Goal: Contribute content: Contribute content

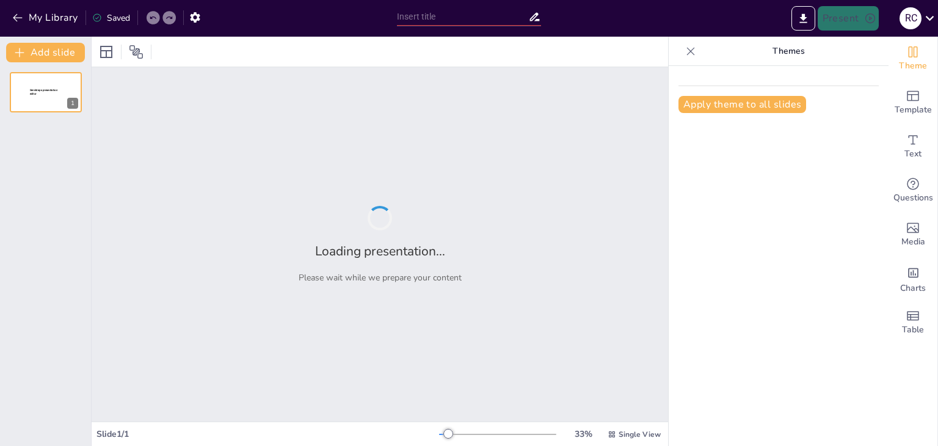
type input "transformacion de la matriz productiva en [GEOGRAPHIC_DATA] y su impacto en el …"
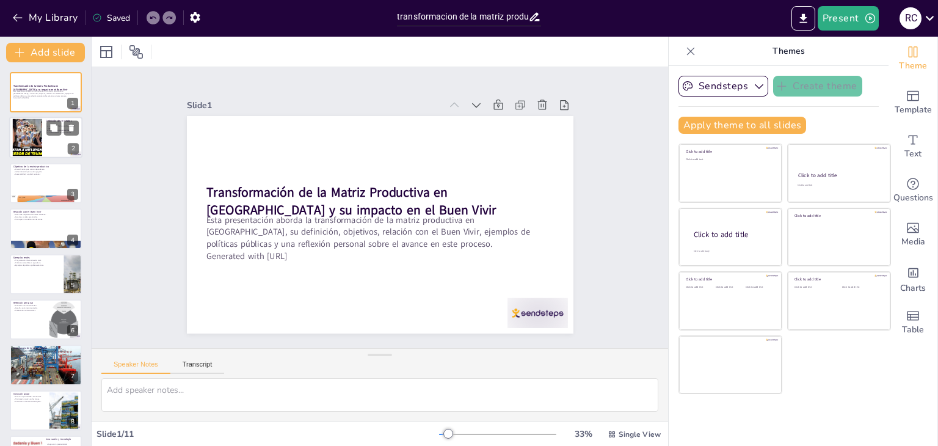
click at [42, 136] on div at bounding box center [28, 137] width 66 height 37
type textarea "La matriz productiva es esencial para el desarrollo económico de [GEOGRAPHIC_DA…"
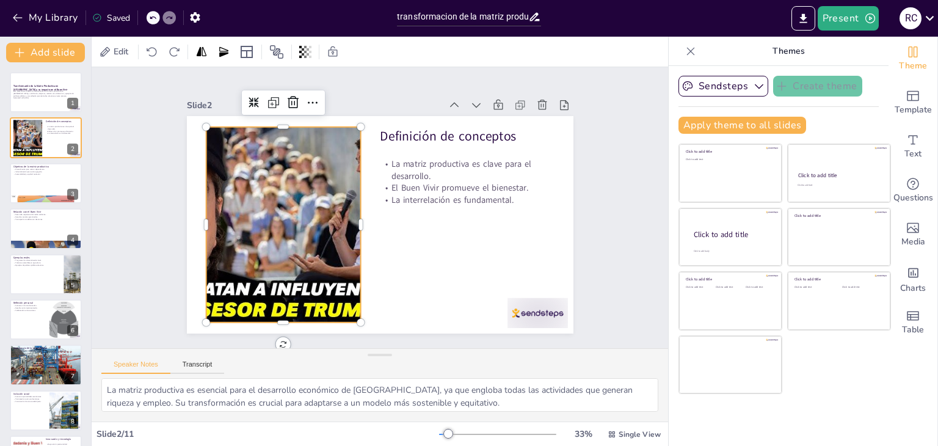
click at [222, 251] on div at bounding box center [282, 214] width 367 height 231
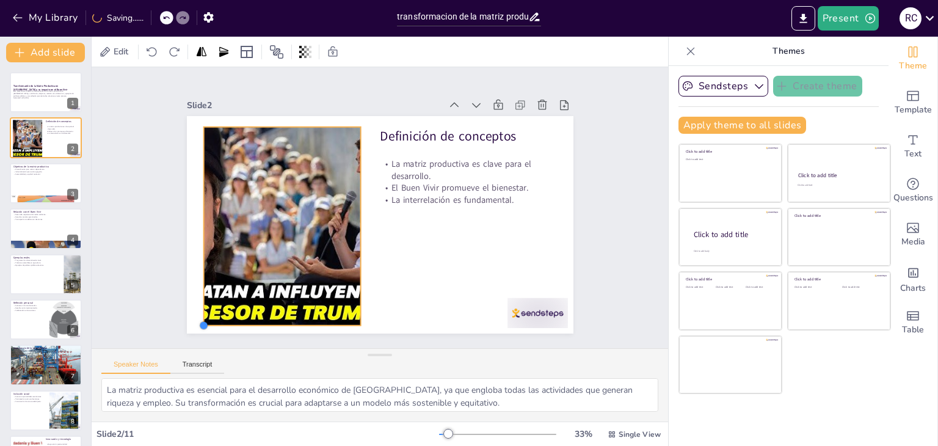
click at [177, 250] on div at bounding box center [170, 244] width 13 height 13
click at [293, 269] on div at bounding box center [280, 205] width 387 height 268
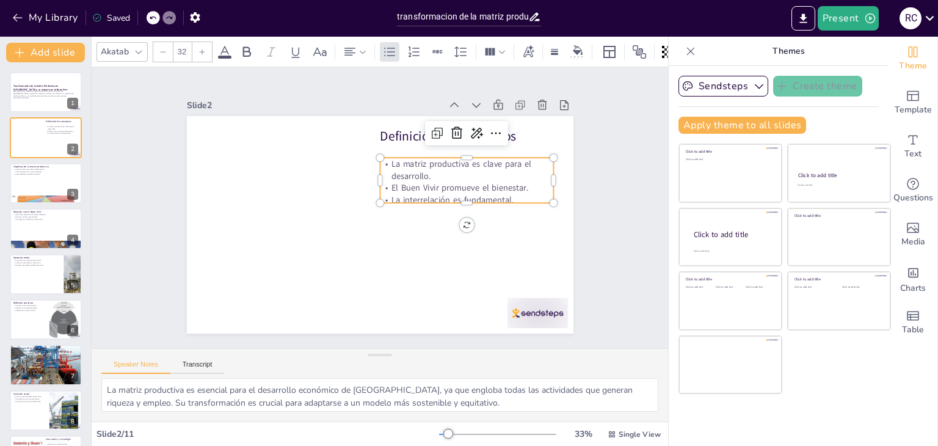
click at [406, 187] on p "El Buen Vivir promueve el bienestar." at bounding box center [467, 225] width 164 height 82
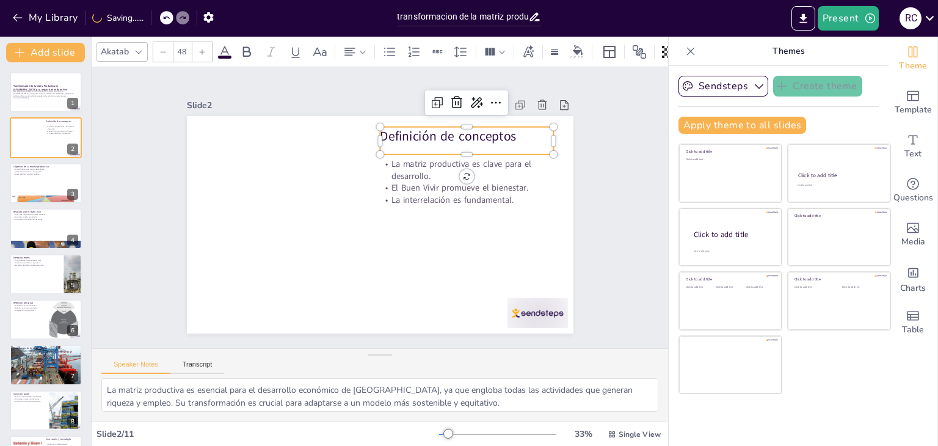
click at [396, 133] on p "Definición de conceptos" at bounding box center [480, 156] width 174 height 54
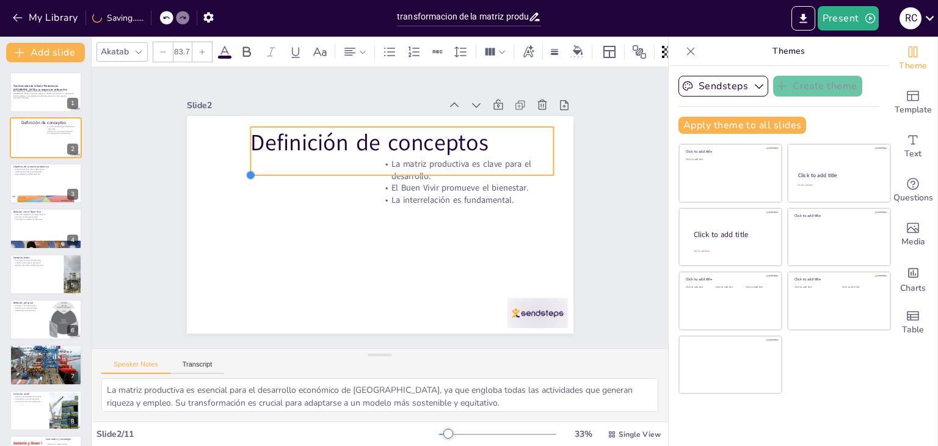
drag, startPoint x: 371, startPoint y: 150, endPoint x: 241, endPoint y: 150, distance: 130.1
click at [241, 150] on div "Definición de conceptos La matriz productiva es clave para el desarrollo. El Bu…" at bounding box center [374, 223] width 435 height 326
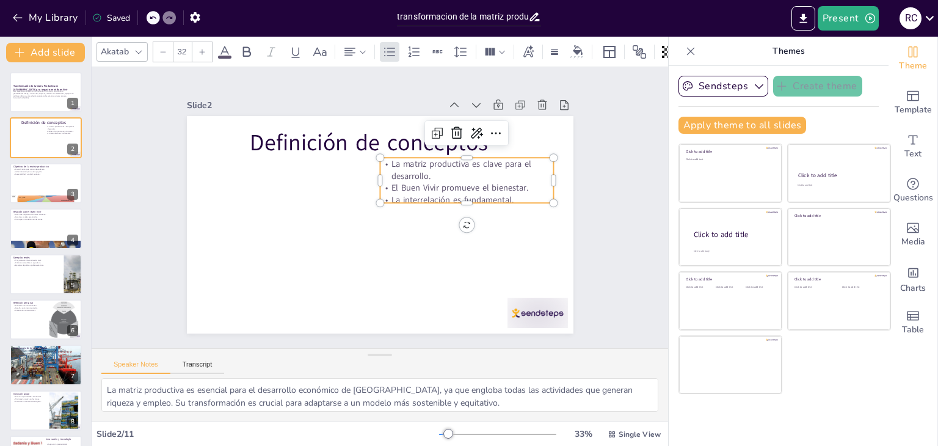
click at [433, 195] on p "La interrelación es fundamental." at bounding box center [463, 236] width 164 height 82
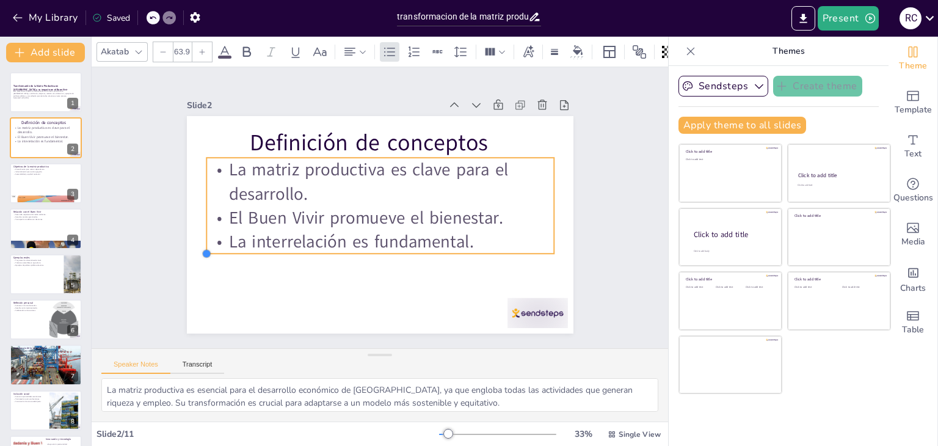
type input "63.1"
drag, startPoint x: 373, startPoint y: 199, endPoint x: 439, endPoint y: 243, distance: 79.8
click at [439, 243] on div "Definición de conceptos La matriz productiva es clave para el desarrollo. El Bu…" at bounding box center [378, 225] width 407 height 257
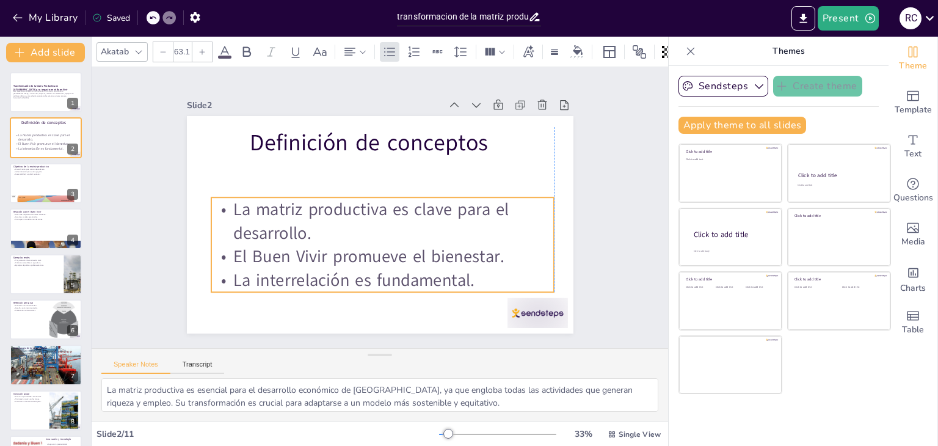
drag, startPoint x: 414, startPoint y: 247, endPoint x: 417, endPoint y: 287, distance: 39.8
click at [417, 287] on p "La interrelación es fundamental." at bounding box center [360, 277] width 334 height 128
click at [32, 184] on div at bounding box center [45, 184] width 73 height 42
type textarea "La diversificación de la economía es esencial para [GEOGRAPHIC_DATA], ya que pe…"
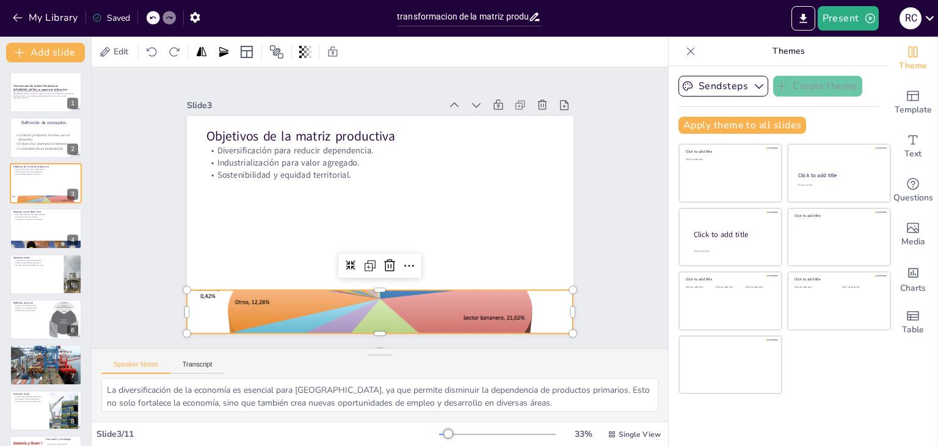
click at [231, 310] on div at bounding box center [368, 310] width 407 height 261
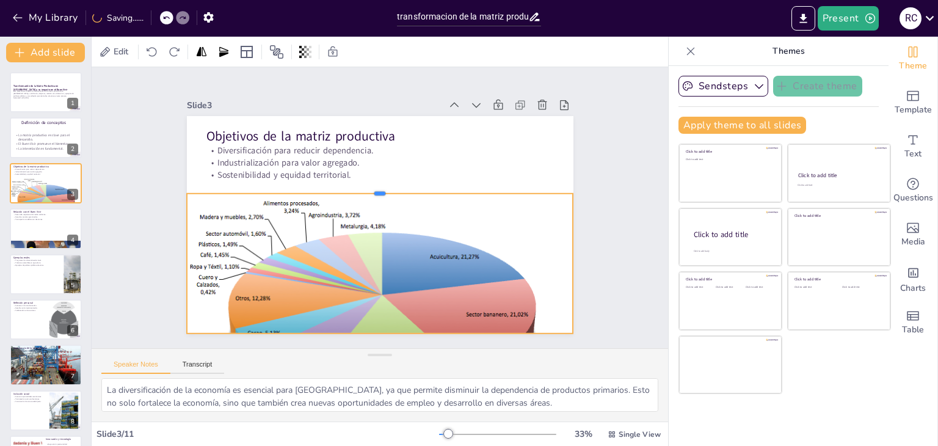
drag, startPoint x: 371, startPoint y: 283, endPoint x: 391, endPoint y: 187, distance: 98.5
click at [391, 187] on div at bounding box center [384, 189] width 380 height 90
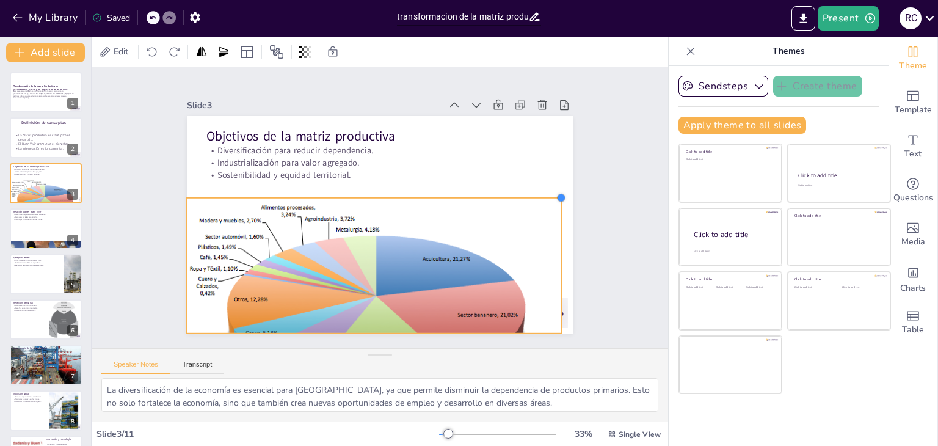
drag, startPoint x: 565, startPoint y: 189, endPoint x: 530, endPoint y: 193, distance: 35.1
click at [530, 193] on div "Objetivos de la matriz productiva Diversificación para reducir dependencia. Ind…" at bounding box center [374, 224] width 435 height 326
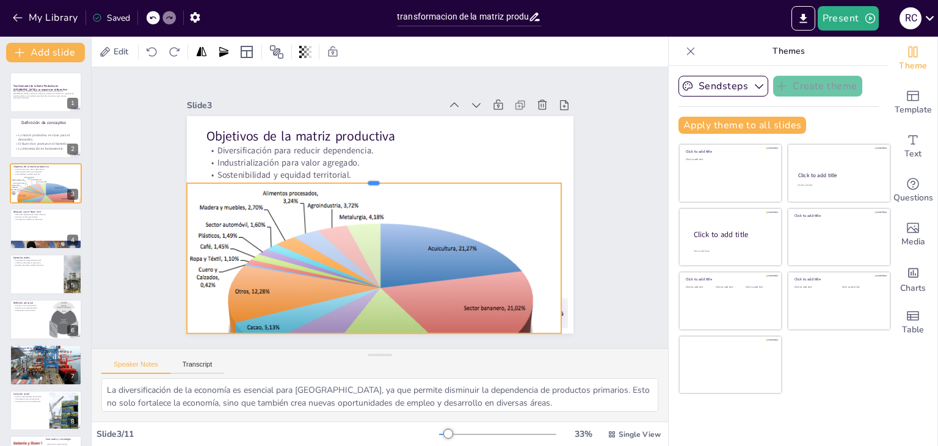
drag, startPoint x: 361, startPoint y: 189, endPoint x: 363, endPoint y: 173, distance: 15.4
click at [363, 173] on div at bounding box center [380, 177] width 368 height 87
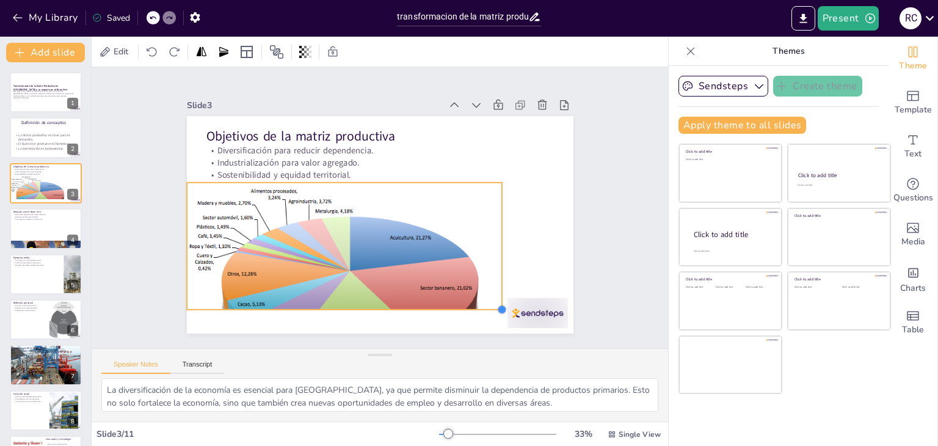
drag, startPoint x: 552, startPoint y: 328, endPoint x: 489, endPoint y: 279, distance: 80.2
click at [489, 279] on div "Objetivos de la matriz productiva Diversificación para reducir dependencia. Ind…" at bounding box center [378, 225] width 407 height 257
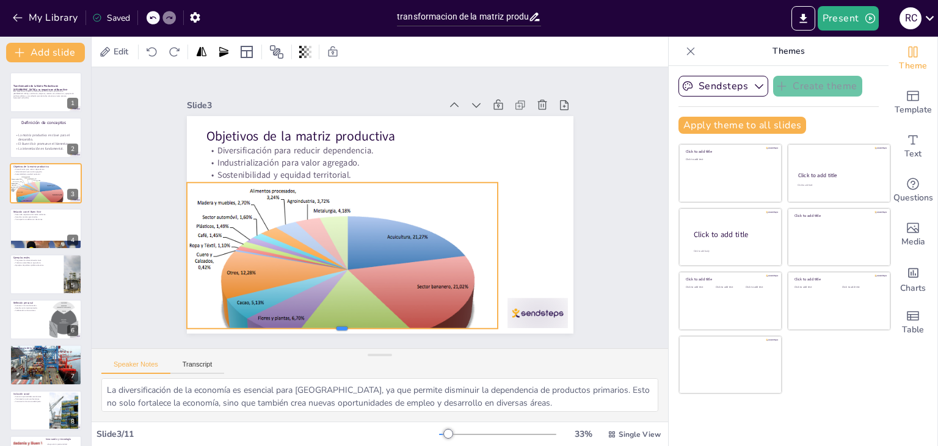
drag, startPoint x: 330, startPoint y: 304, endPoint x: 326, endPoint y: 324, distance: 21.1
click at [326, 324] on div at bounding box center [305, 316] width 299 height 106
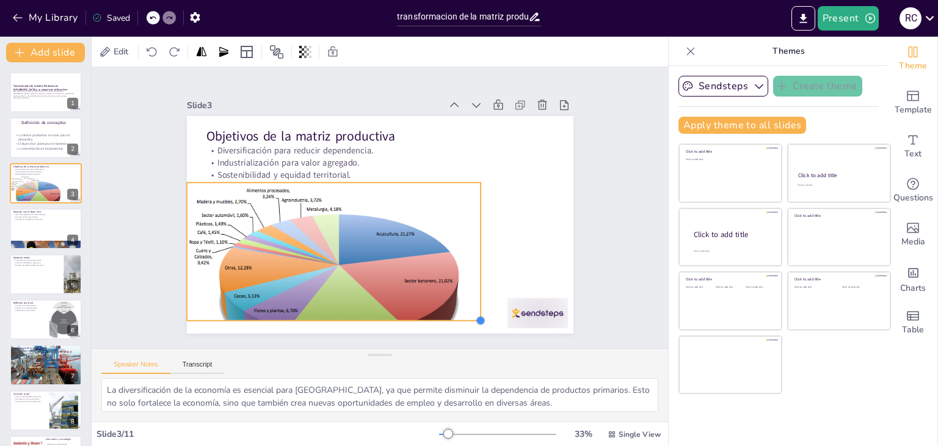
drag, startPoint x: 486, startPoint y: 321, endPoint x: 459, endPoint y: 294, distance: 38.4
click at [460, 294] on div "Objetivos de la matriz productiva Diversificación para reducir dependencia. Ind…" at bounding box center [373, 223] width 442 height 356
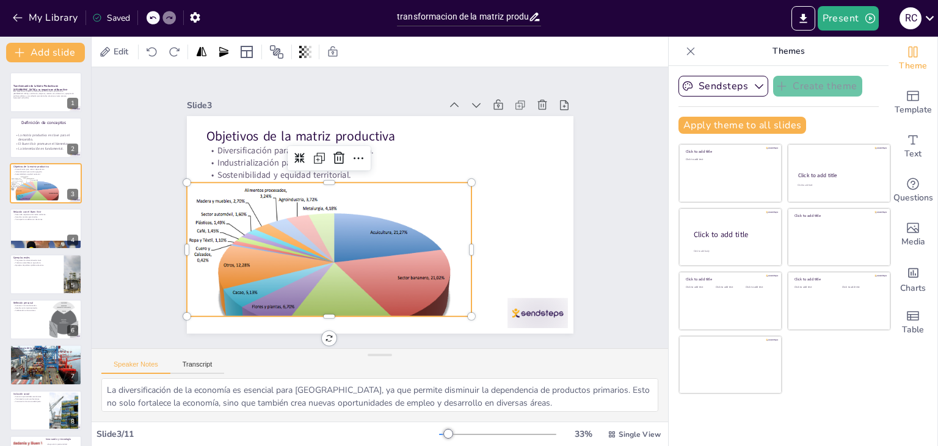
click at [320, 310] on div at bounding box center [328, 268] width 312 height 211
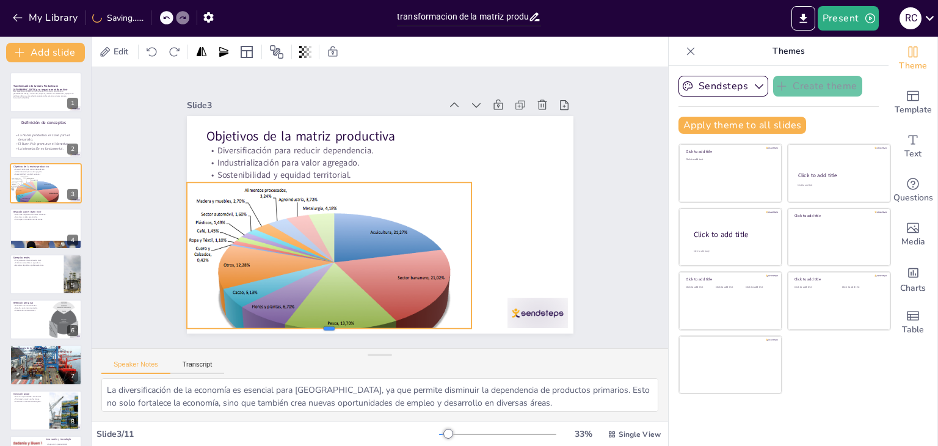
drag, startPoint x: 320, startPoint y: 312, endPoint x: 328, endPoint y: 324, distance: 14.6
click at [328, 324] on div at bounding box center [304, 320] width 281 height 69
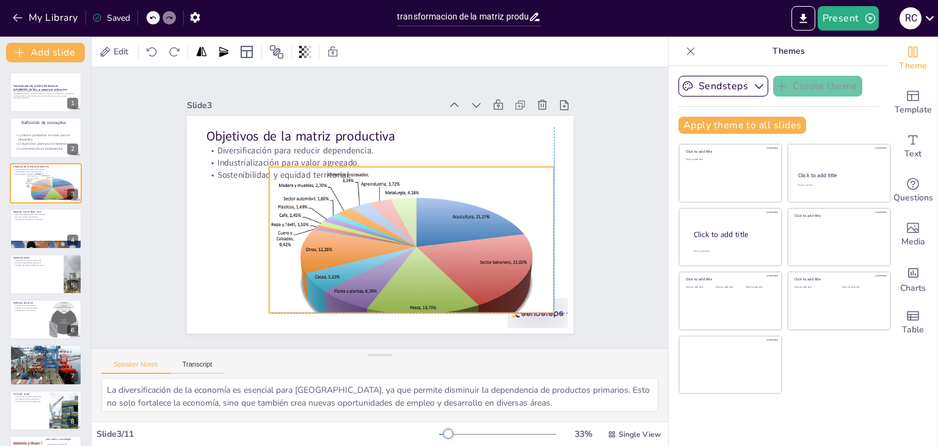
drag, startPoint x: 403, startPoint y: 249, endPoint x: 488, endPoint y: 229, distance: 87.1
click at [488, 229] on div at bounding box center [374, 269] width 340 height 332
click at [401, 307] on div at bounding box center [411, 261] width 312 height 211
click at [398, 301] on div at bounding box center [393, 267] width 343 height 285
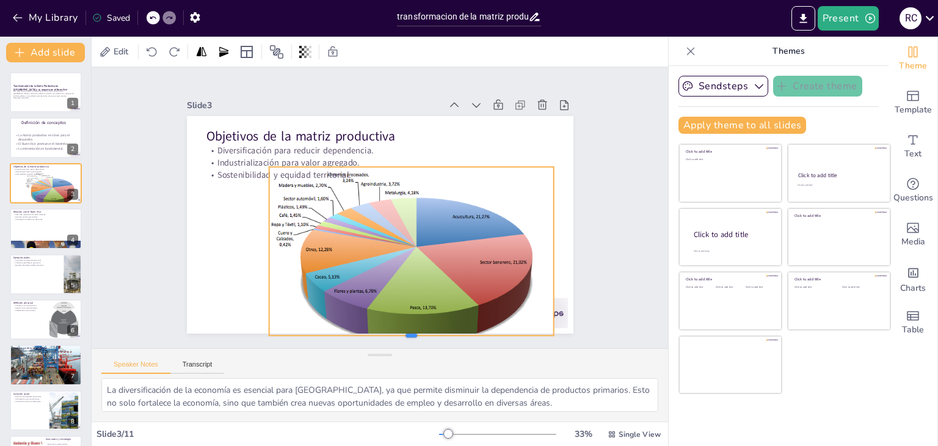
drag, startPoint x: 405, startPoint y: 308, endPoint x: 401, endPoint y: 330, distance: 23.0
click at [401, 330] on div at bounding box center [397, 343] width 285 height 40
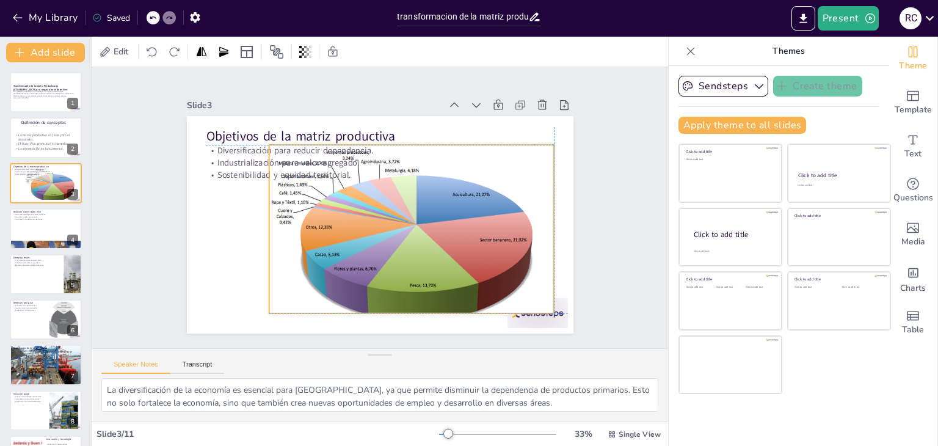
drag, startPoint x: 400, startPoint y: 261, endPoint x: 400, endPoint y: 253, distance: 8.6
click at [400, 253] on div at bounding box center [398, 250] width 346 height 304
click at [400, 306] on div at bounding box center [365, 250] width 263 height 336
drag, startPoint x: 405, startPoint y: 310, endPoint x: 407, endPoint y: 320, distance: 9.9
click at [407, 320] on div at bounding box center [386, 332] width 281 height 69
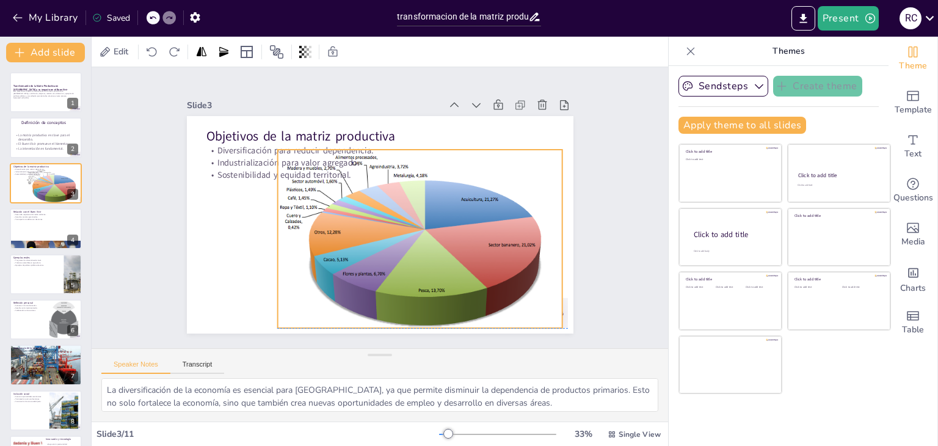
drag, startPoint x: 428, startPoint y: 272, endPoint x: 437, endPoint y: 274, distance: 8.9
click at [437, 274] on div at bounding box center [417, 249] width 326 height 238
drag, startPoint x: 554, startPoint y: 233, endPoint x: 536, endPoint y: 231, distance: 18.5
click at [536, 231] on div at bounding box center [531, 289] width 64 height 173
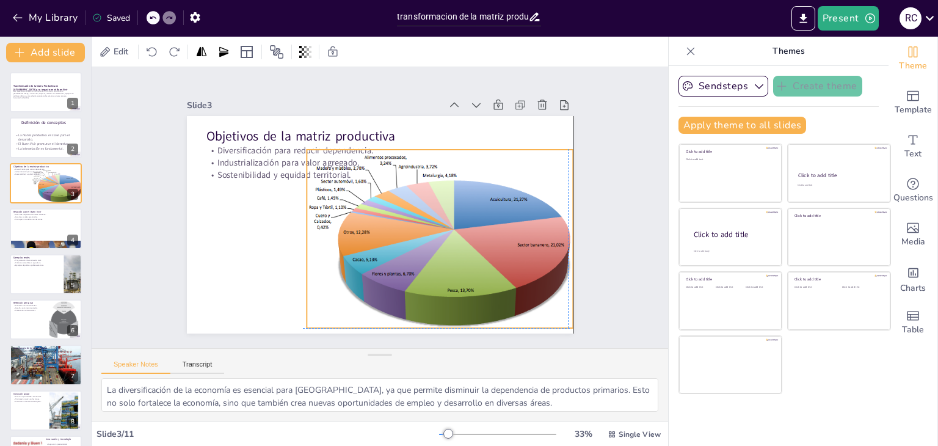
drag, startPoint x: 484, startPoint y: 243, endPoint x: 509, endPoint y: 243, distance: 25.7
click at [509, 243] on div at bounding box center [405, 284] width 332 height 340
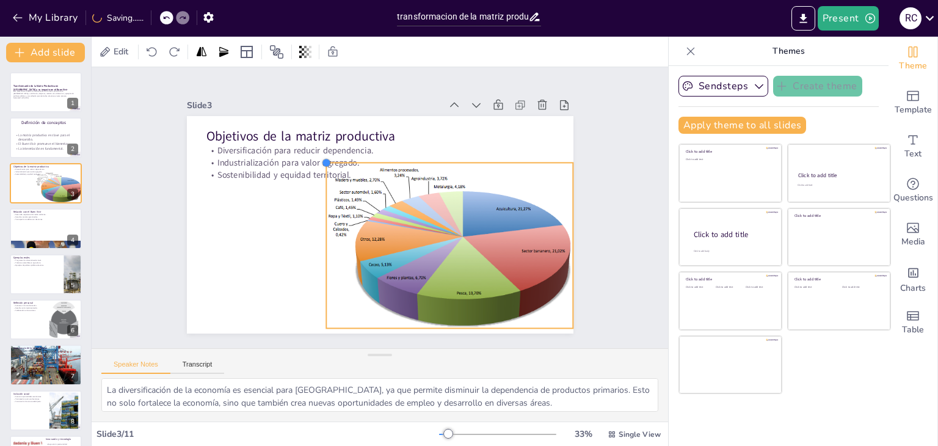
drag, startPoint x: 296, startPoint y: 145, endPoint x: 316, endPoint y: 196, distance: 54.9
click at [316, 196] on div "Objetivos de la matriz productiva Diversificación para reducir dependencia. Ind…" at bounding box center [376, 224] width 423 height 293
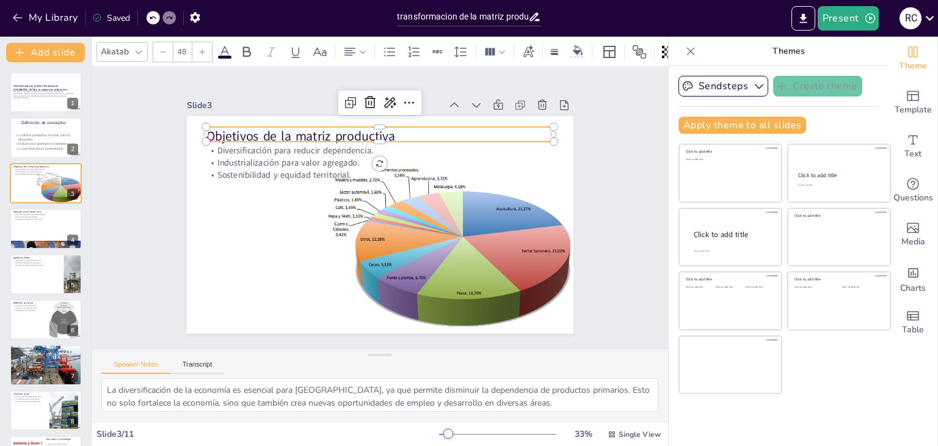
click at [244, 136] on div "Objetivos de la matriz productiva Diversificación para reducir dependencia. Ind…" at bounding box center [380, 224] width 387 height 217
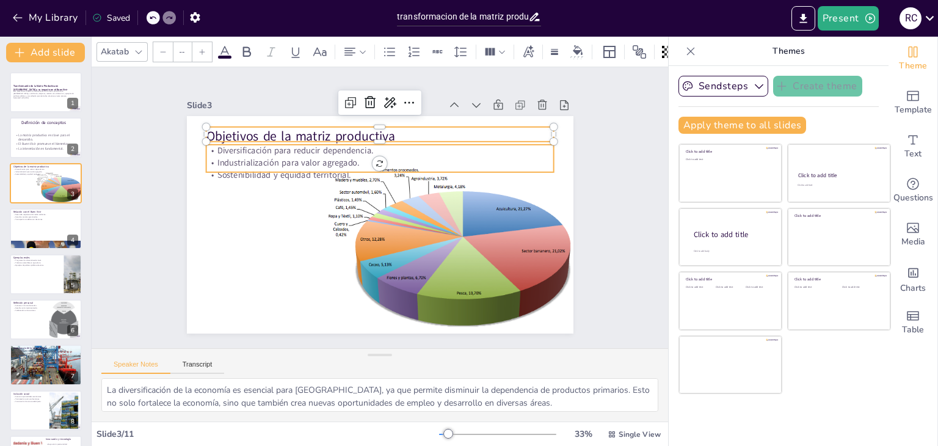
type input "32"
click at [243, 156] on p "Industrialización para valor agregado." at bounding box center [398, 166] width 323 height 152
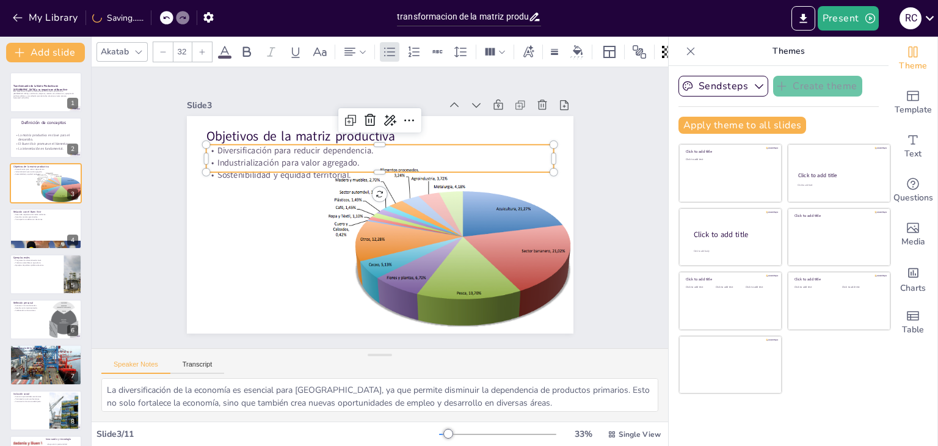
click at [245, 164] on p "Sostenibilidad y equidad territorial." at bounding box center [384, 175] width 348 height 48
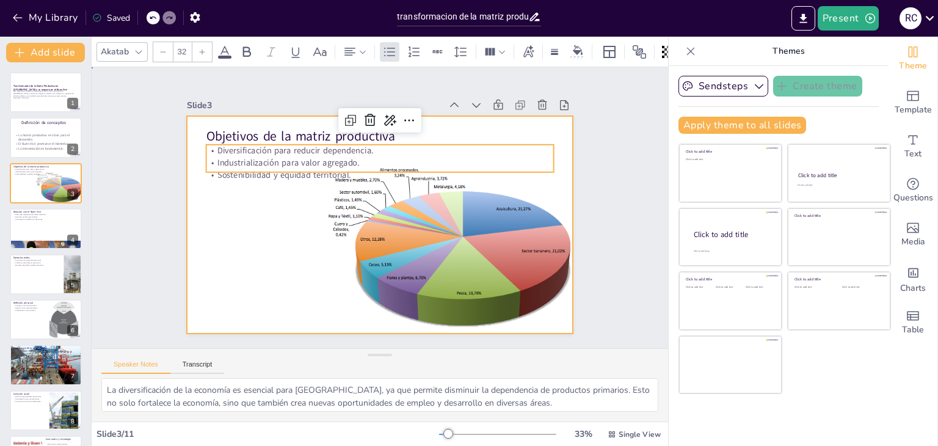
click at [252, 177] on div at bounding box center [376, 224] width 423 height 293
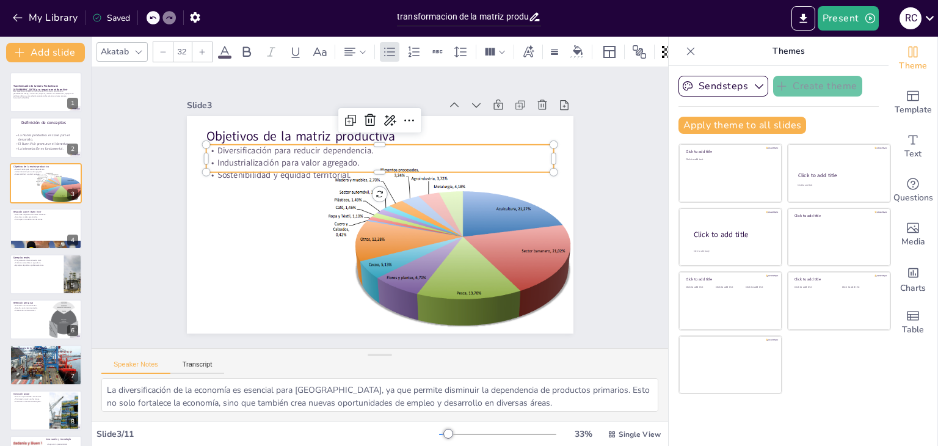
click at [250, 166] on p "Sostenibilidad y equidad territorial." at bounding box center [384, 175] width 348 height 48
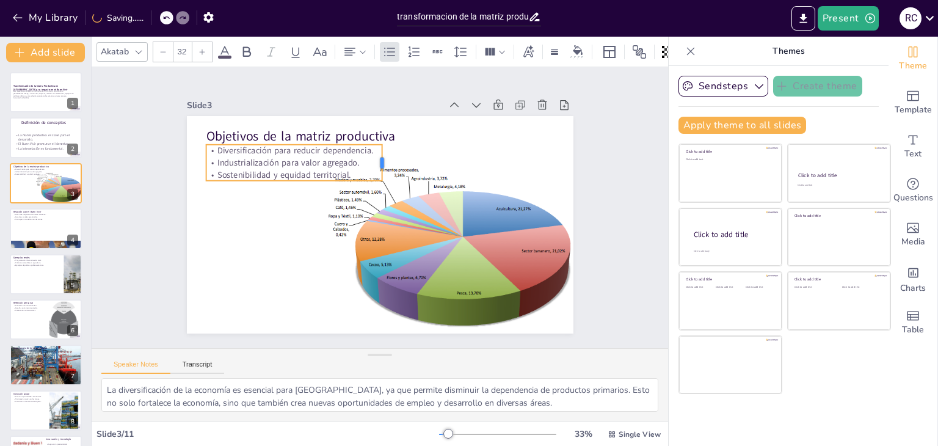
drag, startPoint x: 545, startPoint y: 154, endPoint x: 373, endPoint y: 145, distance: 171.9
click at [390, 148] on div at bounding box center [400, 166] width 20 height 37
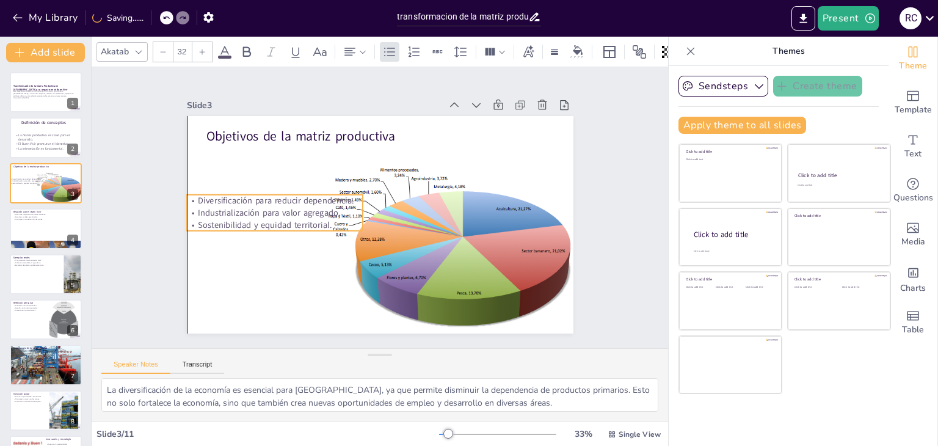
drag, startPoint x: 268, startPoint y: 170, endPoint x: 249, endPoint y: 220, distance: 53.6
click at [249, 220] on p "Sostenibilidad y equidad territorial." at bounding box center [275, 191] width 172 height 66
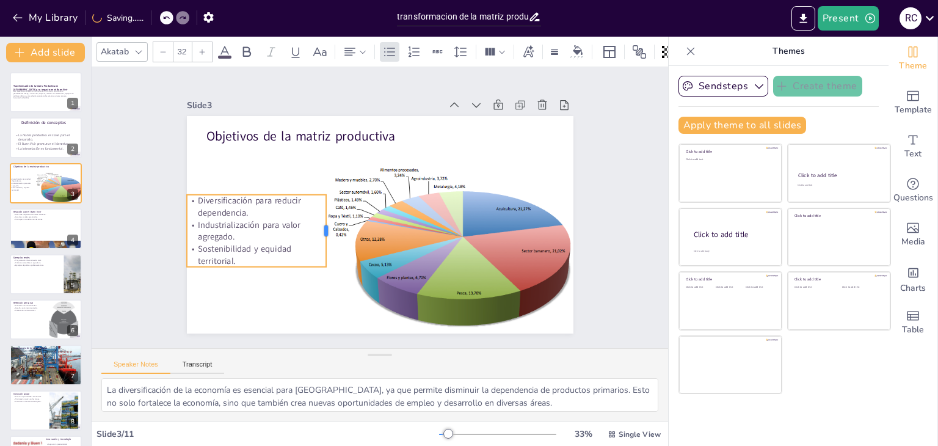
drag, startPoint x: 354, startPoint y: 206, endPoint x: 318, endPoint y: 204, distance: 36.7
click at [318, 204] on div at bounding box center [327, 220] width 24 height 73
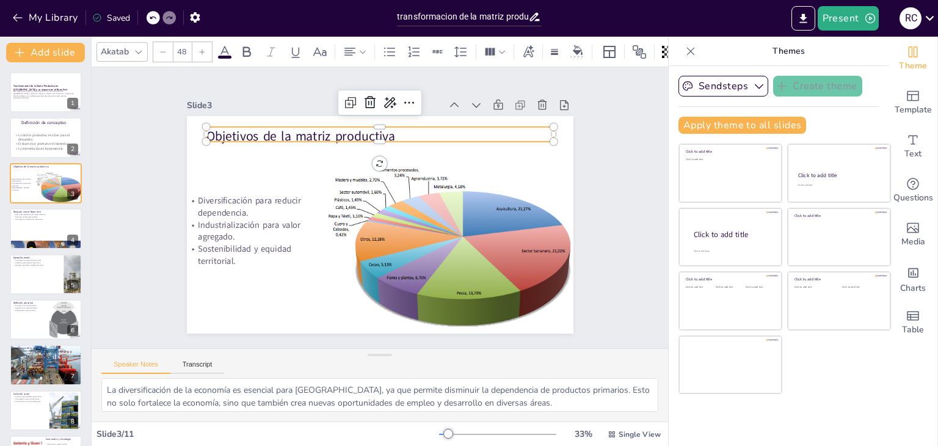
click at [313, 136] on div "Objetivos de la matriz productiva Diversificación para reducir dependencia. Ind…" at bounding box center [370, 221] width 440 height 403
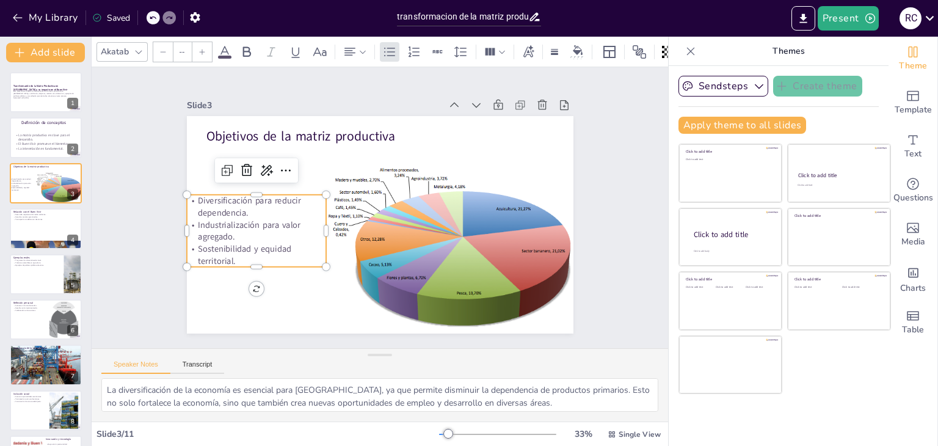
type input "32"
click at [242, 209] on p "Diversificación para reducir dependencia." at bounding box center [256, 194] width 141 height 38
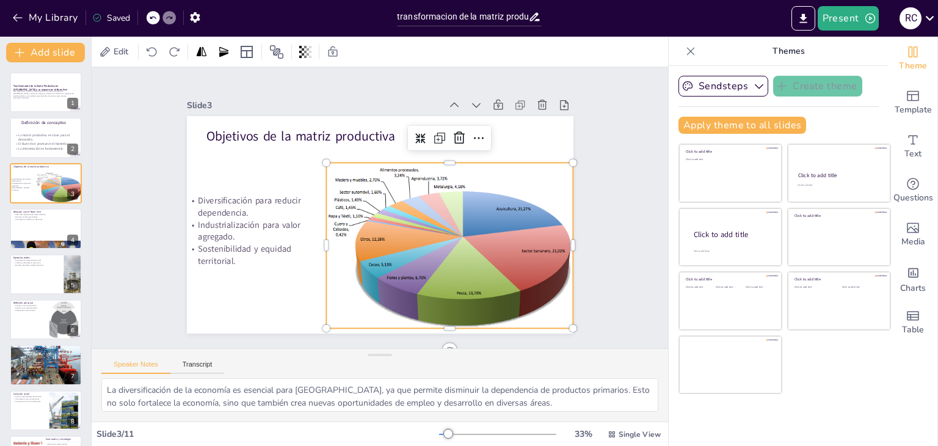
click at [423, 286] on div at bounding box center [453, 263] width 302 height 221
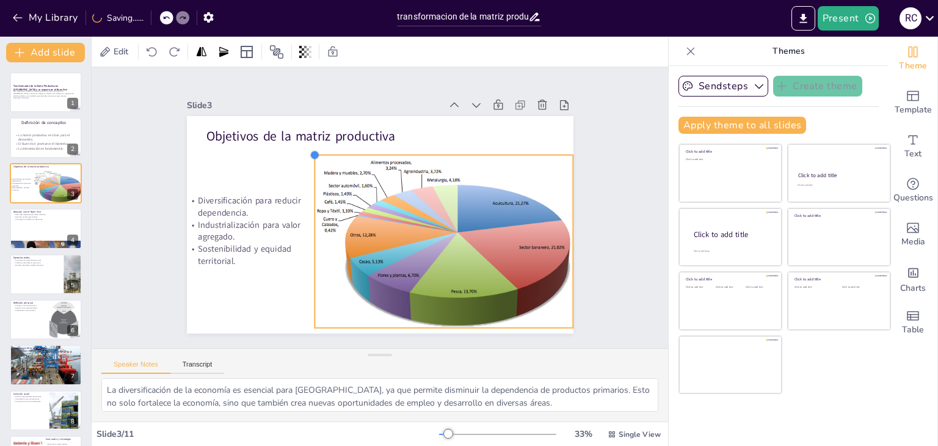
drag, startPoint x: 316, startPoint y: 155, endPoint x: 305, endPoint y: 155, distance: 11.0
click at [315, 154] on div at bounding box center [320, 148] width 11 height 11
click at [53, 220] on icon at bounding box center [53, 218] width 7 height 7
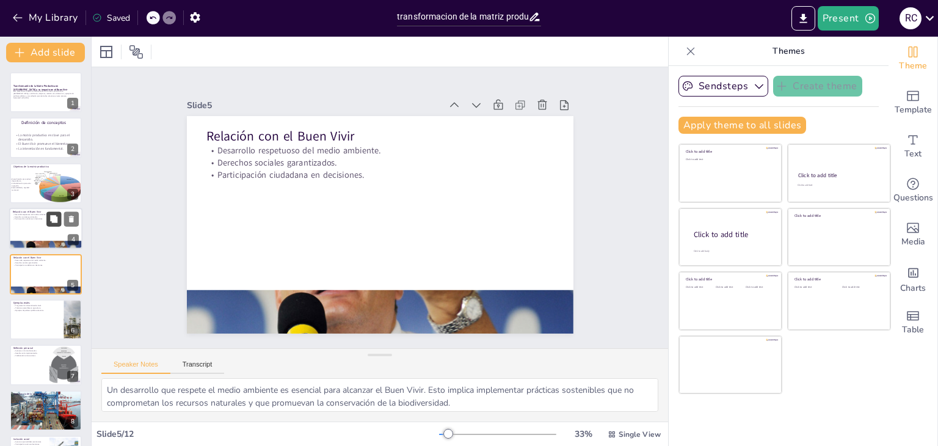
scroll to position [20, 0]
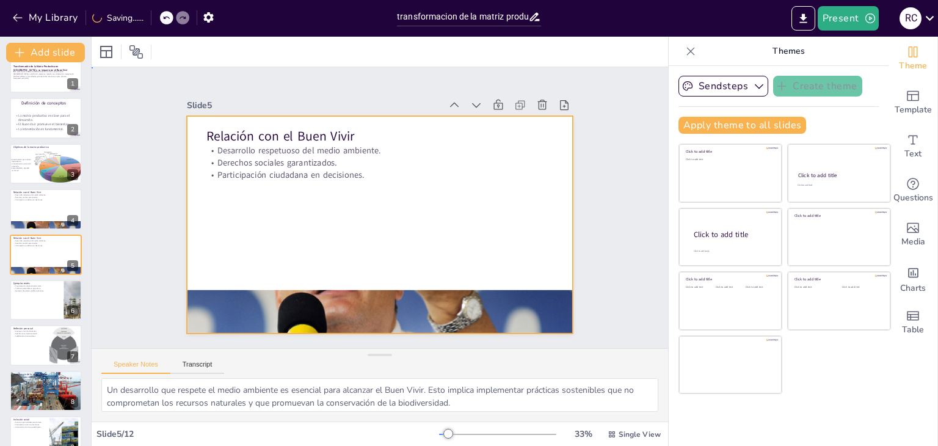
click at [329, 228] on div at bounding box center [374, 223] width 435 height 326
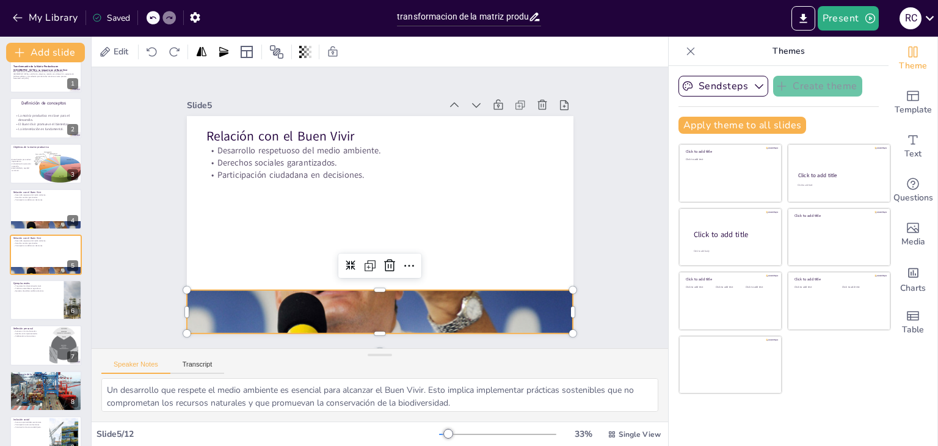
click at [426, 294] on div at bounding box center [348, 306] width 456 height 391
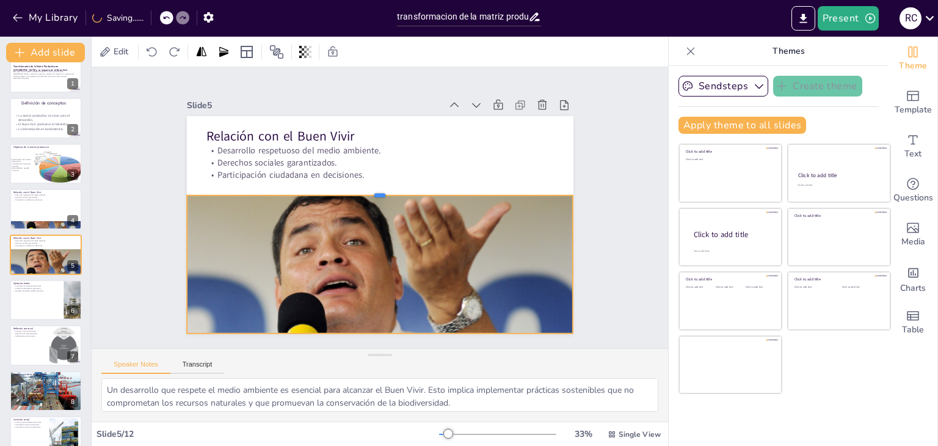
drag, startPoint x: 369, startPoint y: 273, endPoint x: 386, endPoint y: 189, distance: 86.0
click at [386, 189] on div at bounding box center [390, 193] width 318 height 235
click at [345, 282] on div at bounding box center [275, 207] width 285 height 387
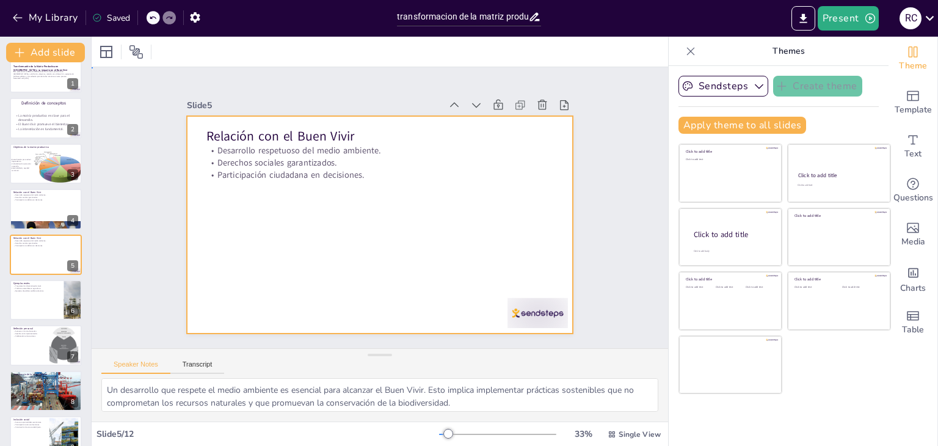
click at [351, 192] on div at bounding box center [374, 223] width 435 height 326
click at [31, 304] on div at bounding box center [45, 300] width 73 height 42
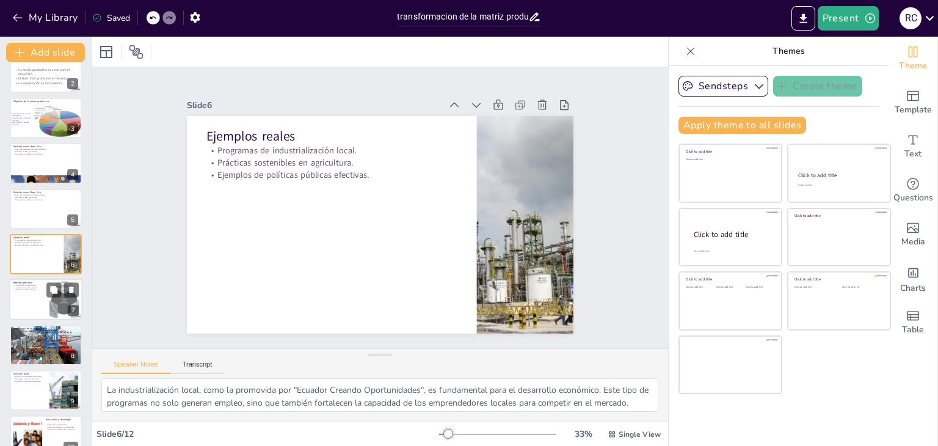
click at [27, 300] on div at bounding box center [45, 300] width 73 height 42
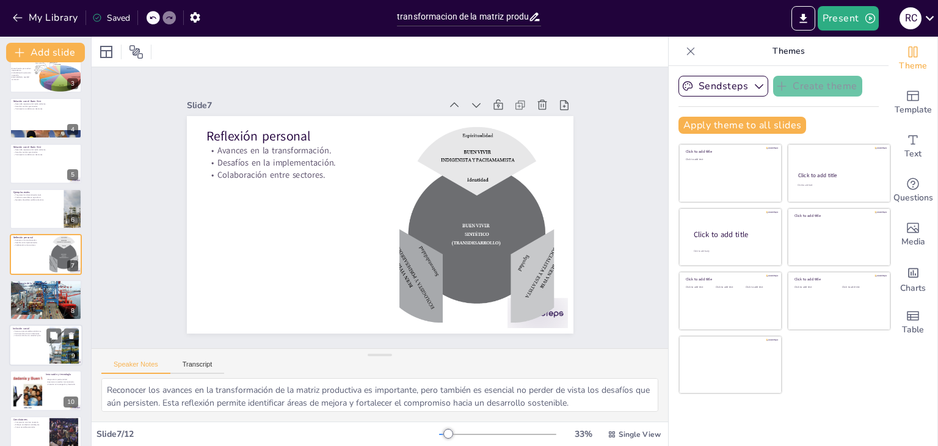
click at [30, 340] on div at bounding box center [45, 345] width 73 height 42
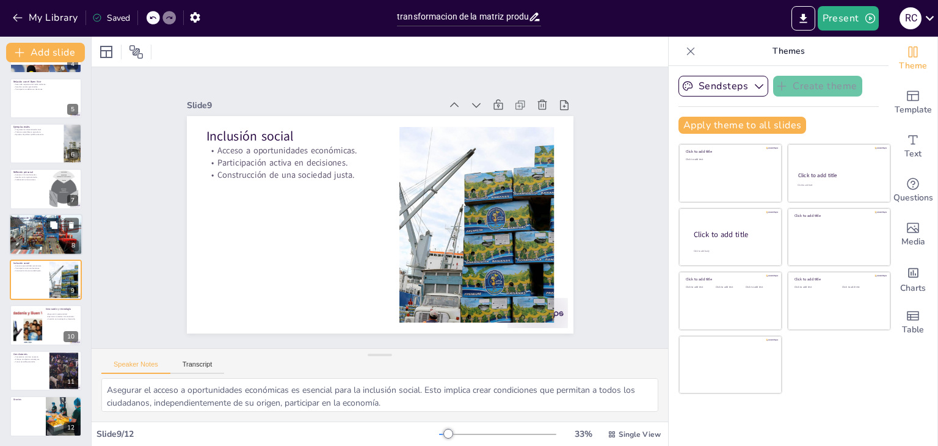
click at [27, 238] on div at bounding box center [45, 234] width 73 height 46
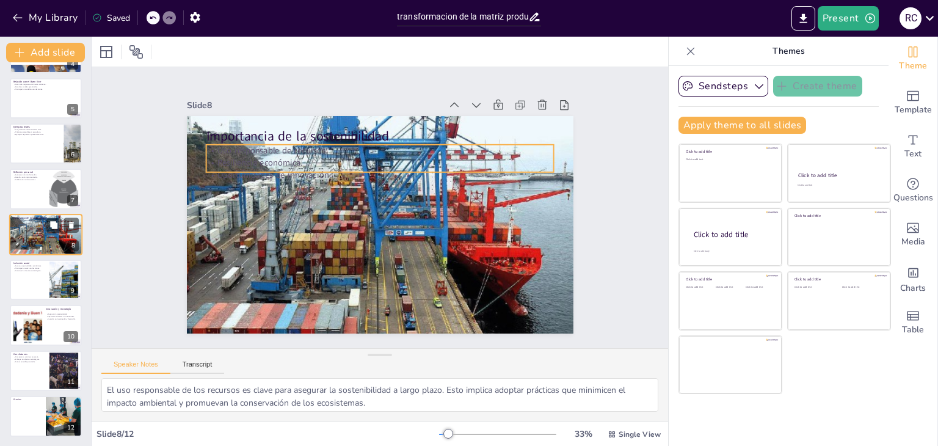
scroll to position [156, 0]
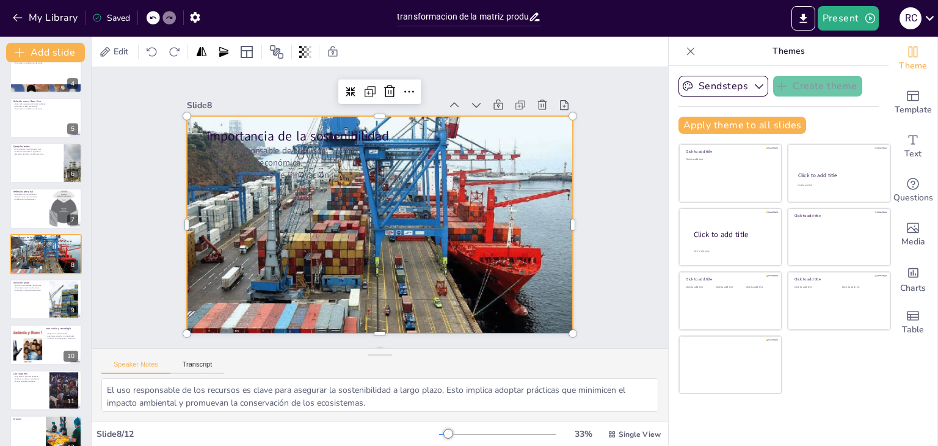
click at [340, 227] on div at bounding box center [377, 224] width 428 height 315
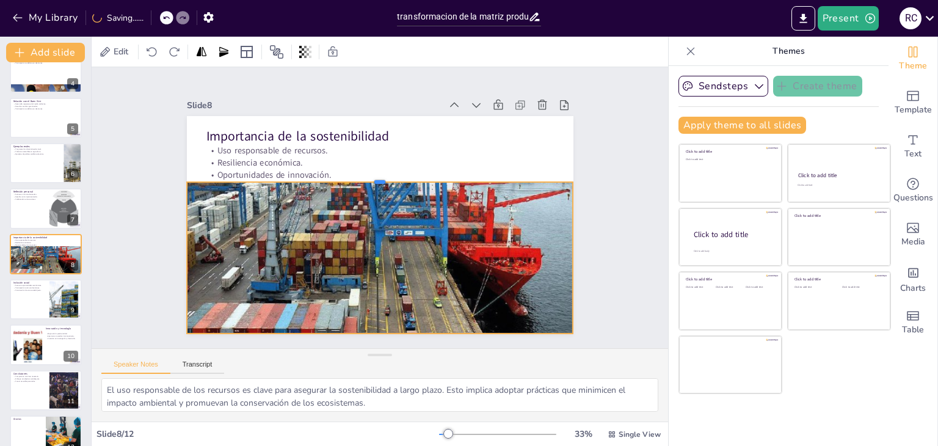
drag, startPoint x: 373, startPoint y: 111, endPoint x: 384, endPoint y: 177, distance: 66.8
click at [384, 177] on div at bounding box center [386, 178] width 380 height 90
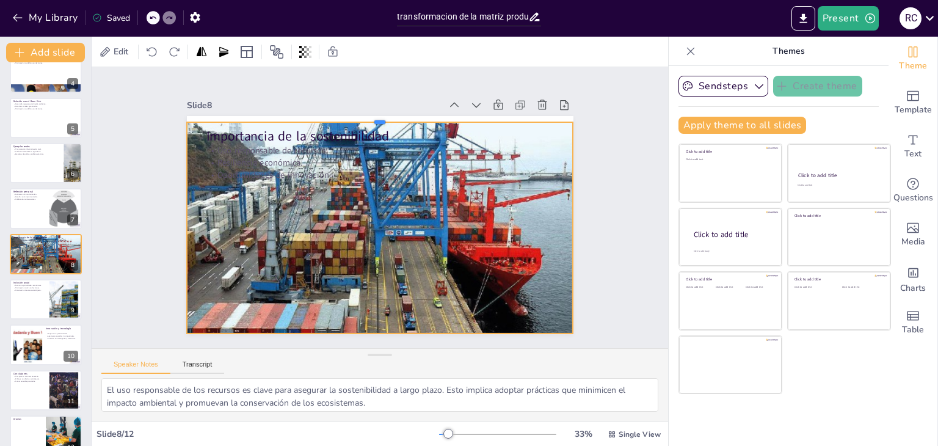
drag, startPoint x: 369, startPoint y: 177, endPoint x: 379, endPoint y: 117, distance: 60.7
click at [379, 117] on div at bounding box center [407, 121] width 371 height 129
click at [370, 326] on div at bounding box center [377, 224] width 428 height 315
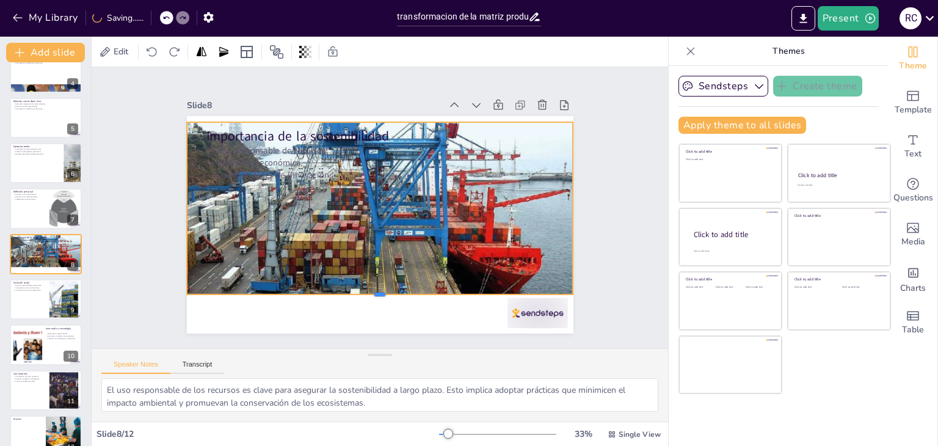
drag, startPoint x: 371, startPoint y: 306, endPoint x: 374, endPoint y: 290, distance: 16.3
click at [374, 290] on div at bounding box center [351, 294] width 371 height 129
click at [381, 235] on div at bounding box center [371, 222] width 455 height 401
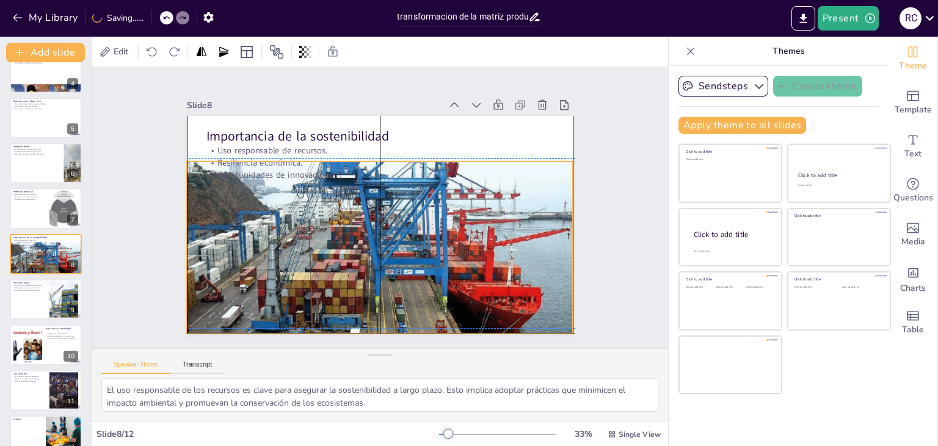
drag, startPoint x: 401, startPoint y: 270, endPoint x: 404, endPoint y: 306, distance: 36.1
click at [404, 306] on div at bounding box center [369, 262] width 428 height 315
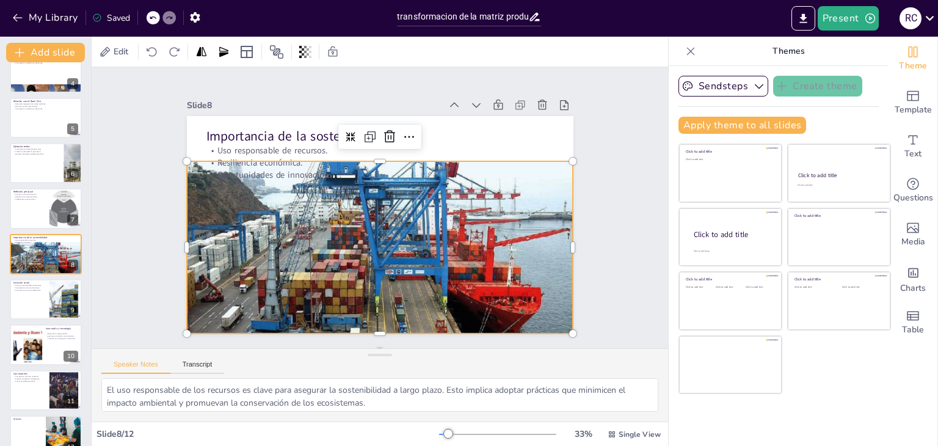
click at [369, 328] on div at bounding box center [352, 256] width 455 height 401
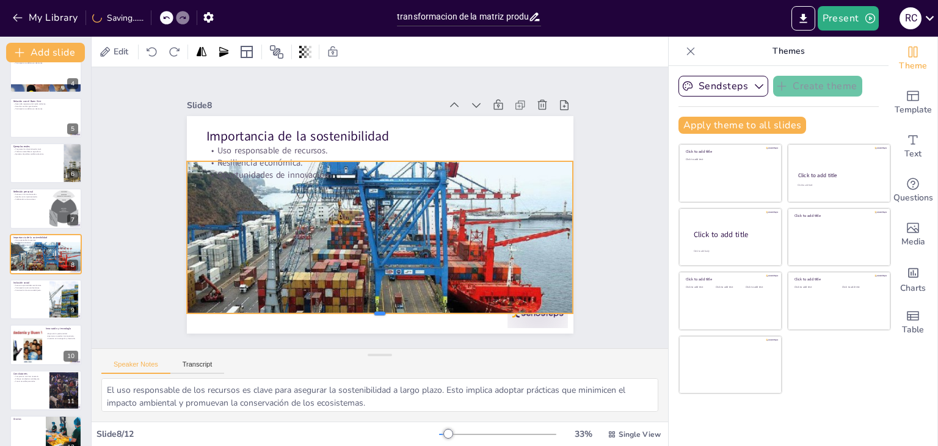
drag, startPoint x: 369, startPoint y: 329, endPoint x: 378, endPoint y: 309, distance: 22.1
click at [378, 309] on div at bounding box center [357, 316] width 380 height 90
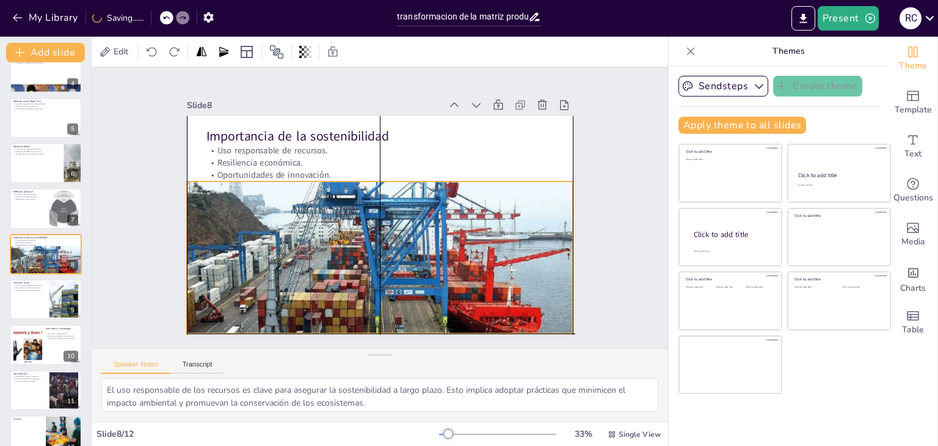
drag, startPoint x: 387, startPoint y: 184, endPoint x: 390, endPoint y: 205, distance: 21.5
click at [390, 205] on div at bounding box center [371, 283] width 409 height 279
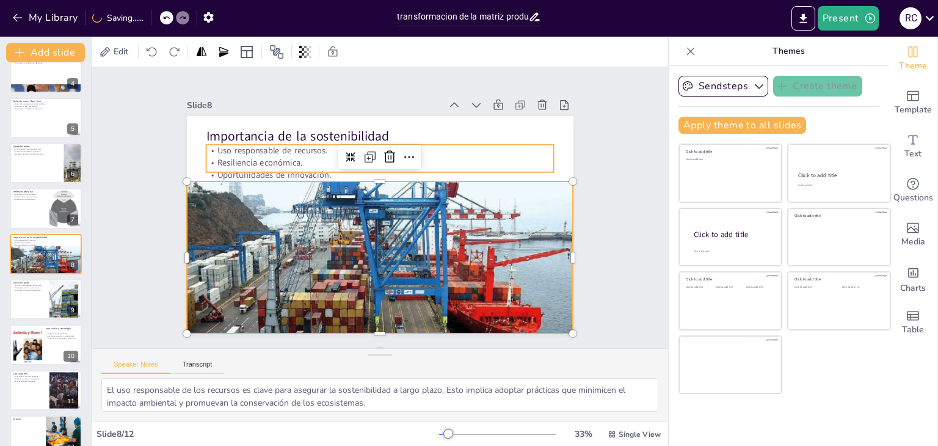
click at [475, 145] on p "Uso responsable de recursos." at bounding box center [386, 151] width 348 height 48
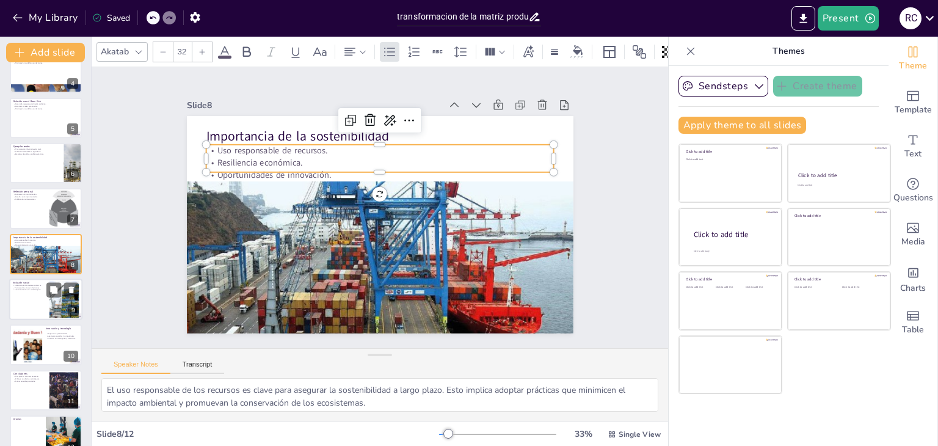
click at [24, 298] on div at bounding box center [45, 300] width 73 height 42
type textarea "Asegurar el acceso a oportunidades económicas es esencial para la inclusión soc…"
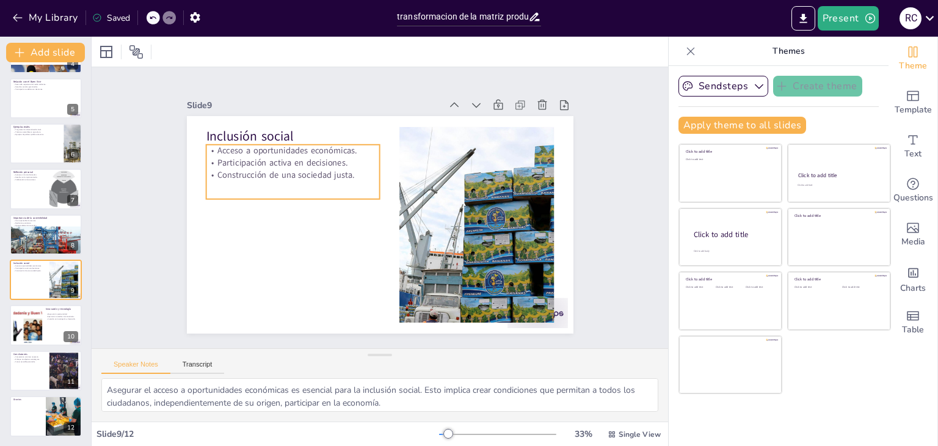
click at [266, 160] on p "Participación activa en decisiones." at bounding box center [319, 131] width 164 height 82
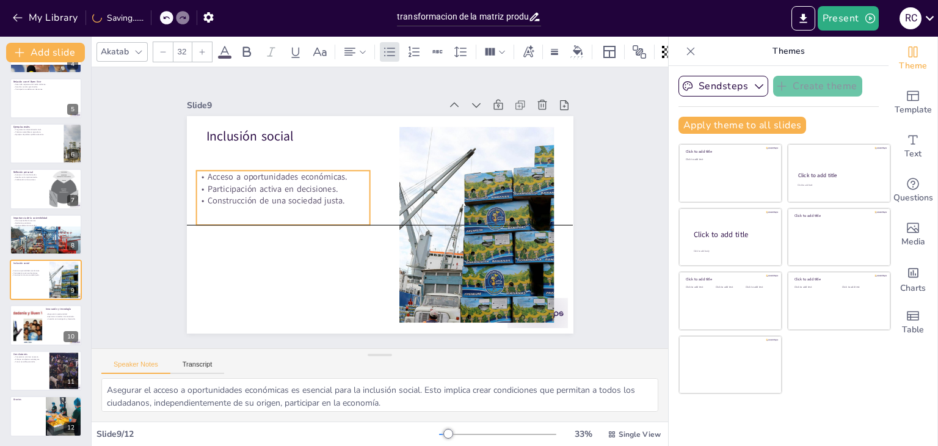
drag, startPoint x: 267, startPoint y: 169, endPoint x: 259, endPoint y: 189, distance: 21.7
click at [259, 189] on p "Construcción de una sociedad justa." at bounding box center [284, 190] width 174 height 30
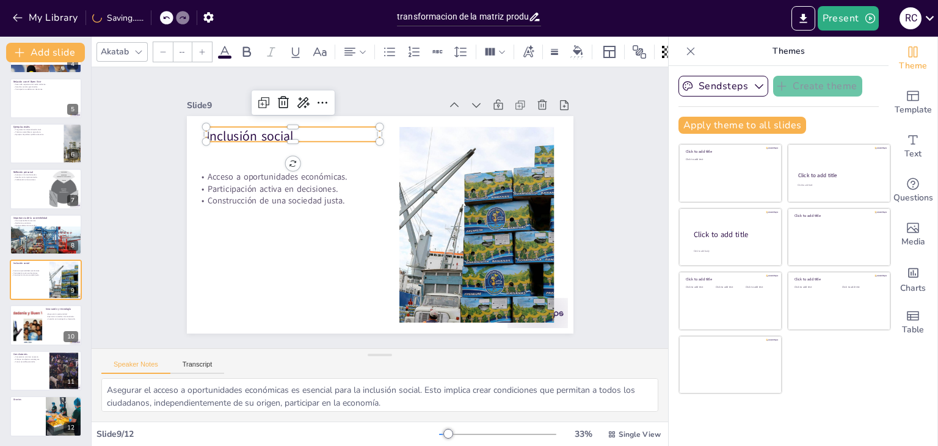
type input "48"
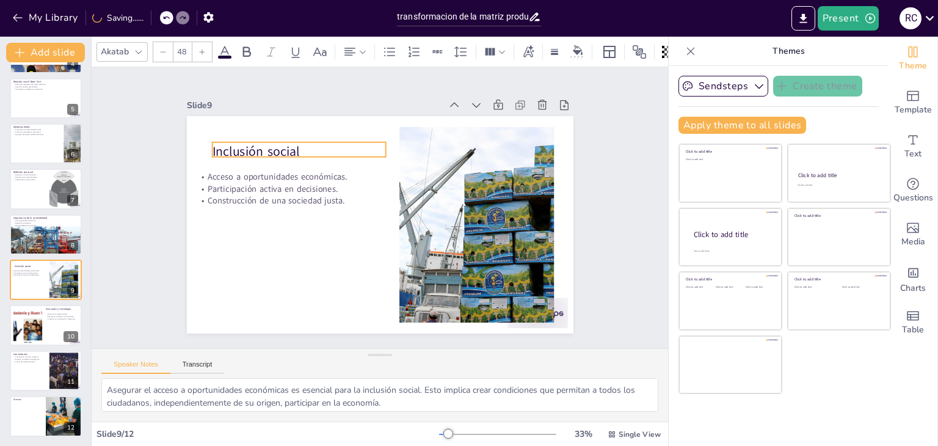
drag, startPoint x: 206, startPoint y: 135, endPoint x: 213, endPoint y: 150, distance: 16.4
click at [225, 150] on p "Inclusión social" at bounding box center [312, 136] width 174 height 54
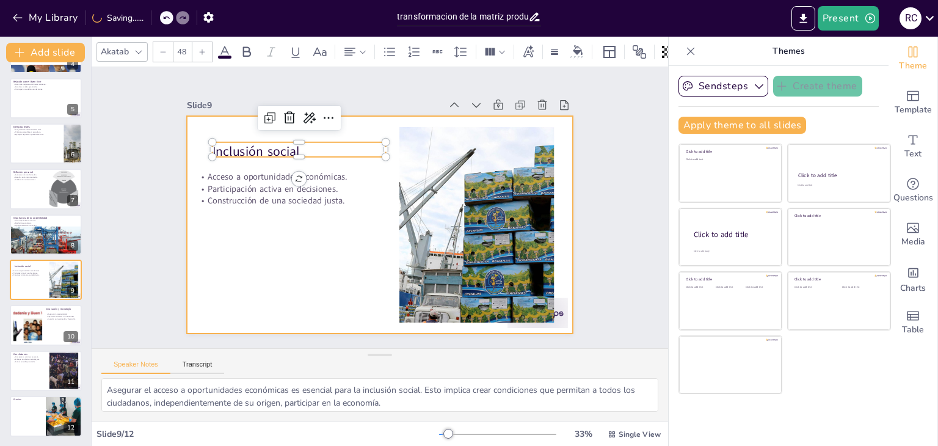
click at [235, 243] on div at bounding box center [372, 223] width 444 height 382
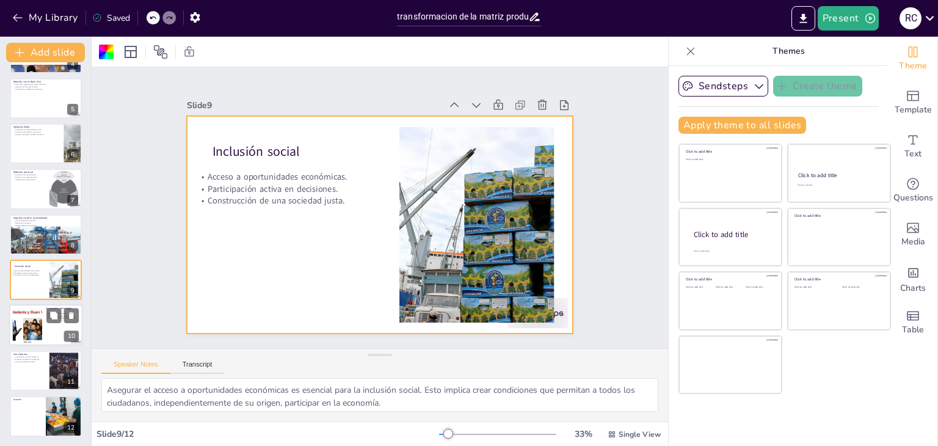
click at [40, 332] on div at bounding box center [26, 325] width 49 height 37
type textarea "Mejorar la productividad es un objetivo clave para la matriz productiva. La ado…"
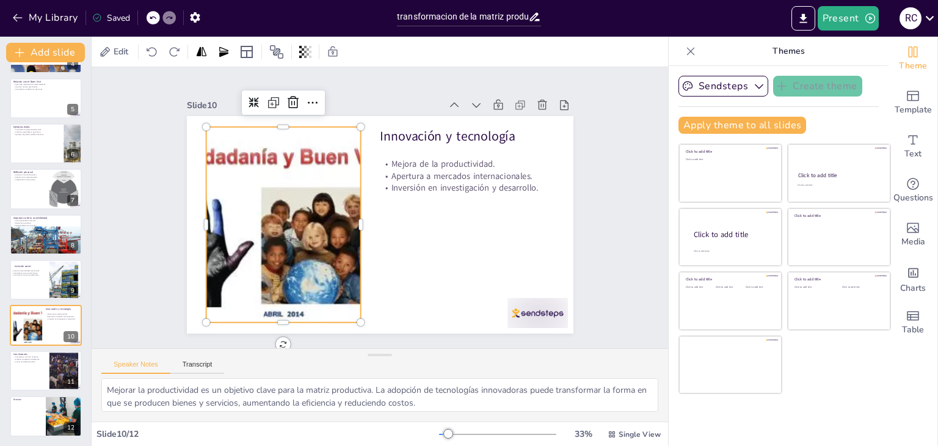
click at [299, 244] on div at bounding box center [282, 205] width 296 height 246
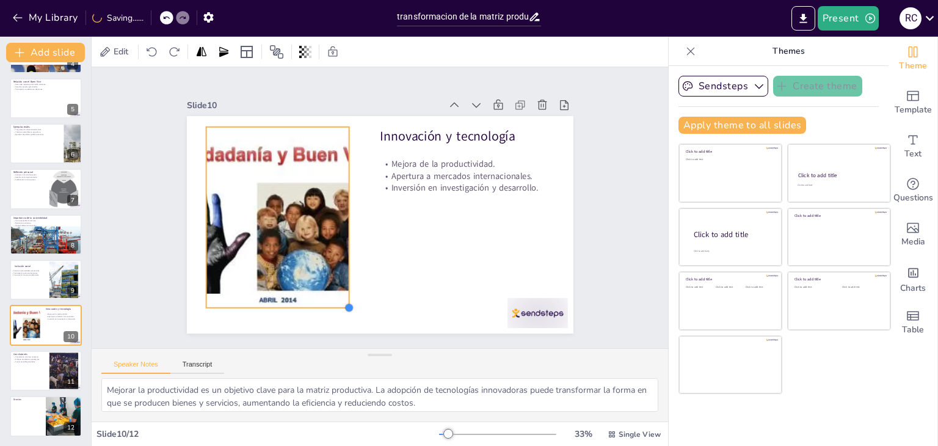
drag, startPoint x: 351, startPoint y: 316, endPoint x: 337, endPoint y: 301, distance: 20.3
click at [326, 299] on div at bounding box center [319, 293] width 12 height 12
drag, startPoint x: 340, startPoint y: 211, endPoint x: 349, endPoint y: 211, distance: 9.2
click at [349, 211] on div at bounding box center [360, 208] width 99 height 162
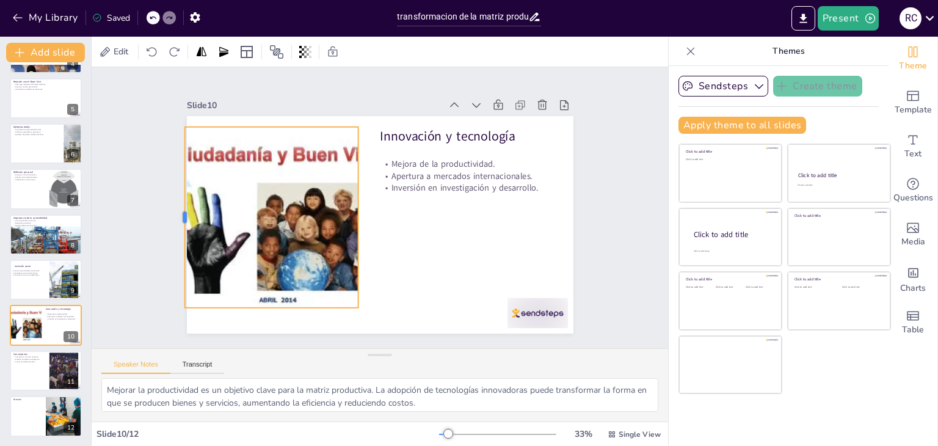
drag, startPoint x: 195, startPoint y: 212, endPoint x: 173, endPoint y: 212, distance: 21.4
click at [173, 212] on div at bounding box center [186, 154] width 65 height 175
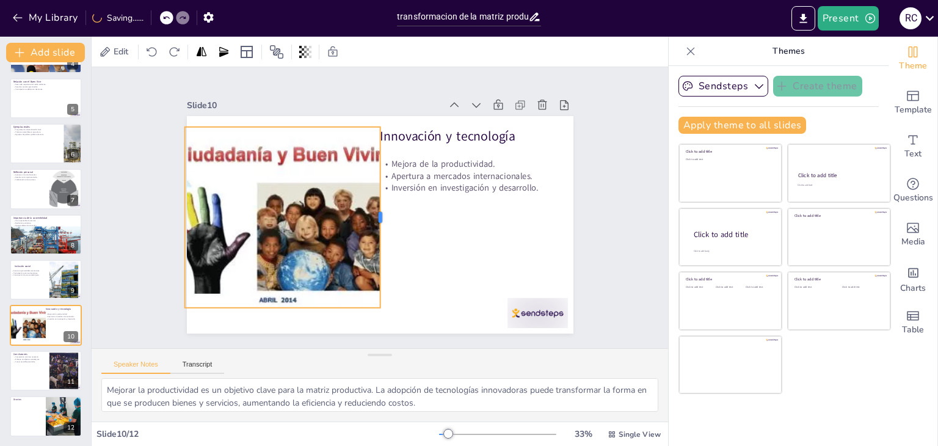
drag, startPoint x: 351, startPoint y: 213, endPoint x: 373, endPoint y: 232, distance: 29.0
click at [373, 232] on div at bounding box center [379, 219] width 99 height 162
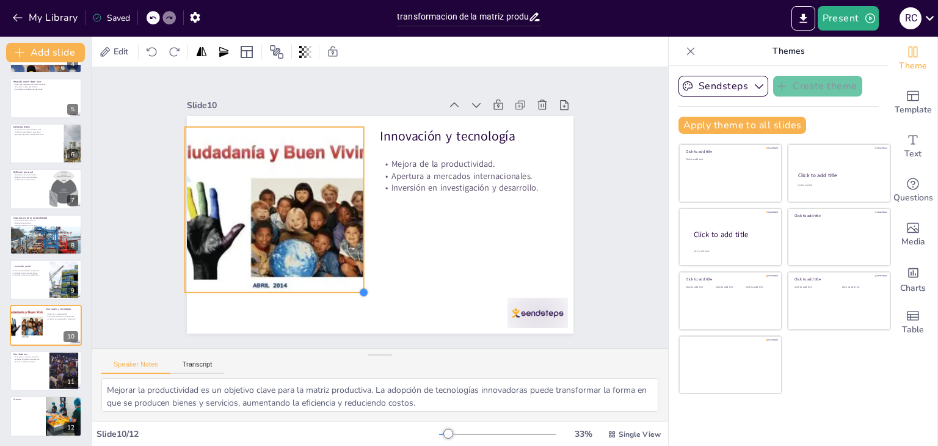
drag, startPoint x: 372, startPoint y: 302, endPoint x: 356, endPoint y: 275, distance: 31.5
click at [356, 275] on div "Innovación y tecnología Mejora de la productividad. Apertura a mercados interna…" at bounding box center [376, 224] width 423 height 293
drag, startPoint x: 355, startPoint y: 205, endPoint x: 361, endPoint y: 206, distance: 6.2
click at [361, 206] on div at bounding box center [374, 207] width 76 height 155
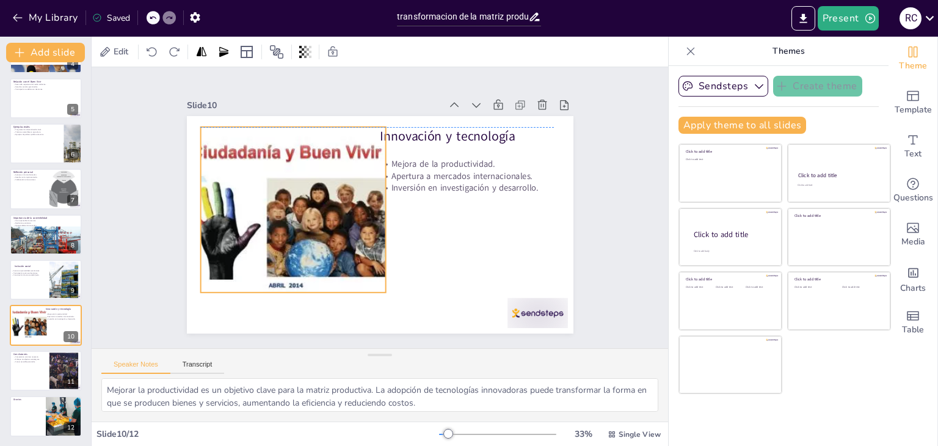
drag, startPoint x: 291, startPoint y: 224, endPoint x: 307, endPoint y: 223, distance: 15.9
click at [307, 223] on div at bounding box center [287, 190] width 250 height 208
drag, startPoint x: 191, startPoint y: 203, endPoint x: 175, endPoint y: 202, distance: 15.3
click at [175, 202] on div at bounding box center [180, 189] width 27 height 166
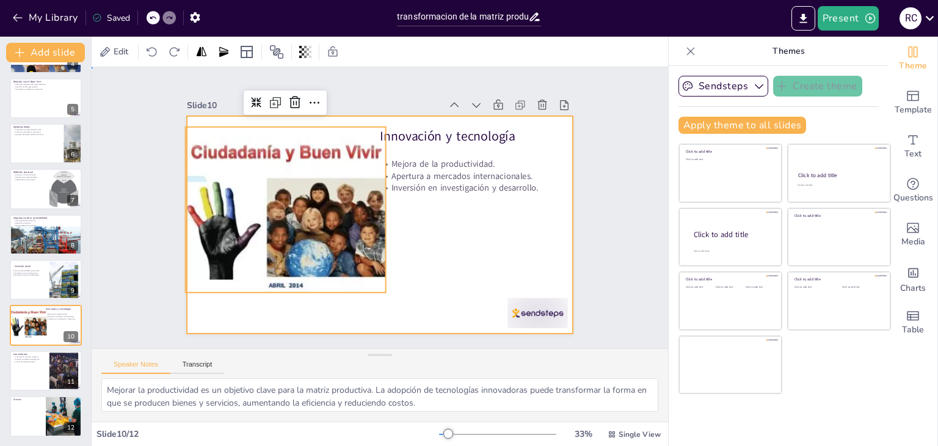
click at [398, 247] on div at bounding box center [376, 224] width 423 height 293
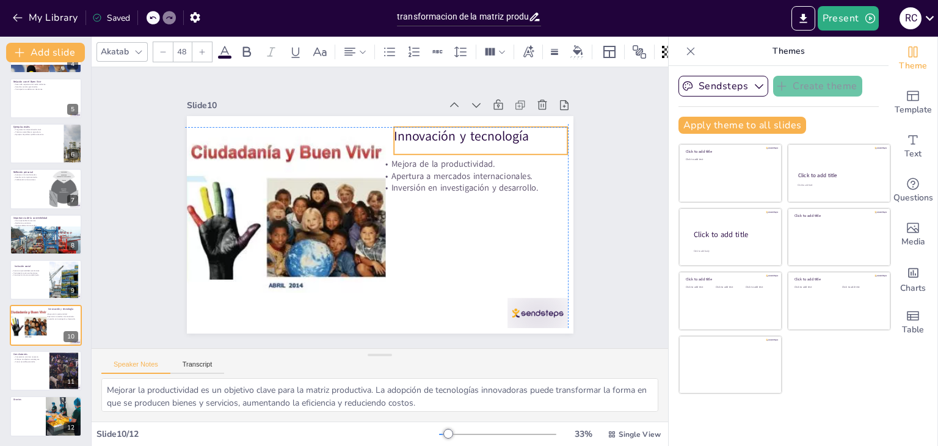
drag, startPoint x: 443, startPoint y: 137, endPoint x: 456, endPoint y: 135, distance: 13.1
click at [456, 135] on p "Innovación y tecnología" at bounding box center [494, 158] width 174 height 54
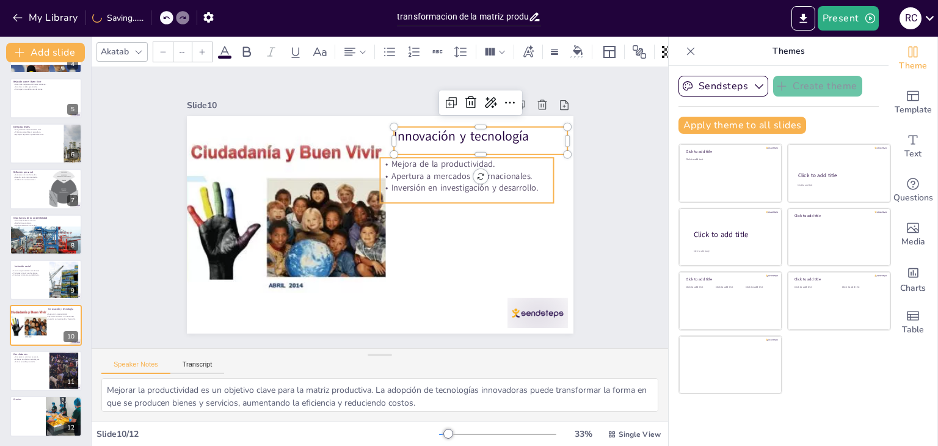
type input "32"
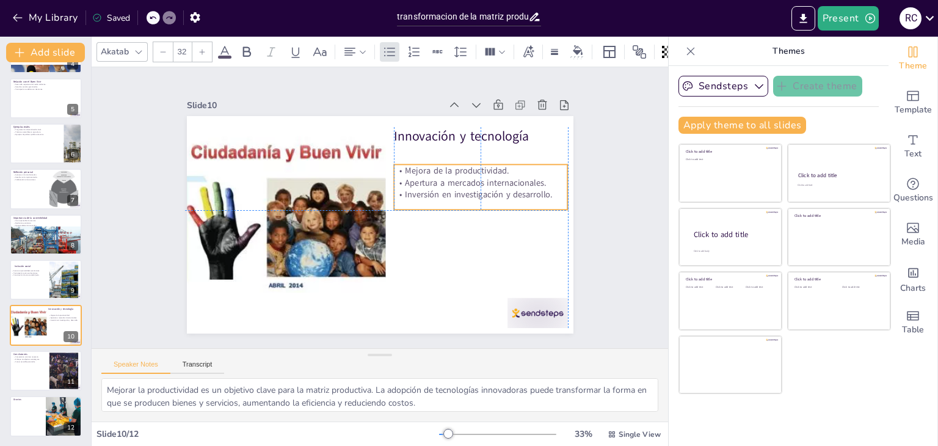
drag, startPoint x: 451, startPoint y: 173, endPoint x: 463, endPoint y: 180, distance: 13.9
click at [463, 188] on p "Apertura a mercados internacionales." at bounding box center [479, 236] width 156 height 97
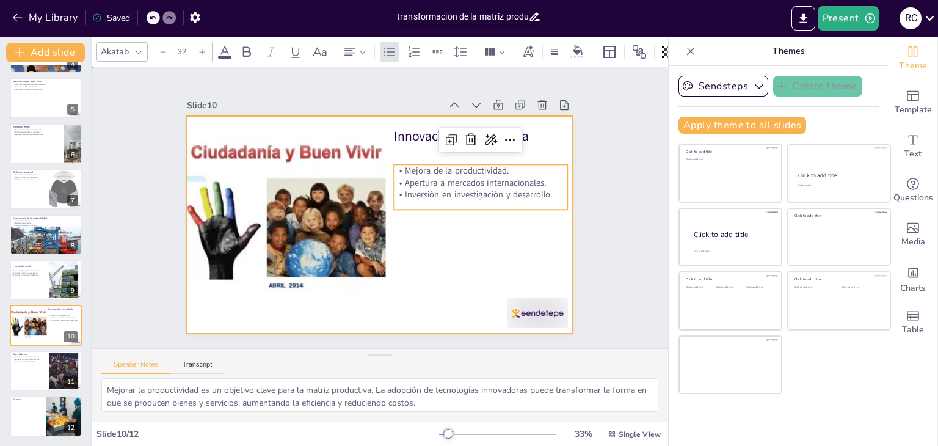
click at [440, 250] on div at bounding box center [373, 223] width 442 height 356
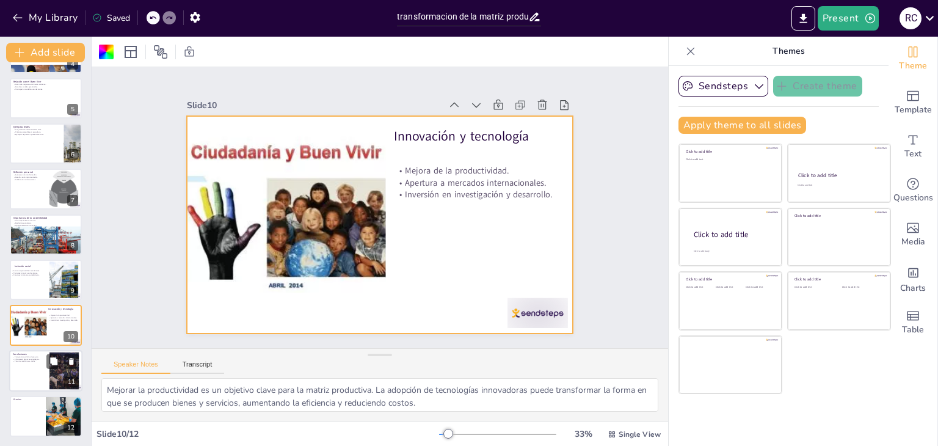
click at [32, 373] on div at bounding box center [45, 371] width 73 height 42
type textarea "Un compromiso continuo es esencial para asegurar que la transformación de la ma…"
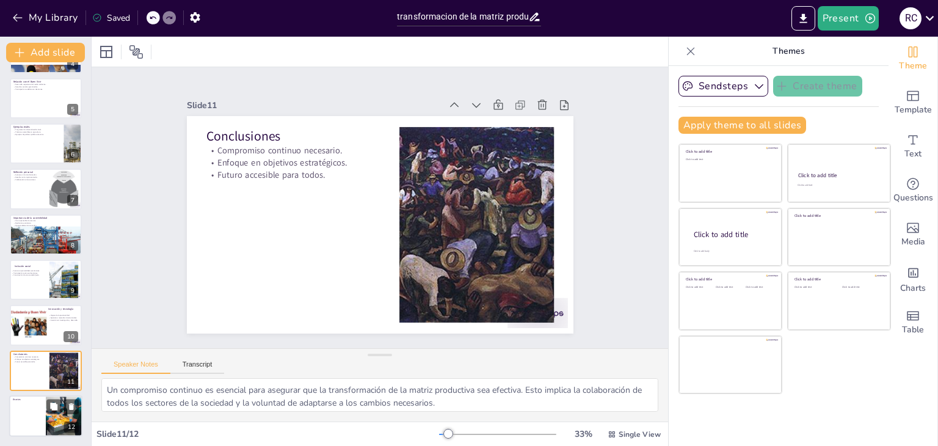
click at [29, 423] on div at bounding box center [45, 416] width 73 height 42
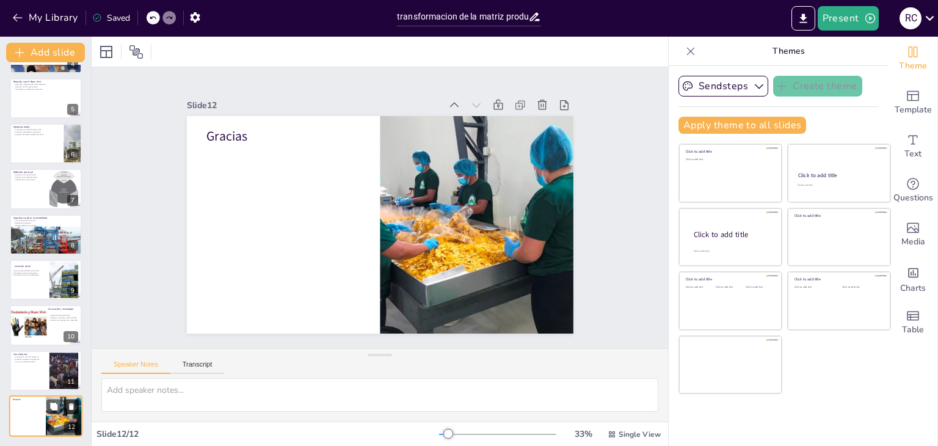
click at [75, 406] on icon at bounding box center [71, 407] width 9 height 9
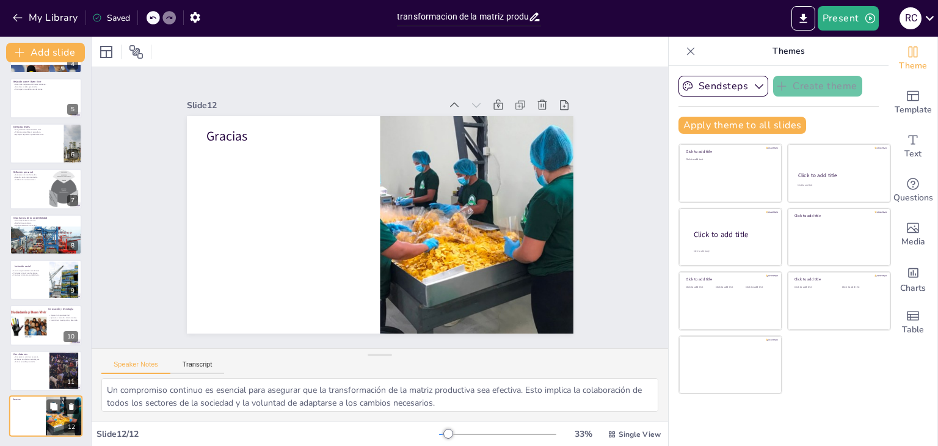
scroll to position [131, 0]
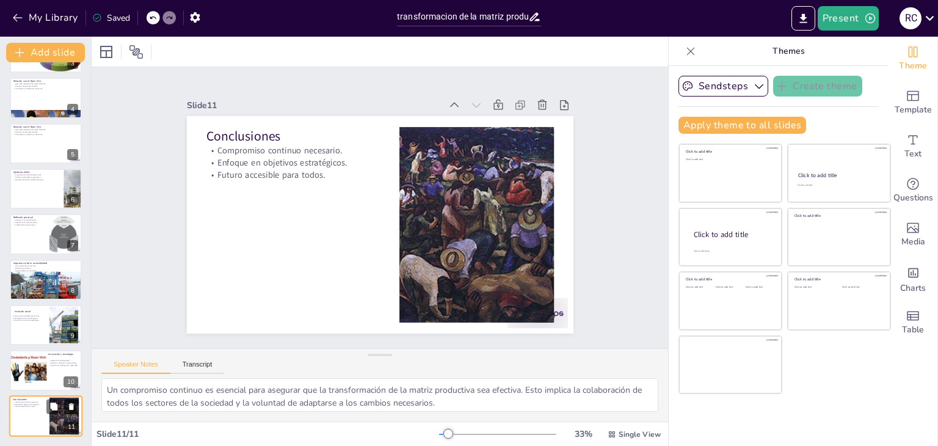
click at [75, 406] on icon at bounding box center [71, 406] width 9 height 9
type textarea "Mejorar la productividad es un objetivo clave para la matriz productiva. La ado…"
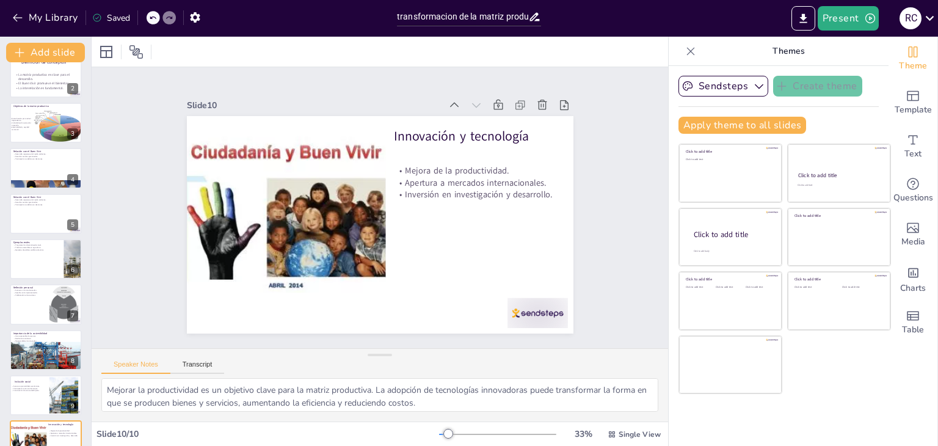
scroll to position [0, 0]
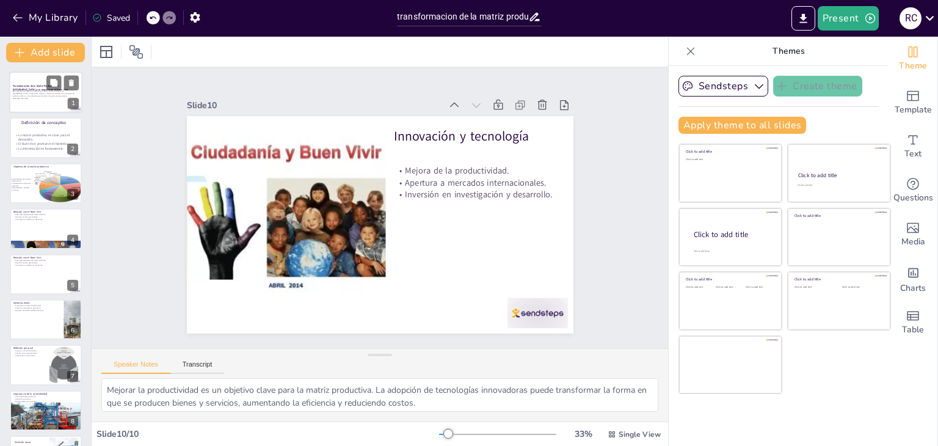
click at [35, 100] on div "Esta presentación aborda la transformación de la matriz productiva en [GEOGRAPH…" at bounding box center [46, 95] width 66 height 10
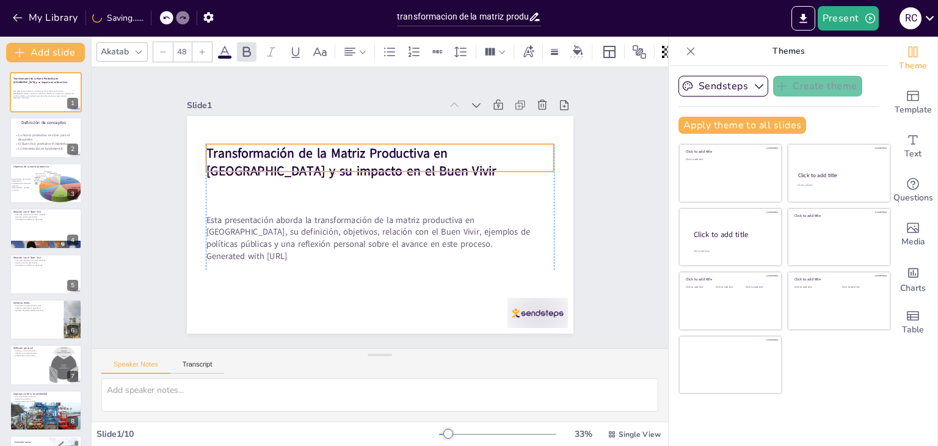
drag, startPoint x: 334, startPoint y: 190, endPoint x: 330, endPoint y: 151, distance: 39.3
click at [330, 151] on strong "Transformación de la Matriz Productiva en [GEOGRAPHIC_DATA] y su impacto en el …" at bounding box center [360, 156] width 288 height 95
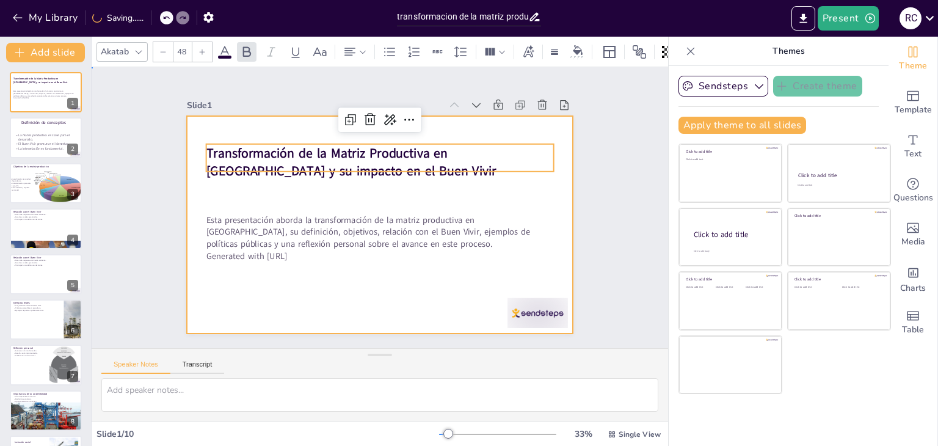
click at [326, 184] on div at bounding box center [378, 225] width 407 height 257
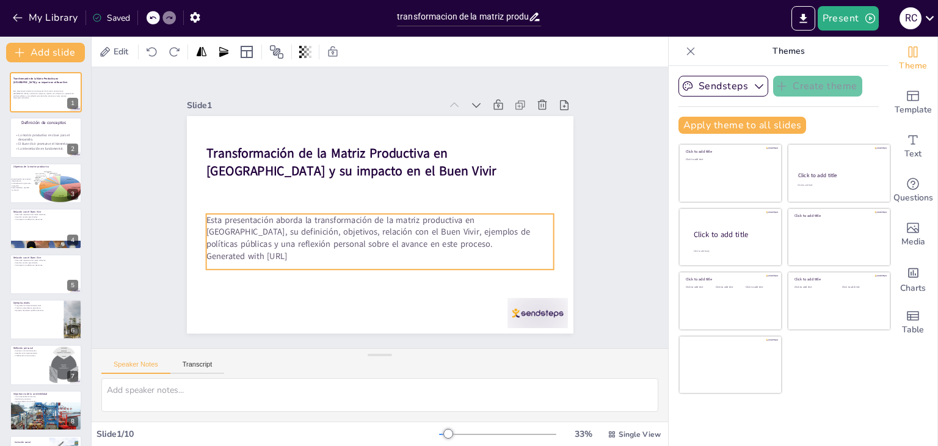
click at [305, 236] on p "Esta presentación aborda la transformación de la matriz productiva en [GEOGRAPH…" at bounding box center [375, 232] width 348 height 108
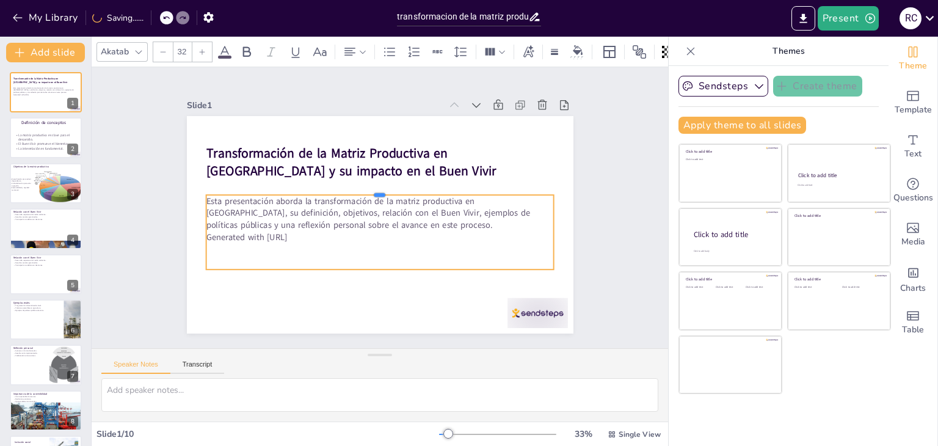
drag, startPoint x: 369, startPoint y: 208, endPoint x: 370, endPoint y: 189, distance: 18.9
click at [370, 189] on div at bounding box center [386, 191] width 334 height 117
click at [310, 258] on div "Esta presentación aborda la transformación de la matriz productiva en [GEOGRAPH…" at bounding box center [375, 231] width 356 height 145
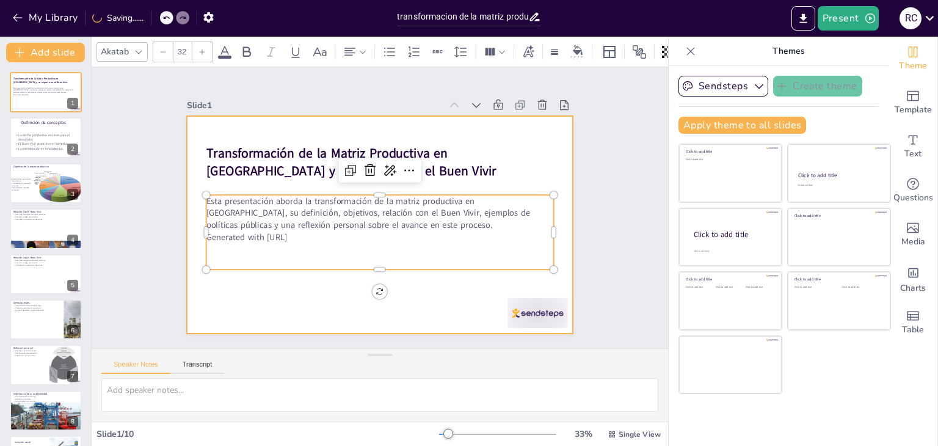
click at [284, 285] on div at bounding box center [374, 224] width 435 height 326
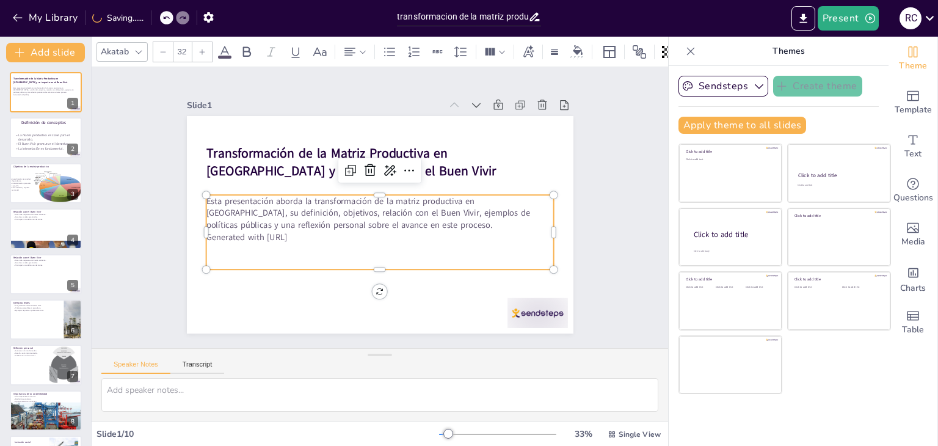
click at [313, 235] on p "Generated with [URL]" at bounding box center [373, 236] width 343 height 84
click at [309, 235] on p "Generated with [URL]" at bounding box center [373, 236] width 343 height 84
click at [303, 232] on p "Generated with [URL]" at bounding box center [377, 237] width 348 height 48
click at [310, 233] on p "Generated with [URL]" at bounding box center [353, 219] width 153 height 323
click at [310, 233] on p "Generated with [URL]" at bounding box center [377, 237] width 348 height 48
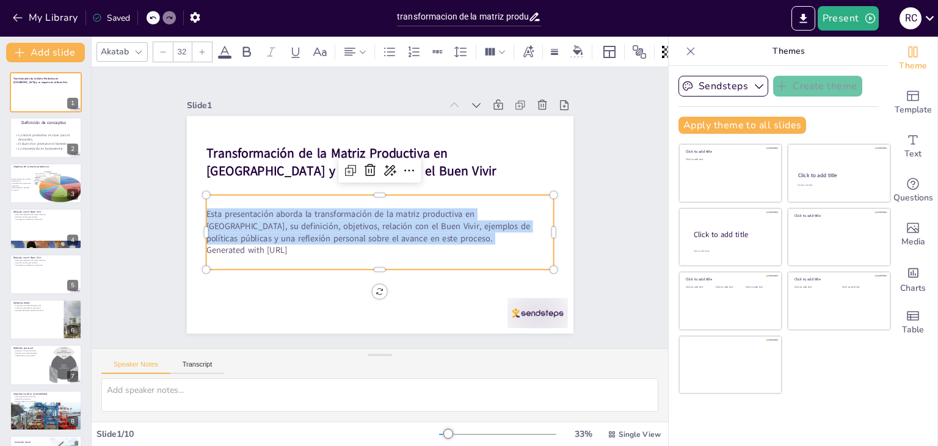
click at [310, 233] on p "Esta presentación aborda la transformación de la matriz productiva en [GEOGRAPH…" at bounding box center [374, 226] width 342 height 142
click at [310, 233] on p "Esta presentación aborda la transformación de la matriz productiva en [GEOGRAPH…" at bounding box center [371, 223] width 320 height 205
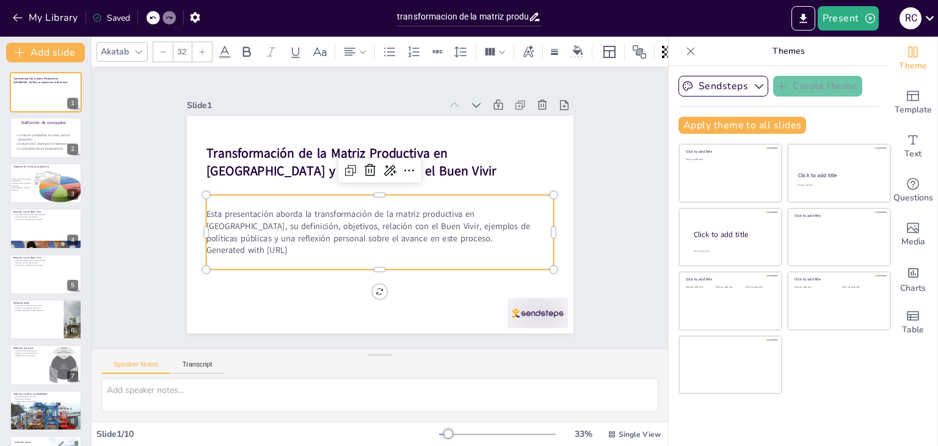
click at [309, 245] on p "Generated with [URL]" at bounding box center [376, 250] width 348 height 48
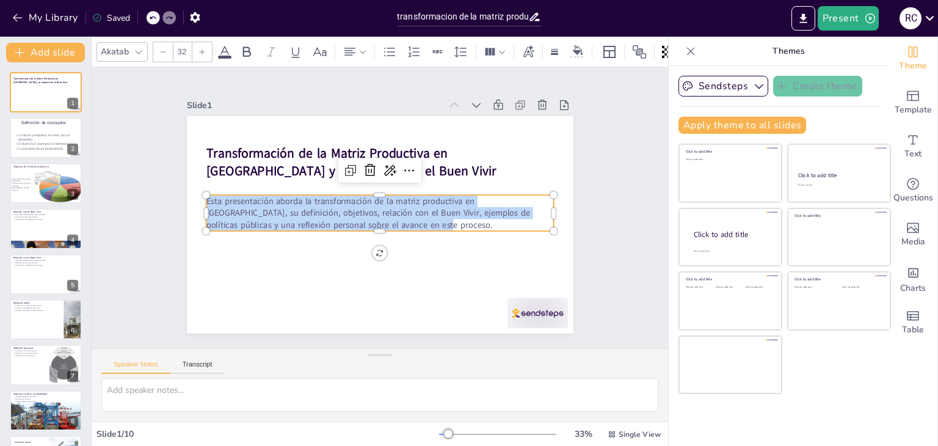
drag, startPoint x: 395, startPoint y: 222, endPoint x: 193, endPoint y: 196, distance: 203.3
click at [193, 196] on div "Transformación de la Matriz Productiva en [GEOGRAPHIC_DATA] y su impacto en el …" at bounding box center [376, 224] width 423 height 293
click at [203, 49] on icon at bounding box center [202, 51] width 7 height 7
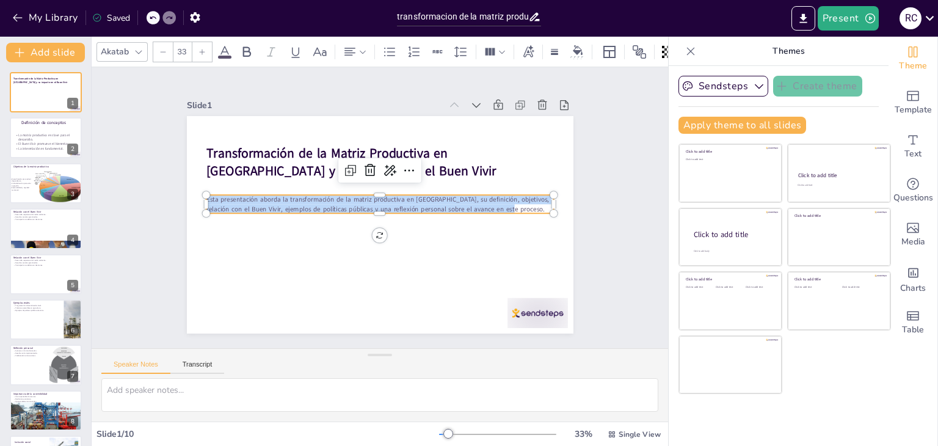
click at [203, 49] on icon at bounding box center [202, 51] width 7 height 7
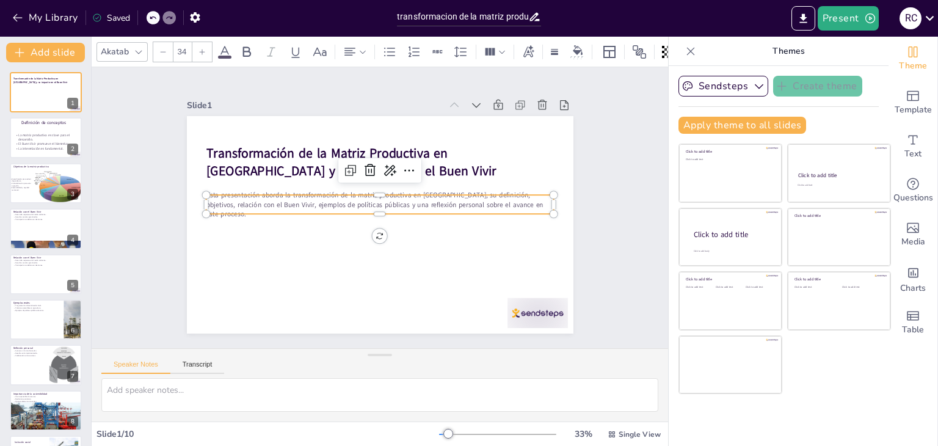
click at [203, 49] on icon at bounding box center [202, 51] width 7 height 7
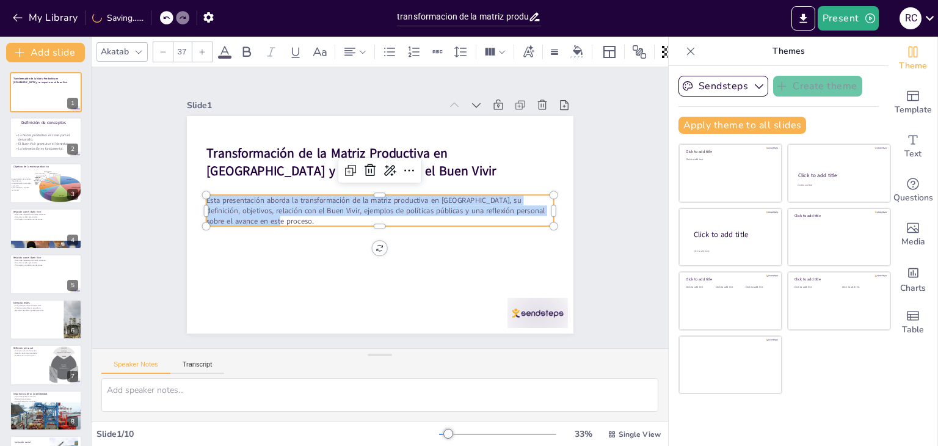
click at [203, 49] on icon at bounding box center [202, 51] width 7 height 7
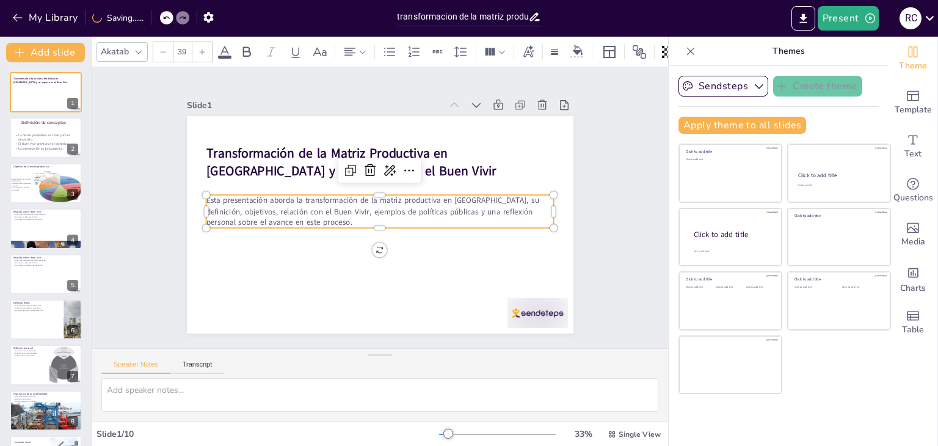
click at [203, 49] on icon at bounding box center [202, 51] width 7 height 7
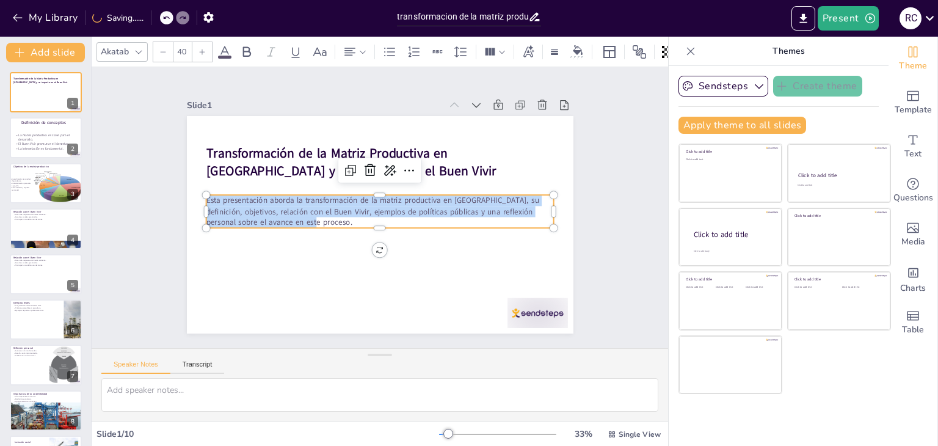
click at [203, 49] on icon at bounding box center [202, 51] width 7 height 7
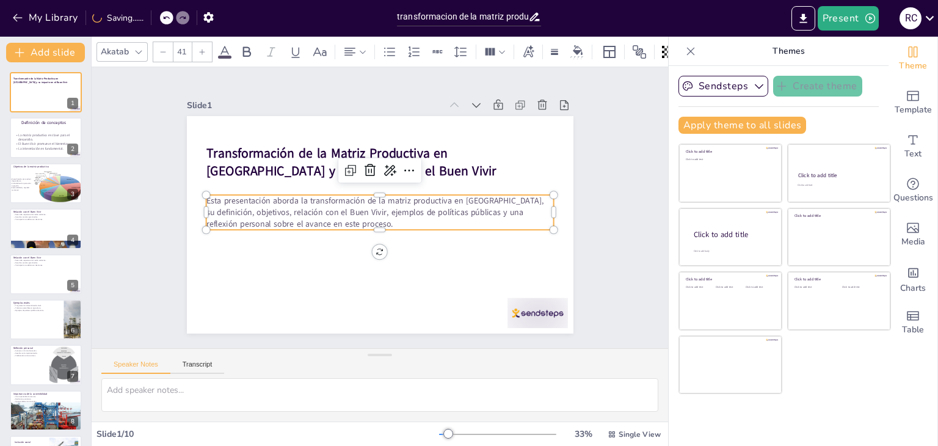
click at [203, 49] on icon at bounding box center [202, 51] width 7 height 7
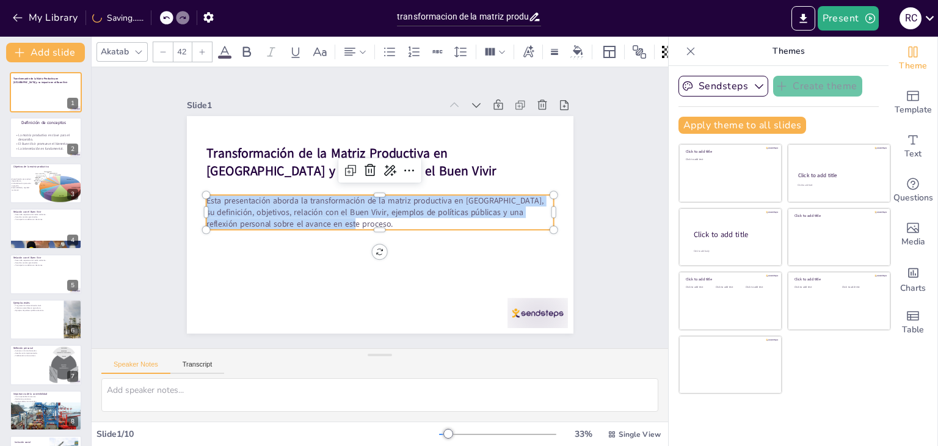
click at [203, 49] on icon at bounding box center [202, 51] width 7 height 7
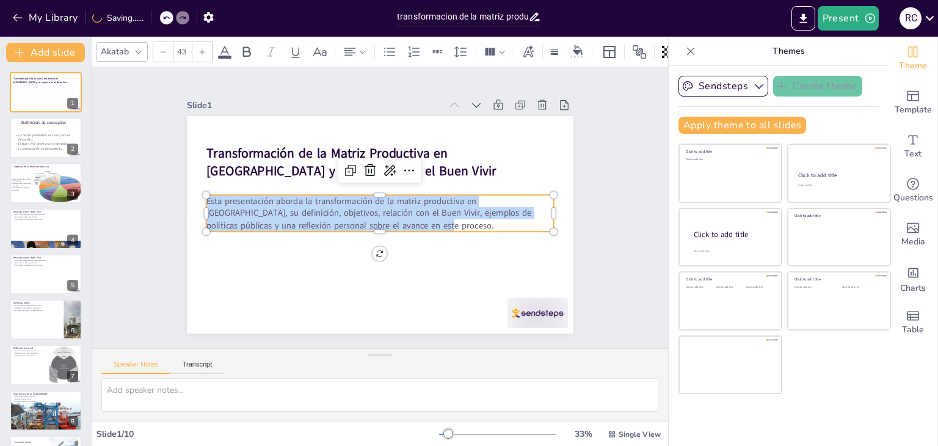
click at [203, 49] on icon at bounding box center [202, 51] width 7 height 7
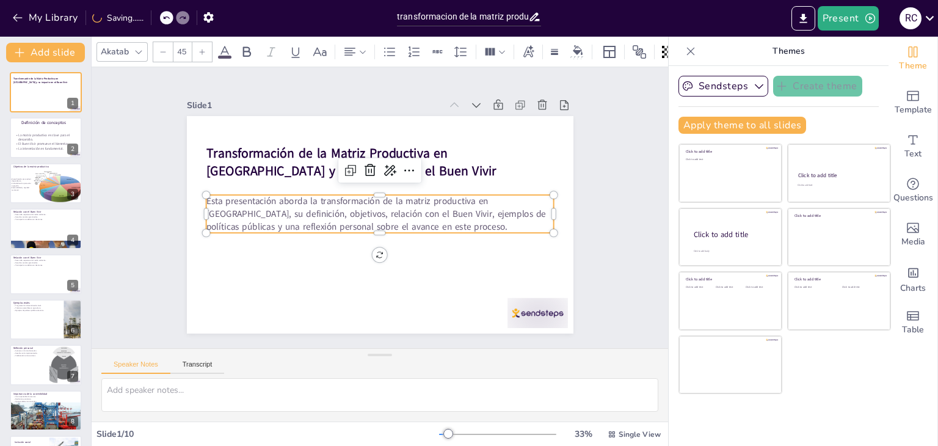
click at [203, 49] on icon at bounding box center [202, 51] width 7 height 7
type input "46"
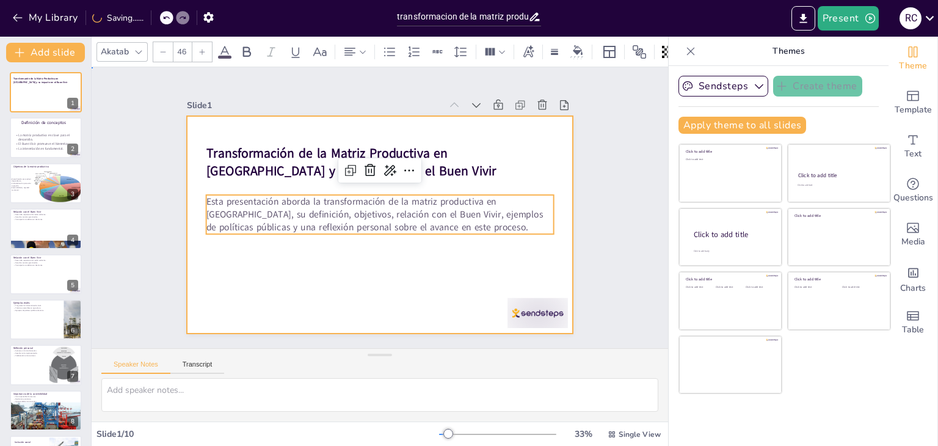
click at [414, 275] on div at bounding box center [378, 225] width 407 height 257
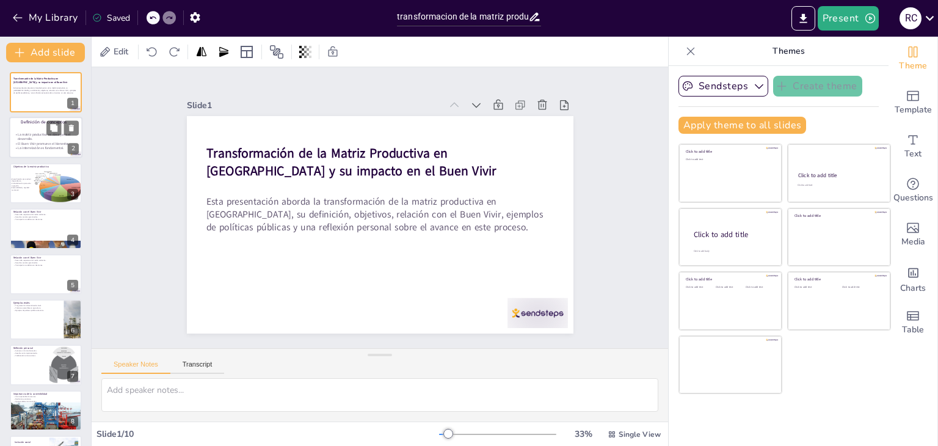
click at [42, 135] on p "La matriz productiva es clave para el desarrollo." at bounding box center [45, 137] width 65 height 9
type textarea "La matriz productiva es esencial para el desarrollo económico de [GEOGRAPHIC_DA…"
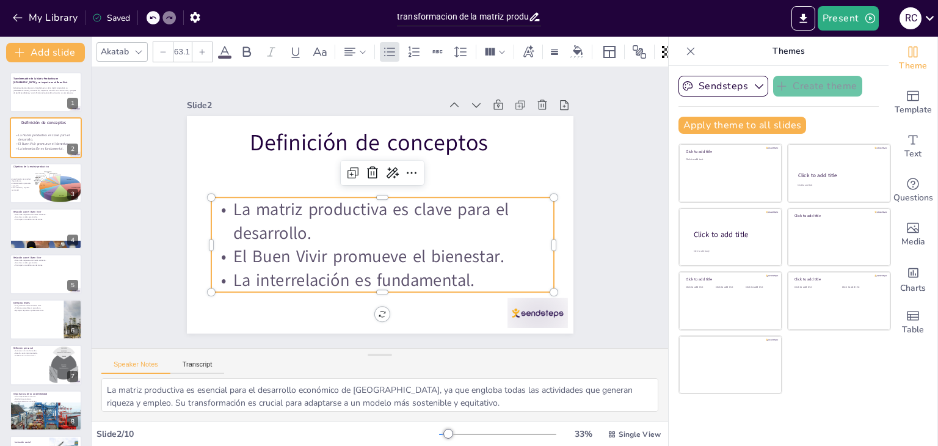
click at [367, 196] on p "La matriz productiva es clave para el desarrollo." at bounding box center [381, 221] width 346 height 83
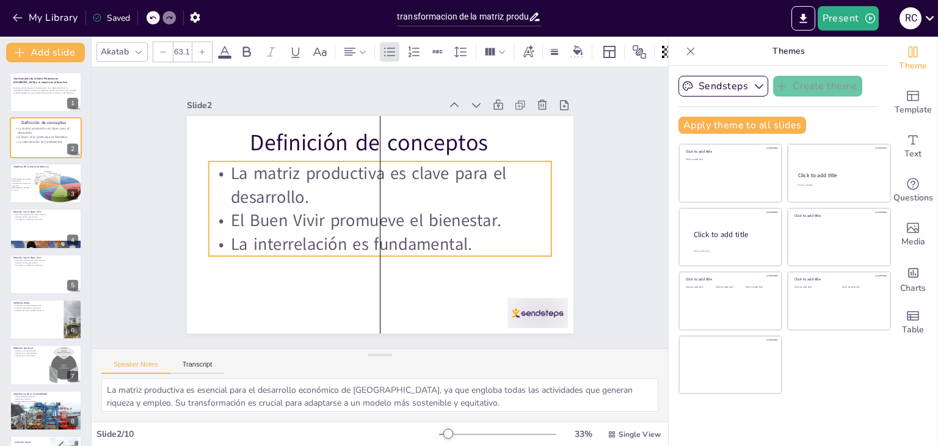
drag, startPoint x: 282, startPoint y: 235, endPoint x: 276, endPoint y: 199, distance: 36.6
click at [276, 199] on p "La matriz productiva es clave para el desarrollo." at bounding box center [384, 185] width 345 height 118
click at [320, 201] on p "La matriz productiva es clave para el desarrollo." at bounding box center [383, 185] width 346 height 83
click at [323, 189] on p "La matriz productiva es clave para el desarrollo." at bounding box center [387, 186] width 341 height 151
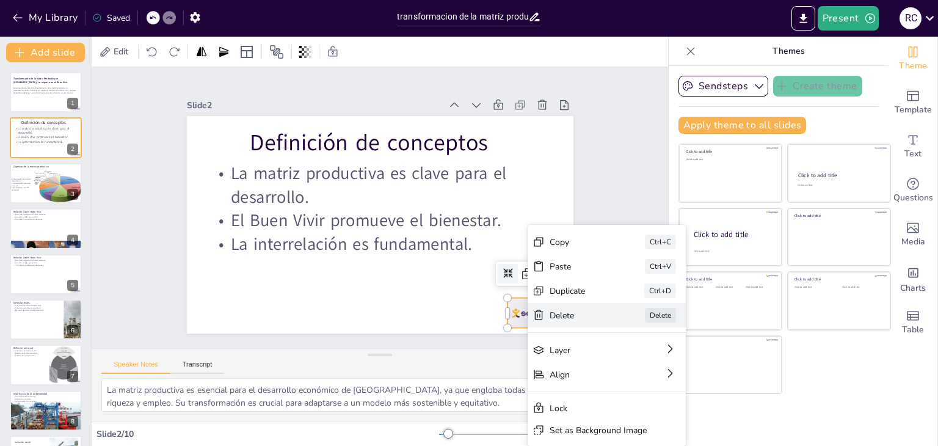
click at [599, 395] on div "[PERSON_NAME]" at bounding box center [679, 415] width 160 height 41
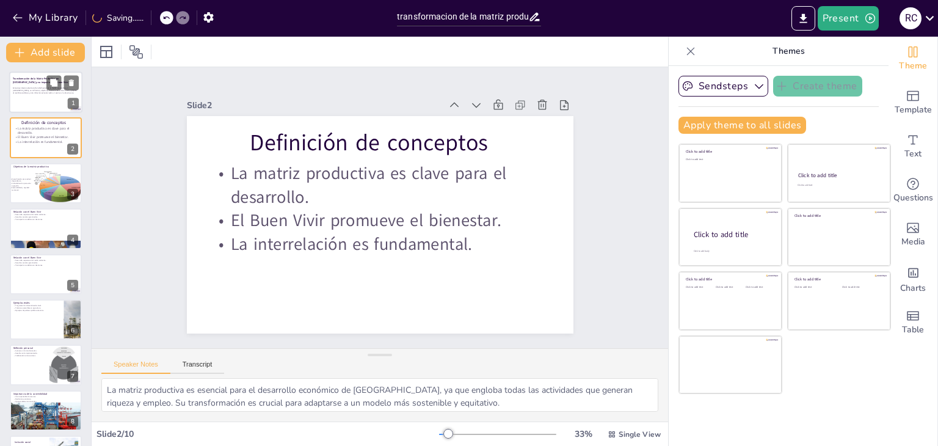
click at [38, 93] on p "Esta presentación aborda la transformación de la matriz productiva en [GEOGRAPH…" at bounding box center [46, 90] width 66 height 7
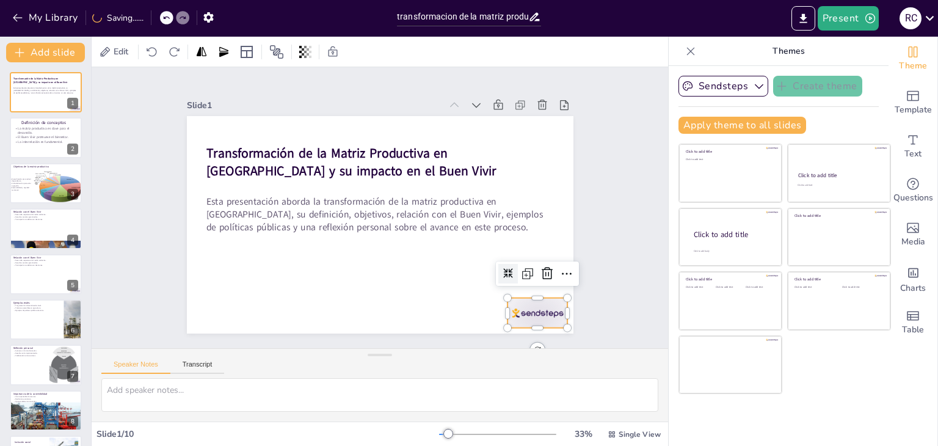
click at [520, 323] on div at bounding box center [512, 344] width 65 height 42
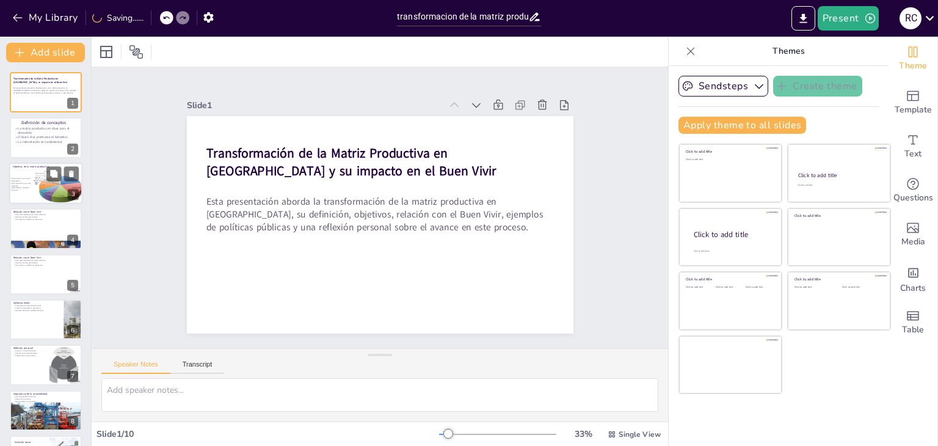
click at [48, 182] on div at bounding box center [61, 187] width 54 height 34
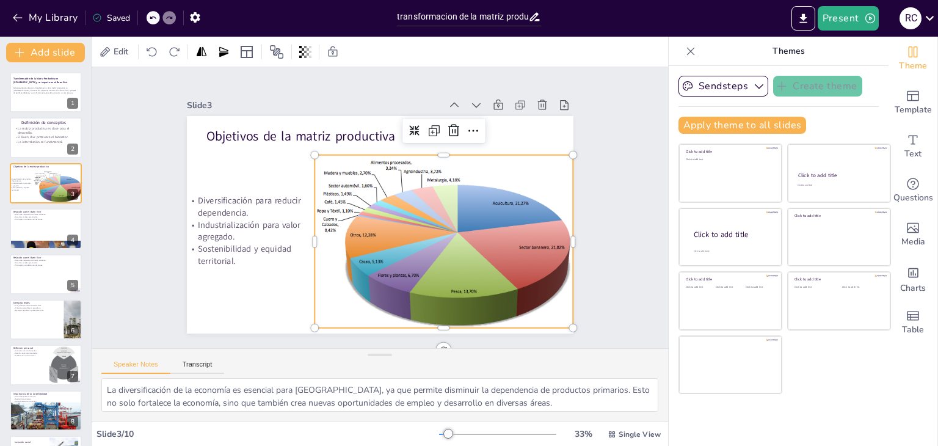
click at [511, 294] on div at bounding box center [429, 277] width 335 height 295
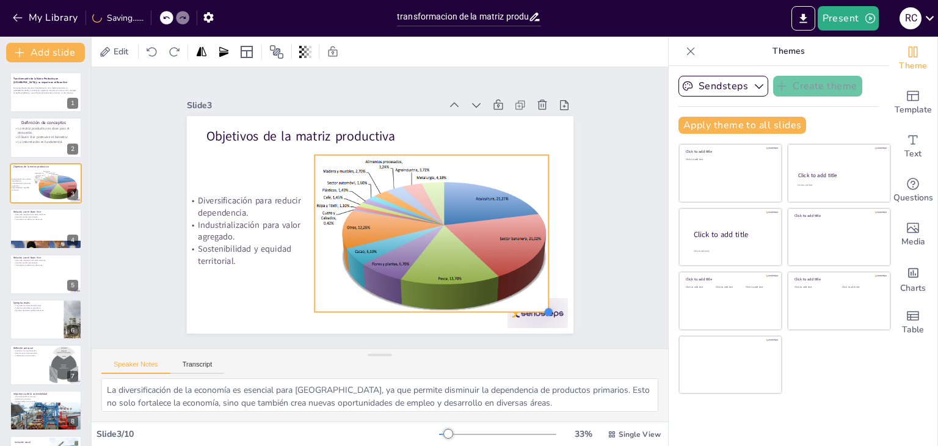
drag, startPoint x: 565, startPoint y: 321, endPoint x: 541, endPoint y: 293, distance: 36.8
click at [541, 293] on div "Objetivos de la matriz productiva Diversificación para reducir dependencia. Ind…" at bounding box center [376, 224] width 423 height 293
click at [551, 319] on div at bounding box center [526, 329] width 64 height 36
click at [478, 243] on div at bounding box center [433, 252] width 296 height 231
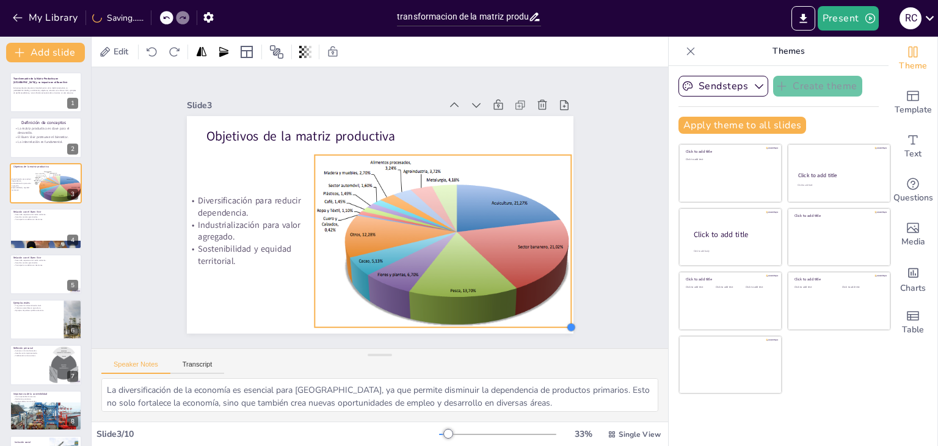
drag, startPoint x: 540, startPoint y: 307, endPoint x: 552, endPoint y: 322, distance: 19.6
click at [552, 322] on div "Objetivos de la matriz productiva Diversificación para reducir dependencia. Ind…" at bounding box center [376, 224] width 423 height 293
click at [29, 219] on p "Participación ciudadana en decisiones." at bounding box center [46, 219] width 66 height 2
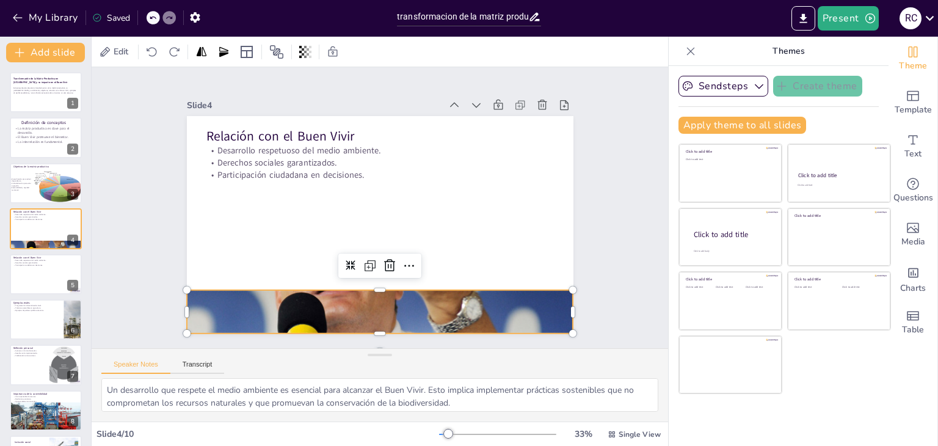
click at [450, 304] on div at bounding box center [358, 309] width 437 height 359
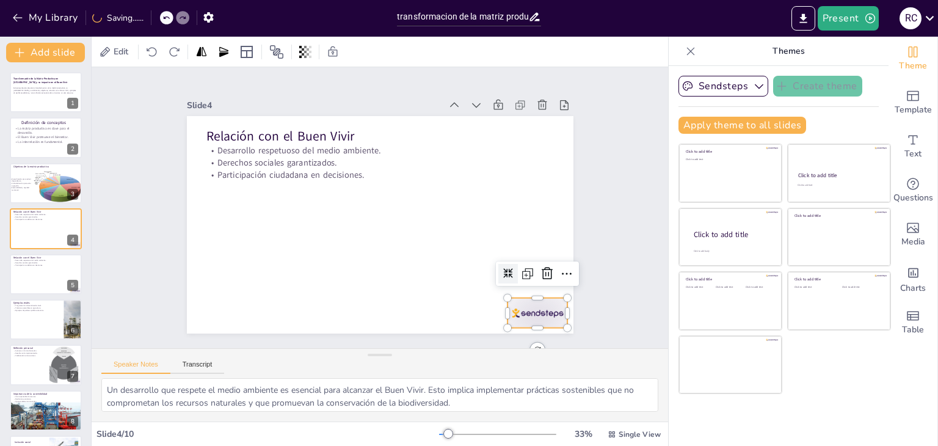
click at [520, 333] on div at bounding box center [497, 357] width 67 height 48
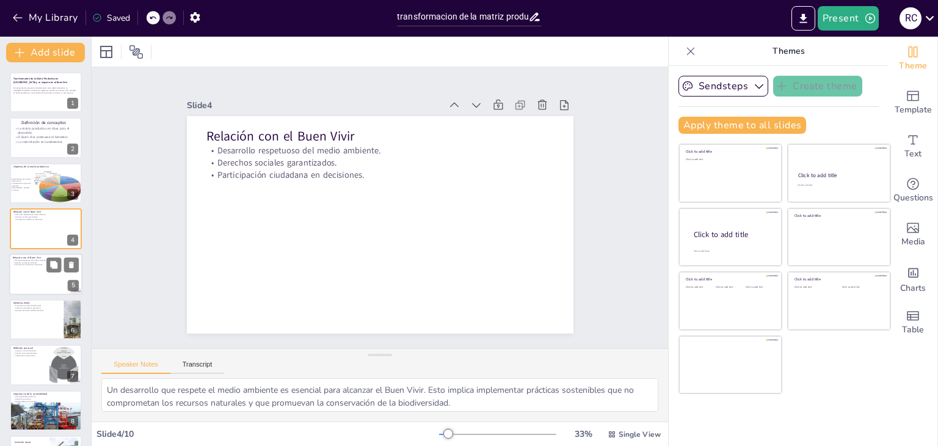
click at [27, 274] on div at bounding box center [45, 275] width 73 height 42
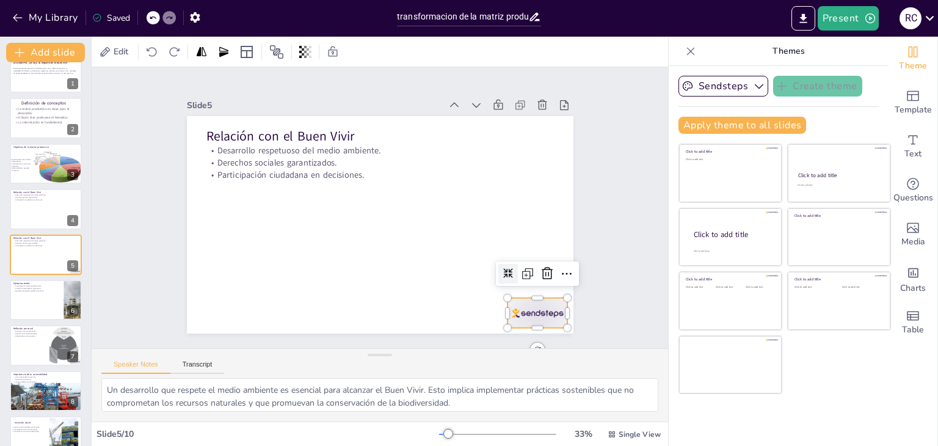
click at [514, 342] on div at bounding box center [480, 368] width 67 height 52
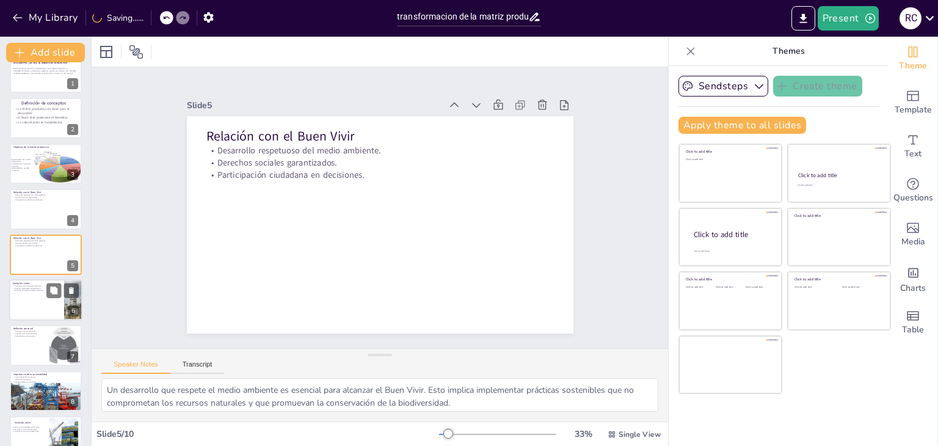
click at [29, 308] on div at bounding box center [45, 300] width 73 height 42
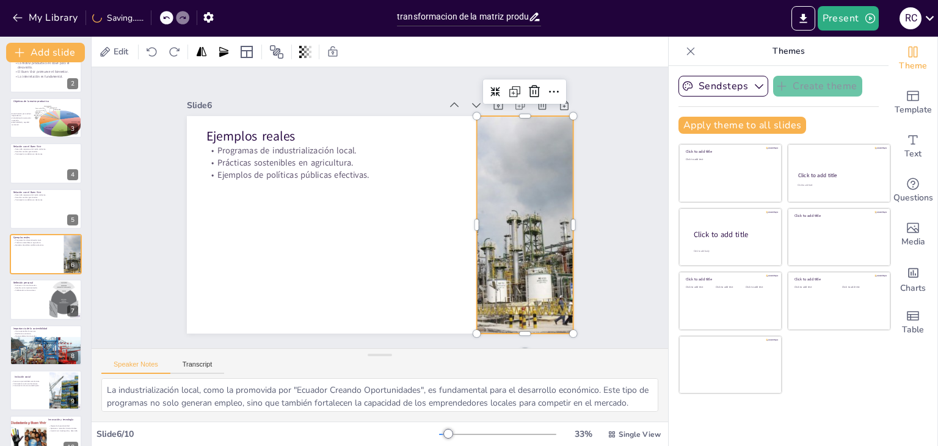
click at [536, 299] on div at bounding box center [518, 254] width 423 height 293
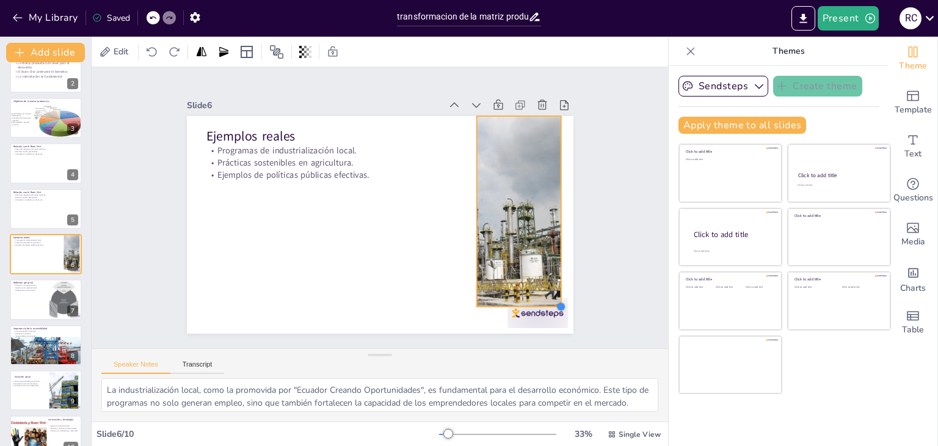
drag, startPoint x: 563, startPoint y: 328, endPoint x: 535, endPoint y: 296, distance: 42.0
click at [535, 296] on div "Ejemplos reales Programas de industrialización local. Prácticas sostenibles en …" at bounding box center [372, 223] width 444 height 382
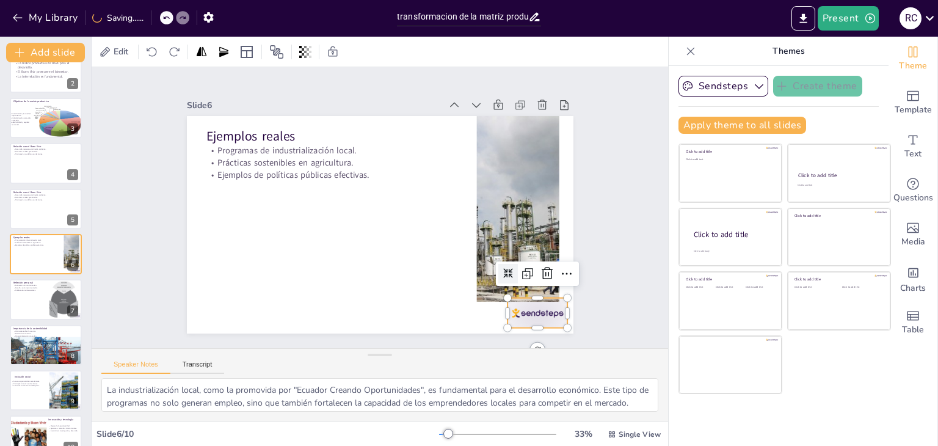
click at [545, 323] on div at bounding box center [512, 344] width 65 height 42
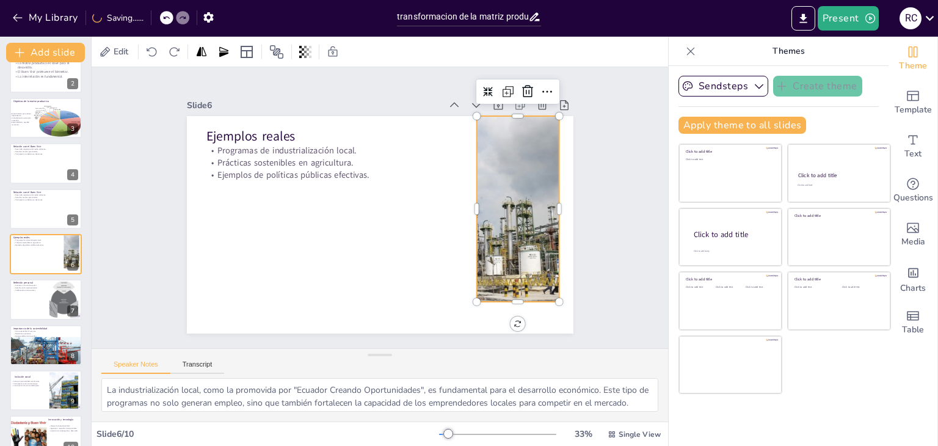
click at [497, 257] on div at bounding box center [517, 223] width 348 height 219
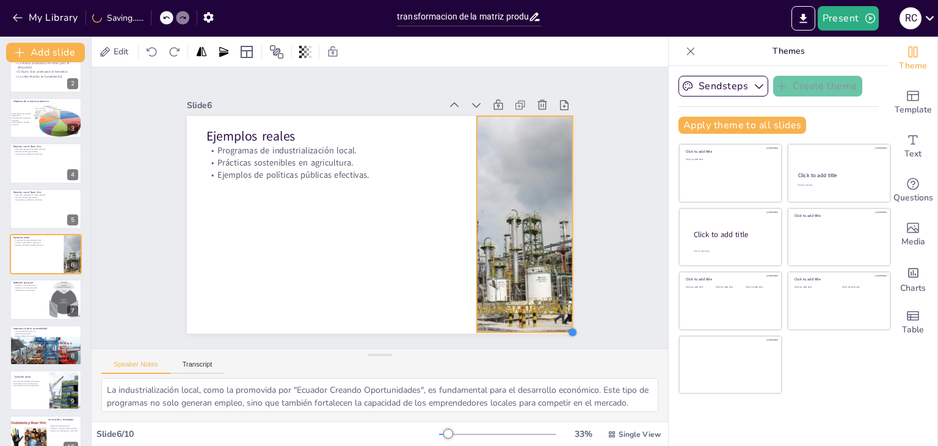
drag, startPoint x: 550, startPoint y: 295, endPoint x: 558, endPoint y: 326, distance: 31.6
click at [558, 326] on div "Ejemplos reales Programas de industrialización local. Prácticas sostenibles en …" at bounding box center [376, 224] width 423 height 293
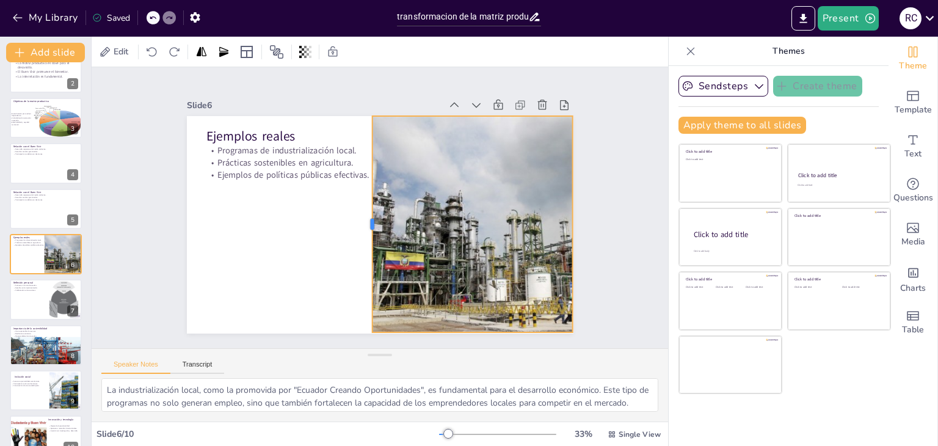
drag, startPoint x: 465, startPoint y: 218, endPoint x: 360, endPoint y: 230, distance: 105.1
click at [360, 230] on div at bounding box center [361, 218] width 97 height 202
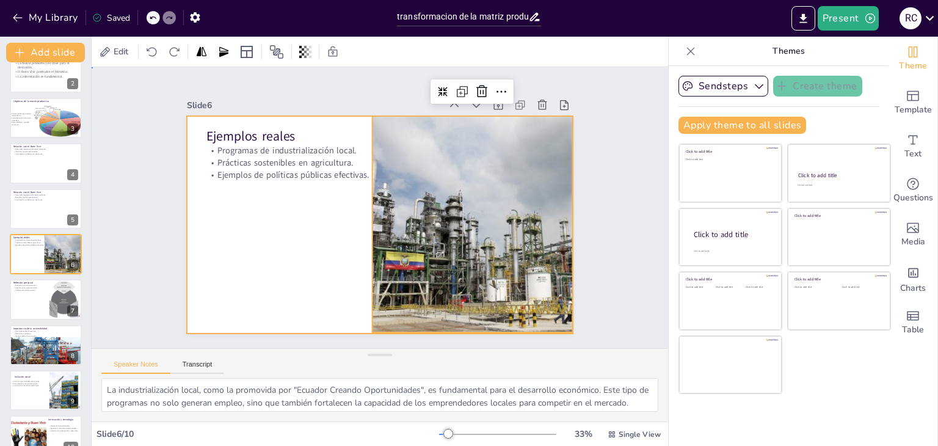
click at [329, 255] on div at bounding box center [374, 224] width 435 height 326
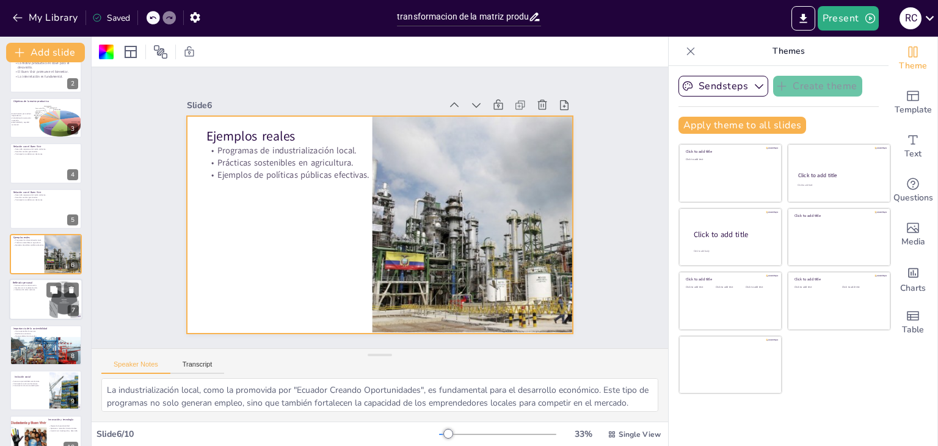
click at [28, 296] on div at bounding box center [45, 300] width 73 height 42
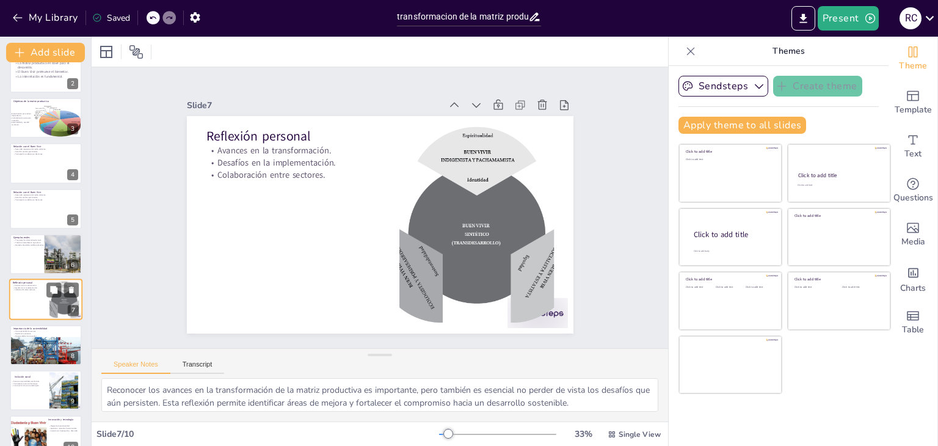
scroll to position [86, 0]
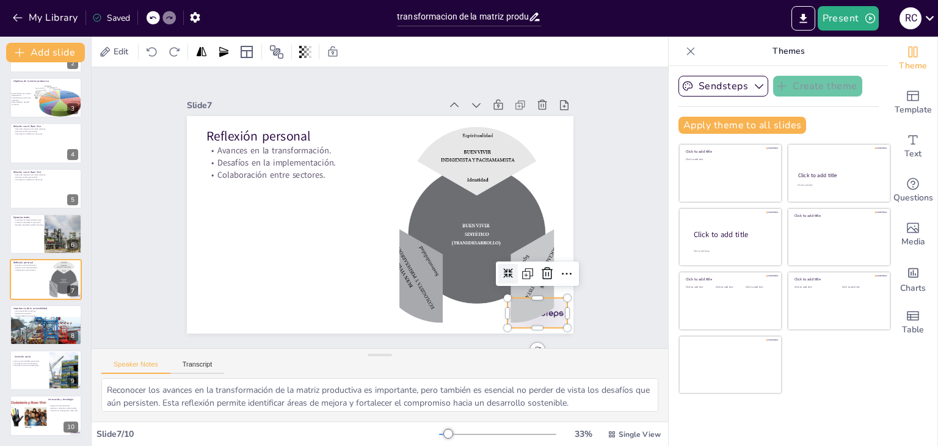
click at [545, 323] on div at bounding box center [512, 344] width 65 height 42
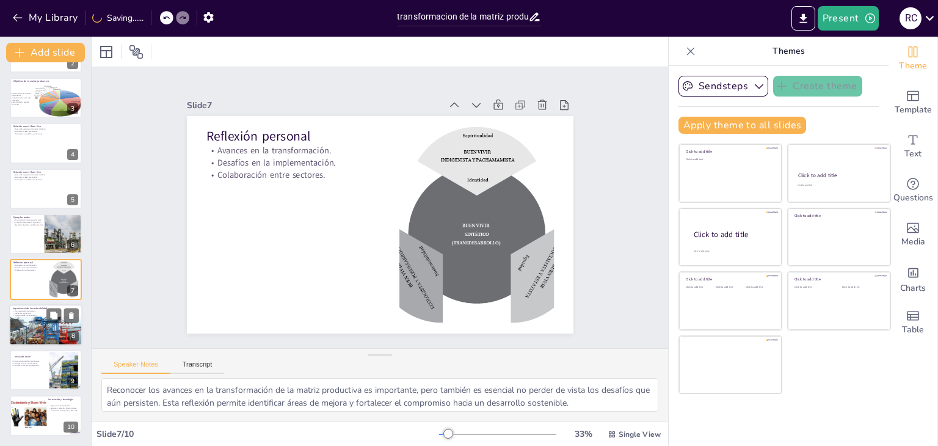
click at [34, 321] on div at bounding box center [45, 336] width 73 height 46
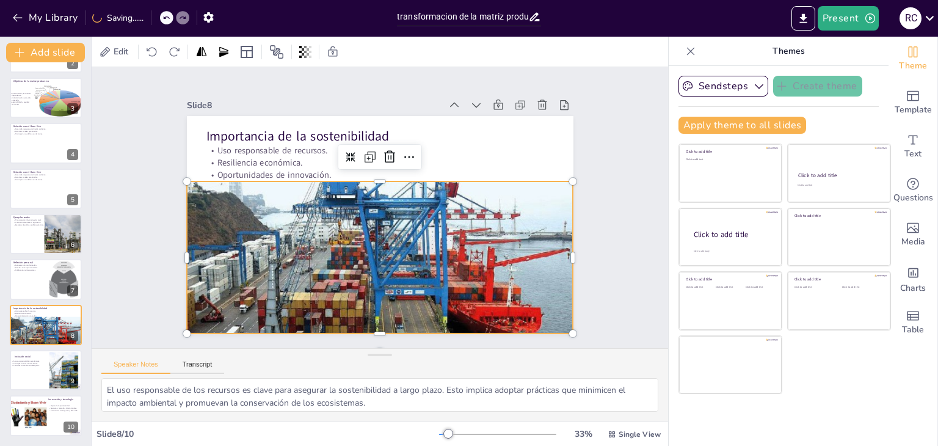
click at [513, 301] on div at bounding box center [364, 282] width 428 height 315
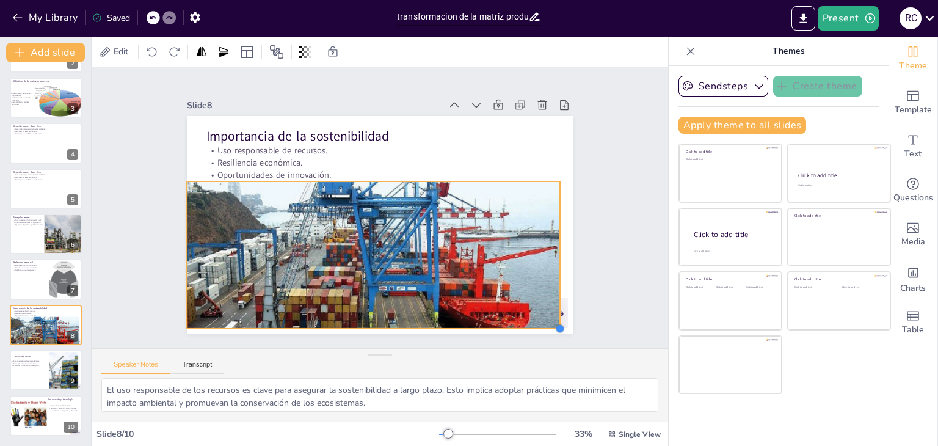
drag, startPoint x: 564, startPoint y: 328, endPoint x: 533, endPoint y: 303, distance: 40.0
click at [533, 303] on div "Importancia de la sostenibilidad Uso responsable de recursos. Resiliencia econó…" at bounding box center [374, 223] width 435 height 326
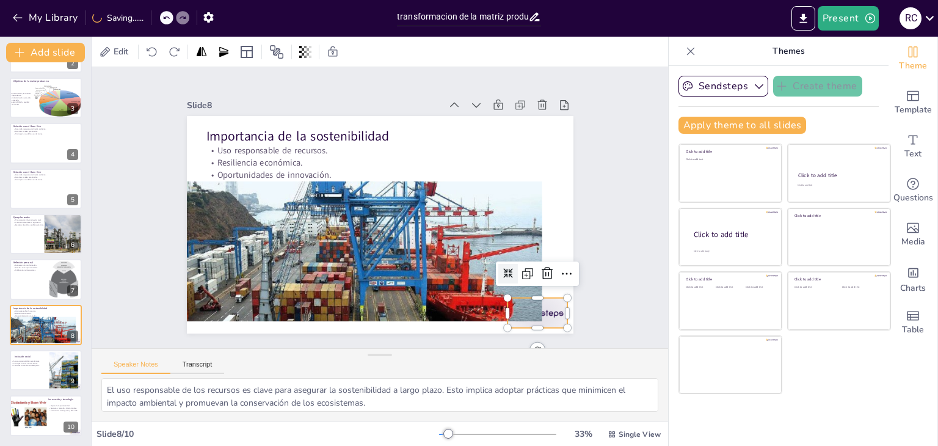
click at [531, 333] on div at bounding box center [497, 357] width 67 height 48
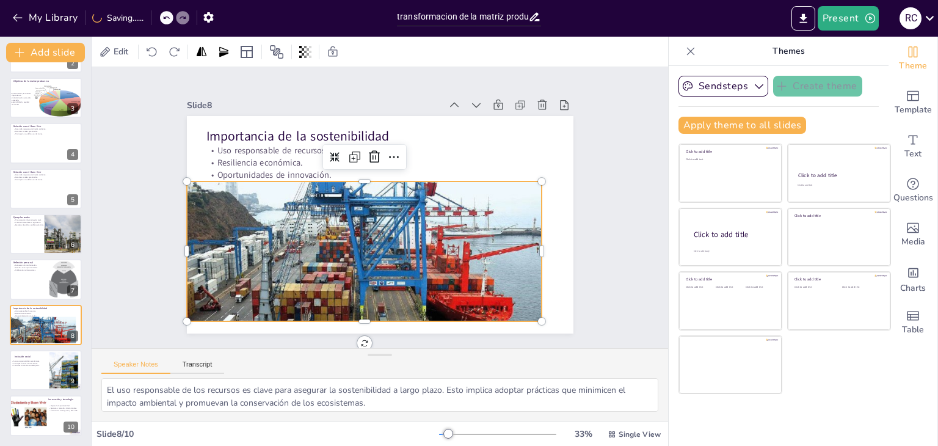
click at [474, 274] on div at bounding box center [338, 263] width 414 height 346
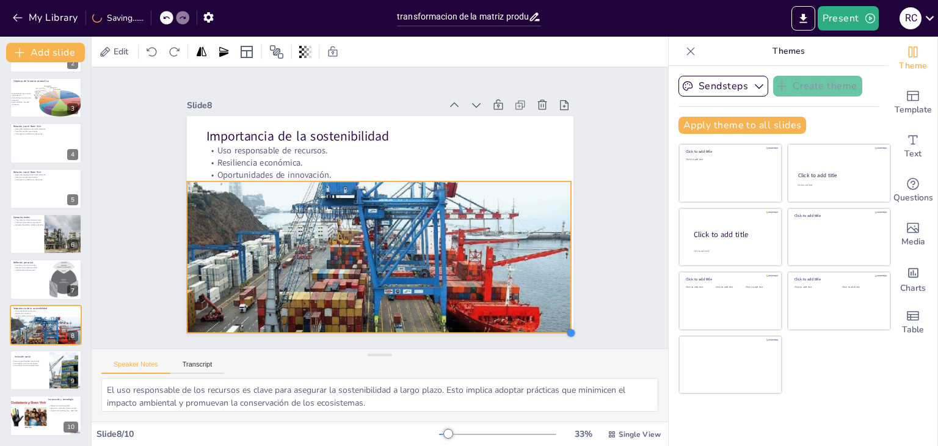
drag, startPoint x: 533, startPoint y: 317, endPoint x: 562, endPoint y: 323, distance: 30.0
click at [547, 364] on div at bounding box center [542, 370] width 12 height 12
click at [43, 366] on p "Construcción de una sociedad justa." at bounding box center [27, 366] width 33 height 2
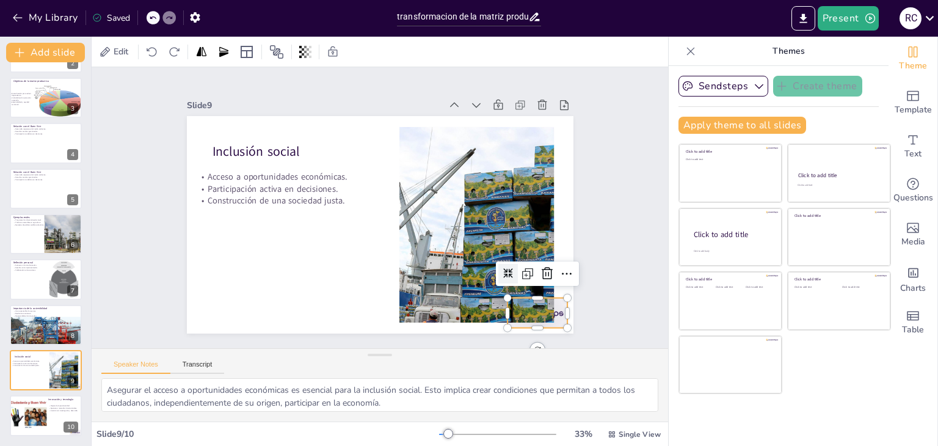
click at [531, 333] on div at bounding box center [497, 357] width 67 height 48
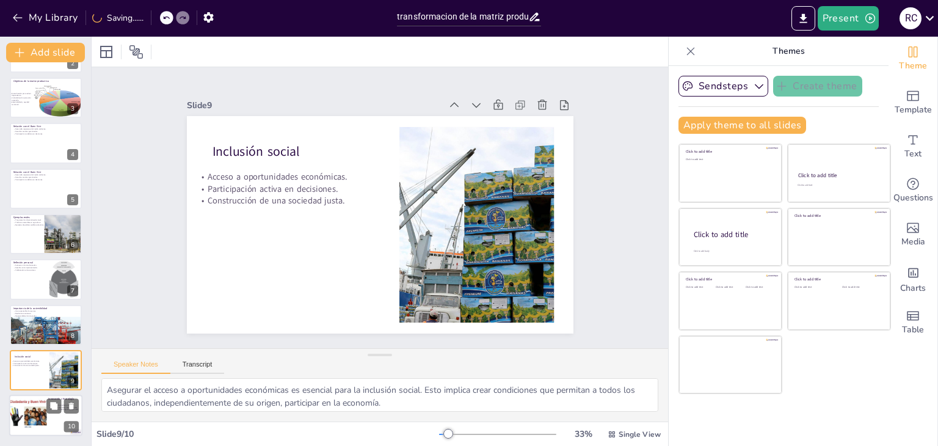
click at [22, 421] on div at bounding box center [28, 413] width 42 height 32
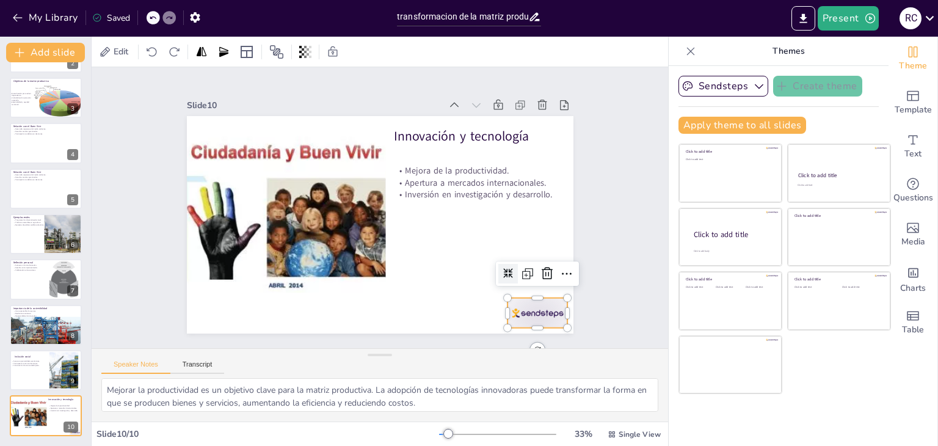
click at [545, 323] on div at bounding box center [512, 344] width 65 height 42
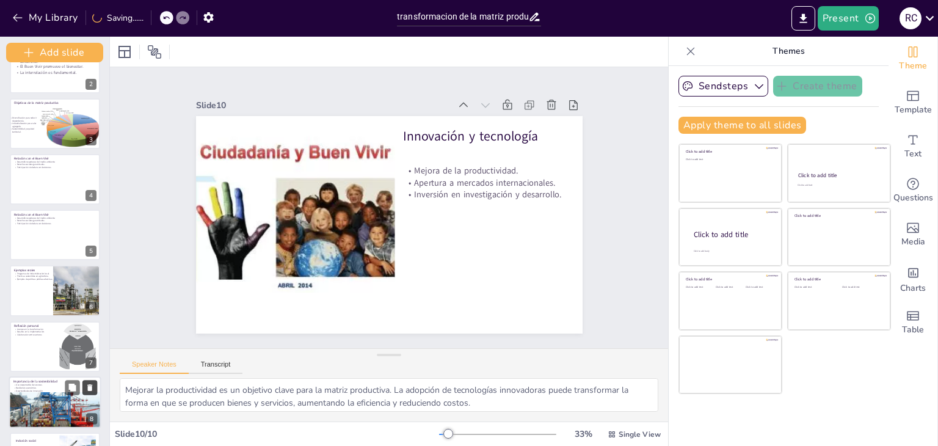
drag, startPoint x: 89, startPoint y: 372, endPoint x: 88, endPoint y: 389, distance: 17.1
click at [88, 389] on div "Add slide Transformación de la Matriz Productiva en [GEOGRAPHIC_DATA] y su impa…" at bounding box center [55, 241] width 110 height 409
click at [46, 211] on p "Relación con el Buen Vivir" at bounding box center [54, 213] width 83 height 4
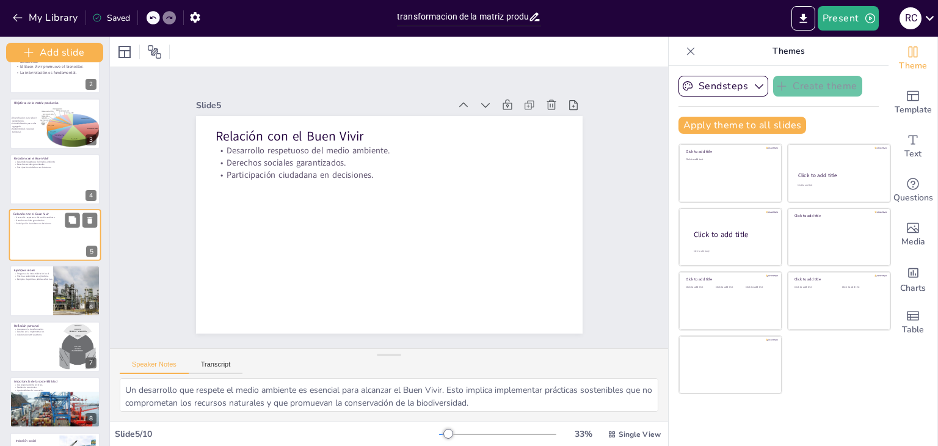
scroll to position [66, 0]
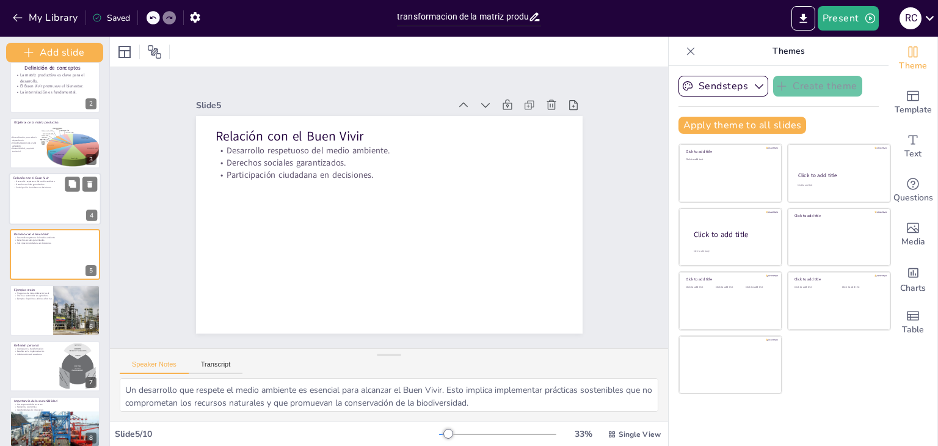
click at [40, 216] on div at bounding box center [55, 199] width 92 height 52
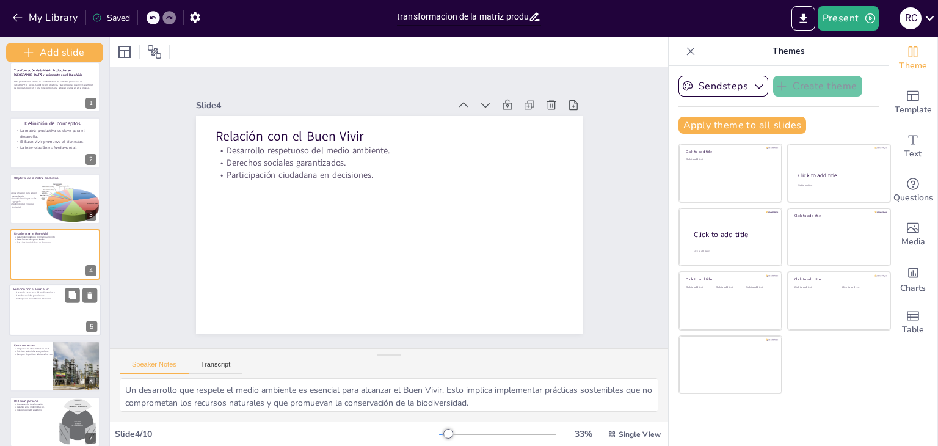
click at [46, 299] on p "Participación ciudadana en decisiones." at bounding box center [54, 298] width 83 height 3
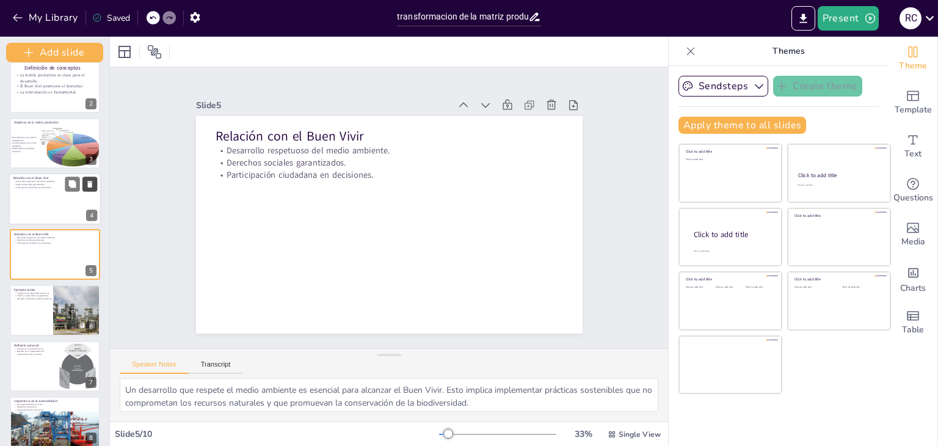
click at [91, 181] on icon at bounding box center [90, 184] width 9 height 9
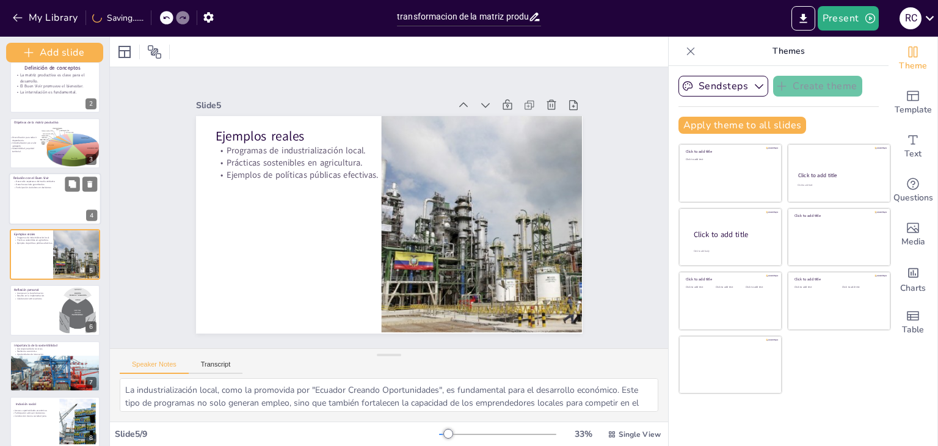
click at [41, 202] on div at bounding box center [55, 199] width 92 height 52
type textarea "Un desarrollo que respete el medio ambiente es esencial para alcanzar el Buen V…"
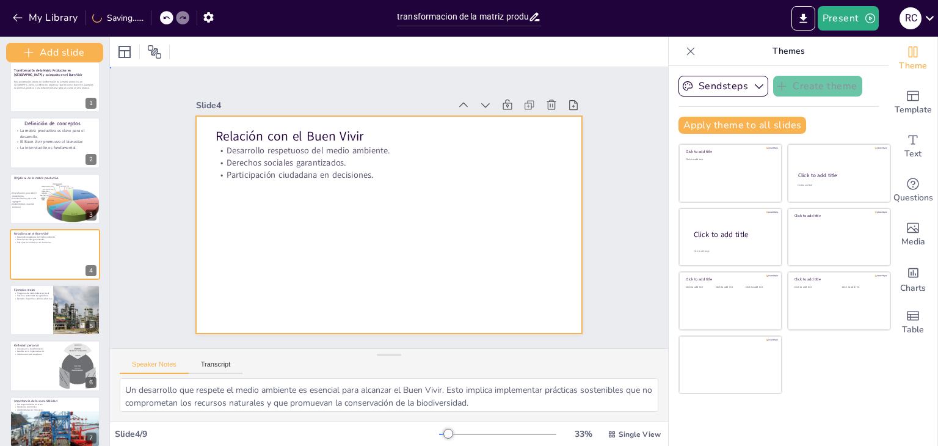
click at [312, 225] on div at bounding box center [387, 225] width 407 height 257
click at [409, 271] on div at bounding box center [383, 223] width 435 height 326
click at [358, 260] on div at bounding box center [376, 218] width 420 height 433
click at [280, 253] on div at bounding box center [387, 225] width 407 height 257
click at [280, 253] on div at bounding box center [385, 224] width 423 height 293
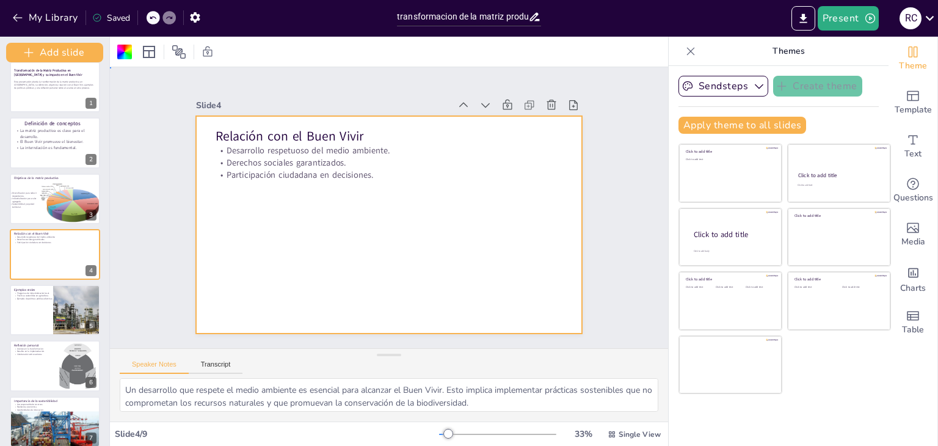
click at [417, 195] on div at bounding box center [385, 224] width 423 height 293
click at [417, 195] on div at bounding box center [387, 225] width 407 height 257
click at [417, 195] on div at bounding box center [385, 224] width 423 height 293
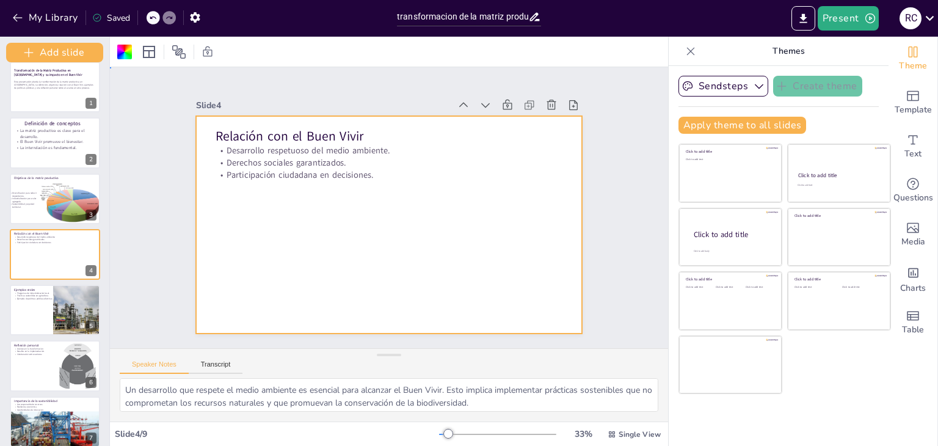
click at [327, 243] on div at bounding box center [383, 224] width 435 height 326
click at [327, 243] on div at bounding box center [385, 224] width 423 height 293
click at [327, 243] on div at bounding box center [382, 223] width 442 height 356
click at [327, 243] on div at bounding box center [379, 221] width 440 height 403
click at [261, 276] on div at bounding box center [385, 224] width 423 height 293
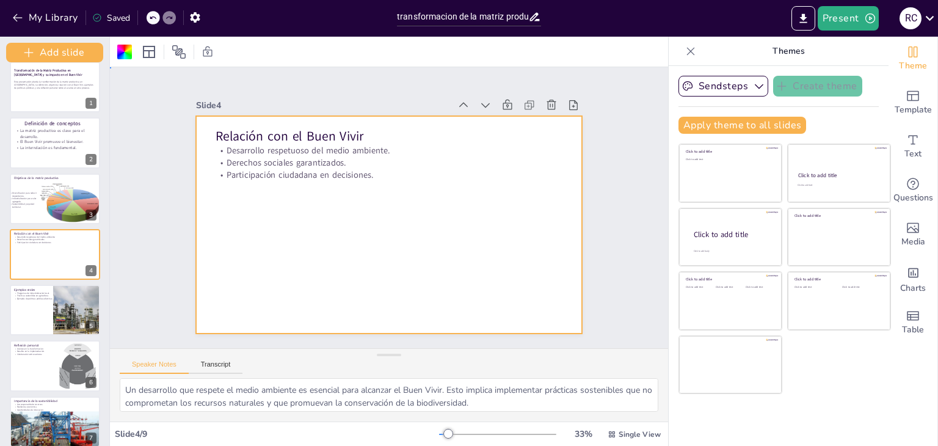
click at [324, 276] on div at bounding box center [383, 224] width 435 height 326
click at [324, 276] on div at bounding box center [381, 223] width 444 height 382
click at [324, 276] on div at bounding box center [379, 221] width 440 height 403
click at [315, 114] on div at bounding box center [383, 224] width 435 height 326
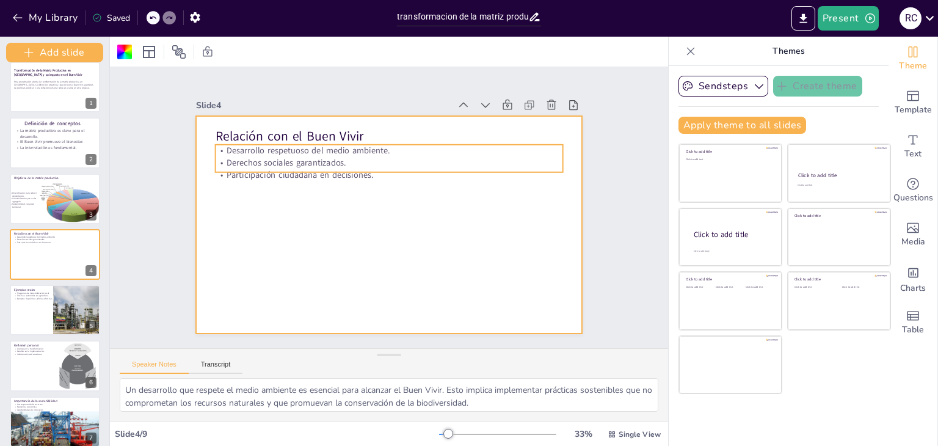
click at [327, 147] on p "Desarrollo respetuoso del medio ambiente." at bounding box center [401, 152] width 343 height 84
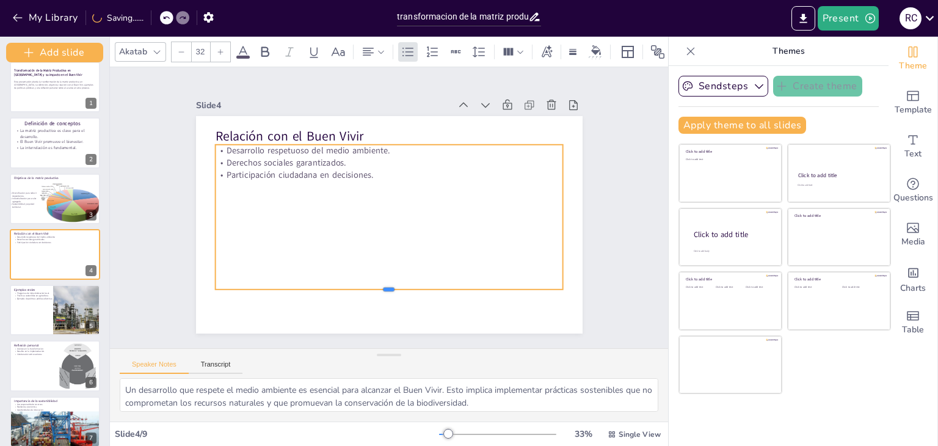
drag, startPoint x: 379, startPoint y: 169, endPoint x: 404, endPoint y: 286, distance: 120.1
click at [404, 286] on div at bounding box center [379, 294] width 347 height 46
click at [378, 180] on div "Desarrollo respetuoso del medio ambiente. Derechos sociales garantizados. Parti…" at bounding box center [388, 216] width 361 height 181
click at [364, 172] on p "Participación ciudadana en decisiones." at bounding box center [402, 177] width 323 height 153
click at [356, 169] on p "Participación ciudadana en decisiones." at bounding box center [409, 181] width 288 height 214
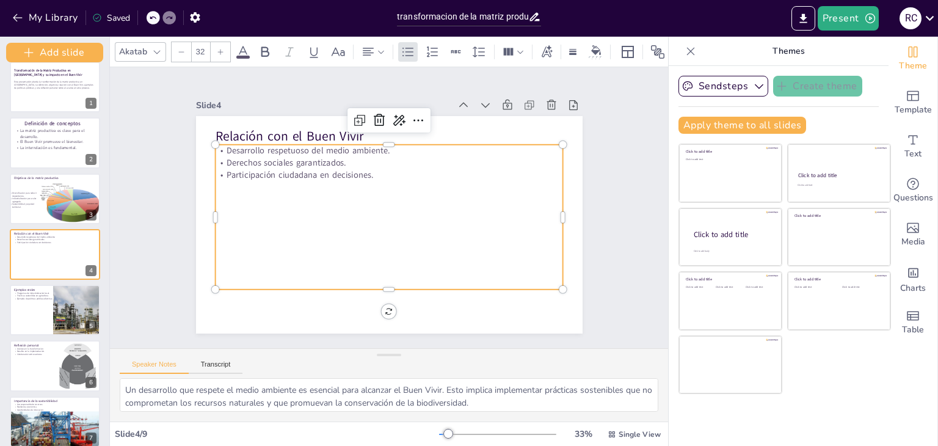
click at [379, 175] on p "Participación ciudadana en decisiones." at bounding box center [396, 175] width 343 height 84
click at [379, 175] on p "Participación ciudadana en decisiones." at bounding box center [399, 176] width 335 height 119
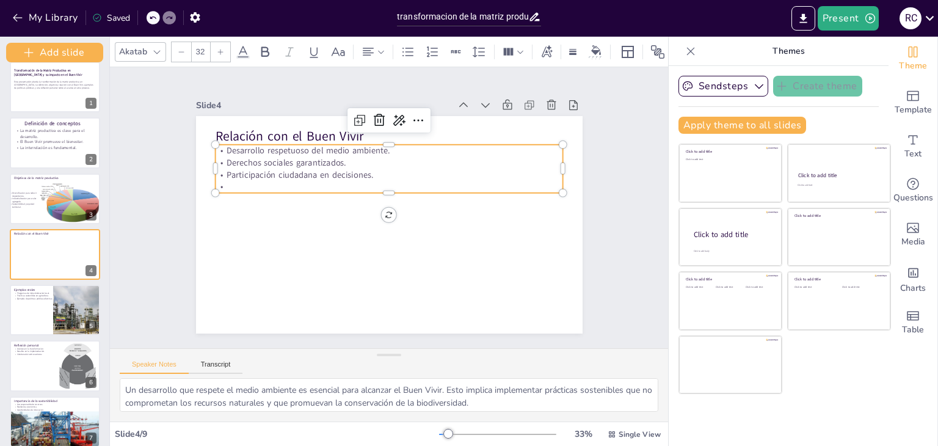
click at [222, 181] on p at bounding box center [393, 187] width 343 height 84
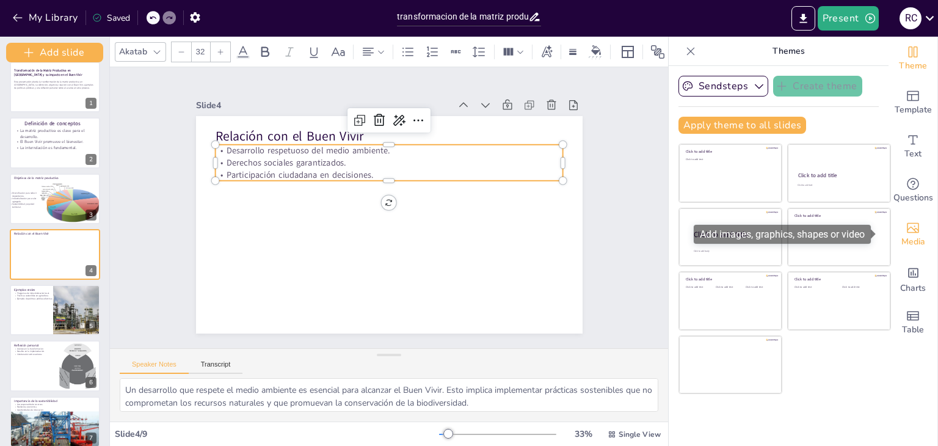
click at [911, 238] on span "Media" at bounding box center [914, 241] width 24 height 13
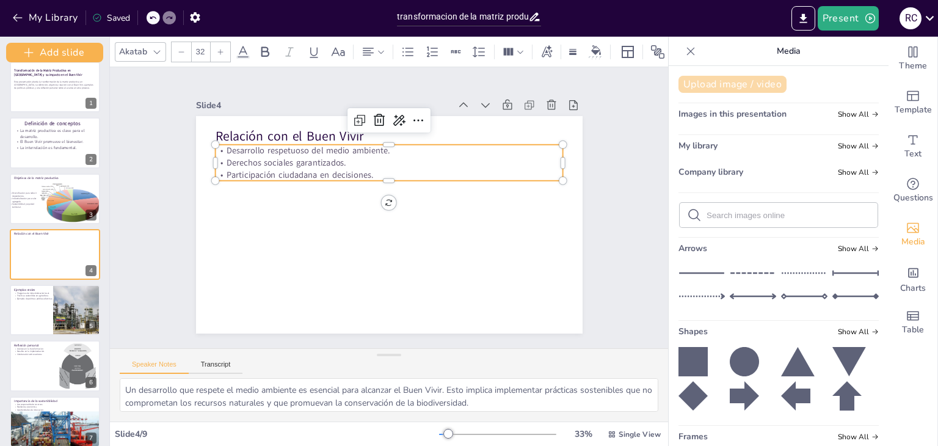
click at [701, 86] on button "Upload image / video" at bounding box center [733, 84] width 108 height 17
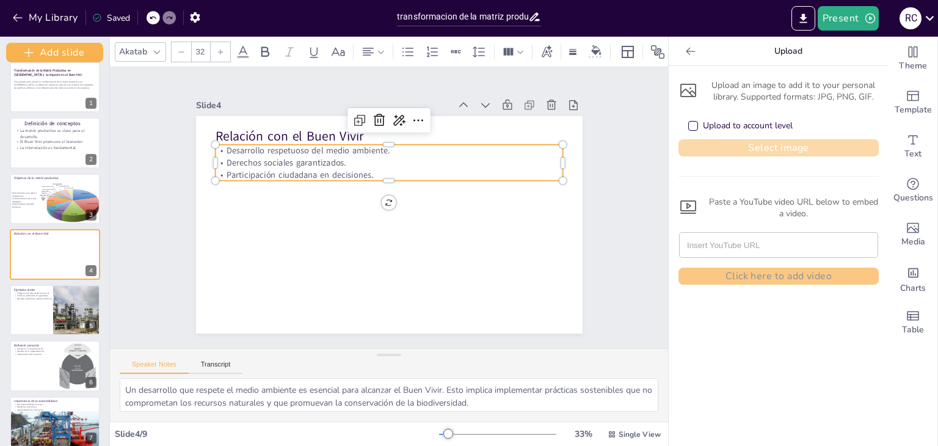
click at [757, 142] on button "Select image" at bounding box center [779, 147] width 200 height 17
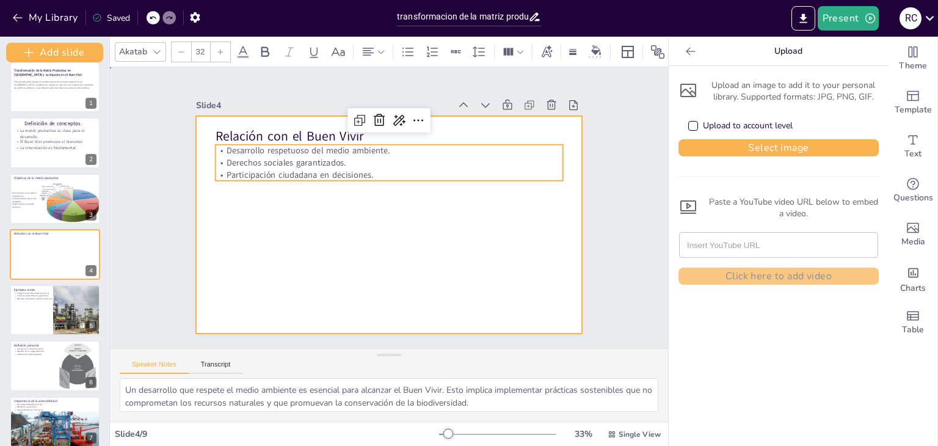
click at [447, 269] on div at bounding box center [382, 223] width 442 height 356
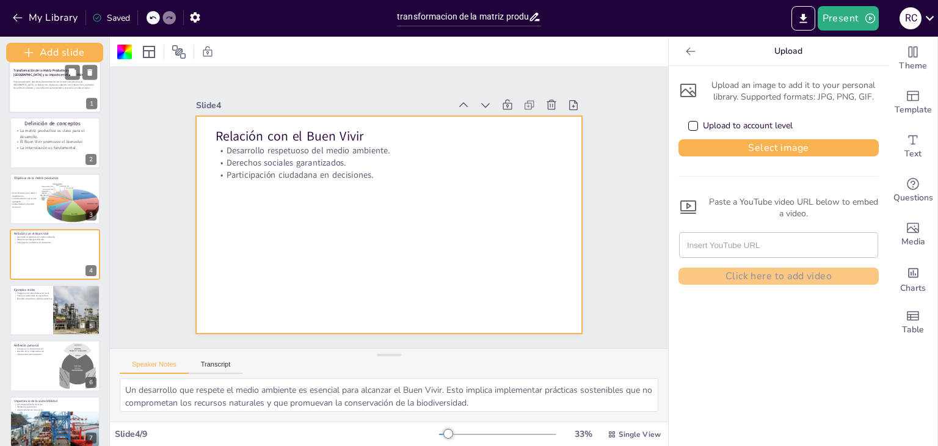
click at [59, 92] on div at bounding box center [55, 87] width 92 height 52
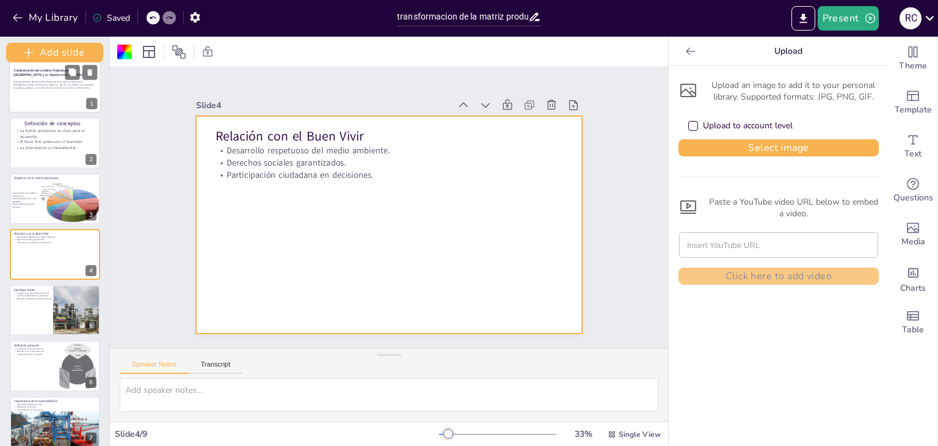
scroll to position [0, 0]
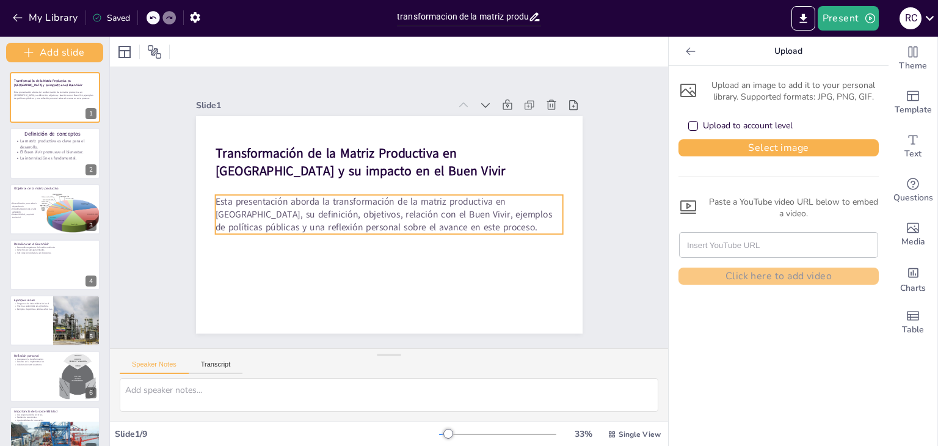
click at [366, 222] on p "Esta presentación aborda la transformación de la matriz productiva en [GEOGRAPH…" at bounding box center [388, 214] width 350 height 75
click at [425, 222] on p "Esta presentación aborda la transformación de la matriz productiva en [GEOGRAPH…" at bounding box center [388, 214] width 348 height 111
click at [417, 224] on p "Esta presentación aborda la transformación de la matriz productiva en [GEOGRAPH…" at bounding box center [388, 214] width 348 height 111
click at [398, 226] on p "Esta presentación aborda la transformación de la matriz productiva en [GEOGRAPH…" at bounding box center [388, 214] width 348 height 111
click at [413, 224] on p "Esta presentación aborda la transformación de la matriz productiva en [GEOGRAPH…" at bounding box center [385, 214] width 321 height 208
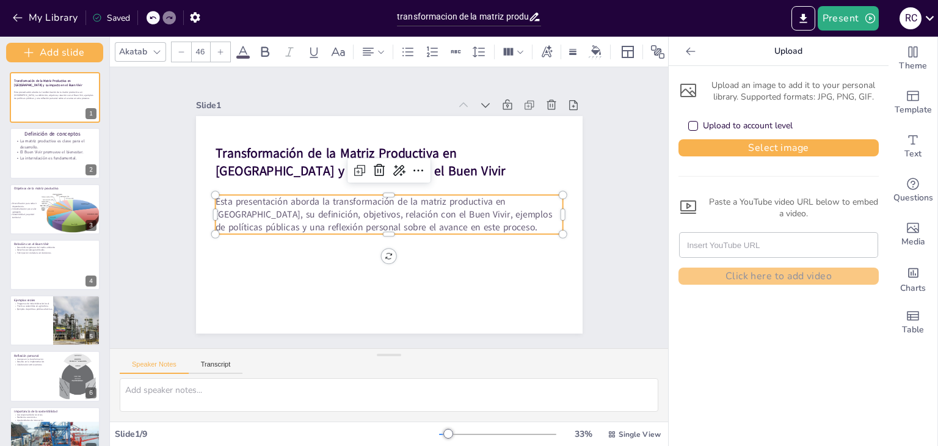
click at [413, 224] on p "Esta presentación aborda la transformación de la matriz productiva en [GEOGRAPH…" at bounding box center [388, 214] width 348 height 111
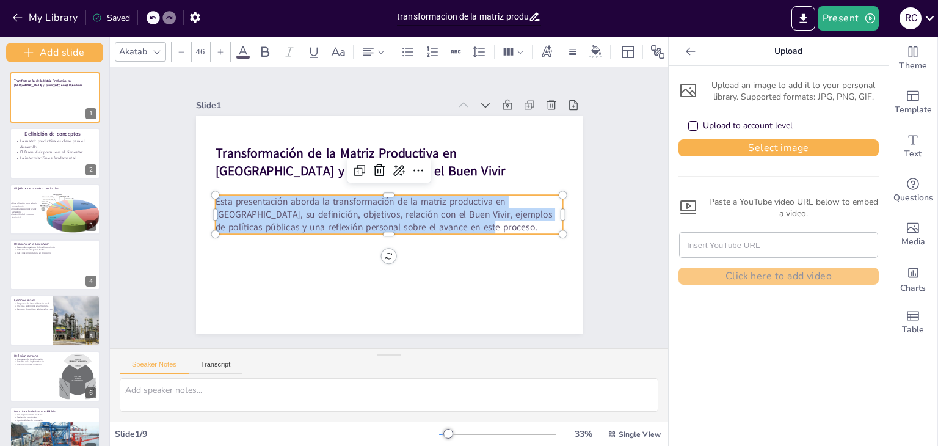
click at [413, 224] on p "Esta presentación aborda la transformación de la matriz productiva en [GEOGRAPH…" at bounding box center [387, 214] width 343 height 145
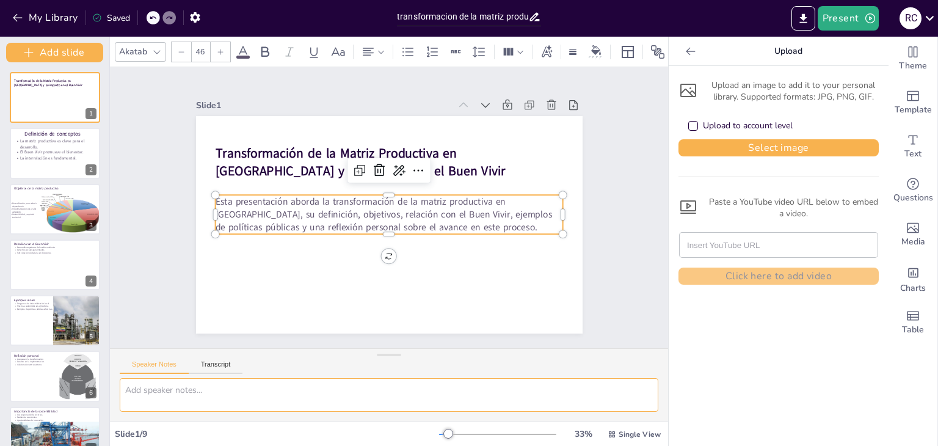
click at [190, 389] on textarea at bounding box center [389, 395] width 539 height 34
